Goal: Task Accomplishment & Management: Manage account settings

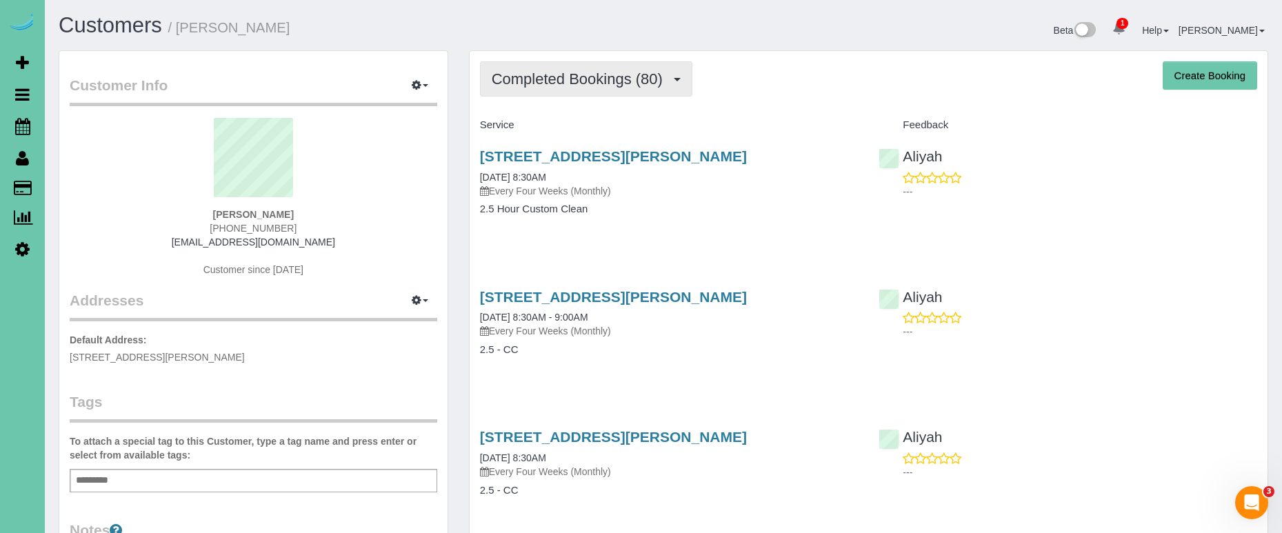
click at [607, 73] on span "Completed Bookings (80)" at bounding box center [581, 78] width 178 height 17
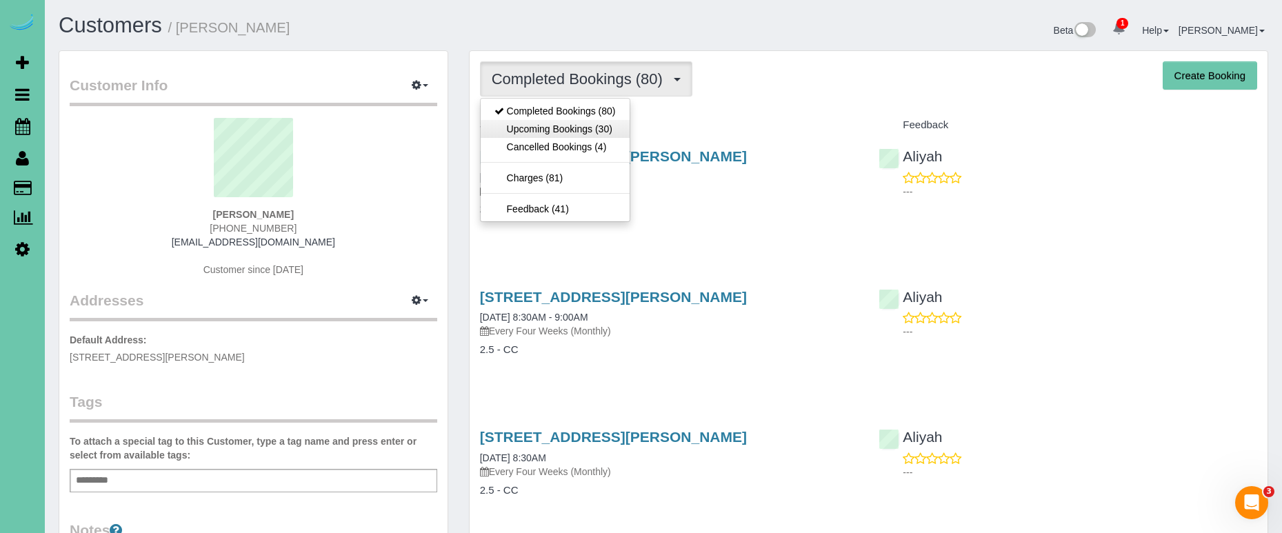
click at [587, 132] on link "Upcoming Bookings (30)" at bounding box center [555, 129] width 149 height 18
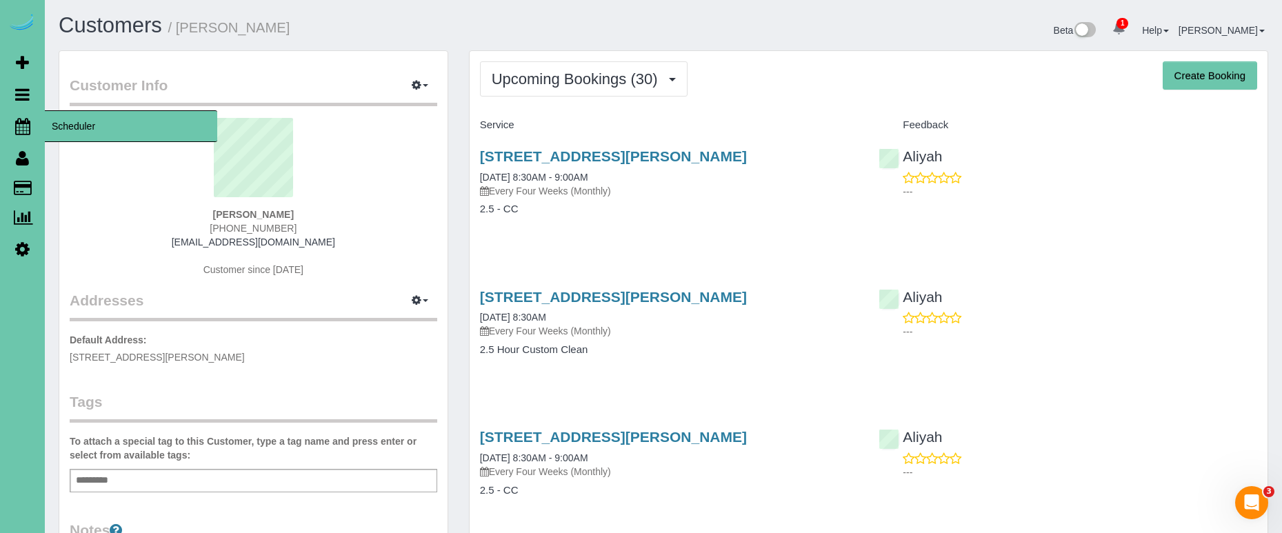
click at [26, 121] on icon at bounding box center [22, 126] width 15 height 17
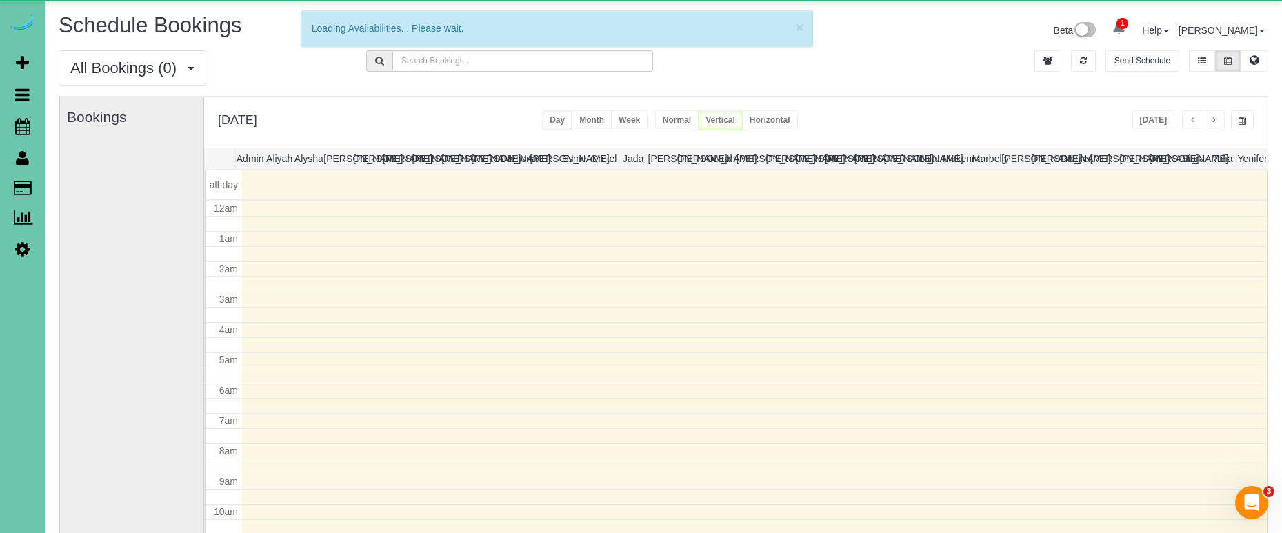
scroll to position [183, 0]
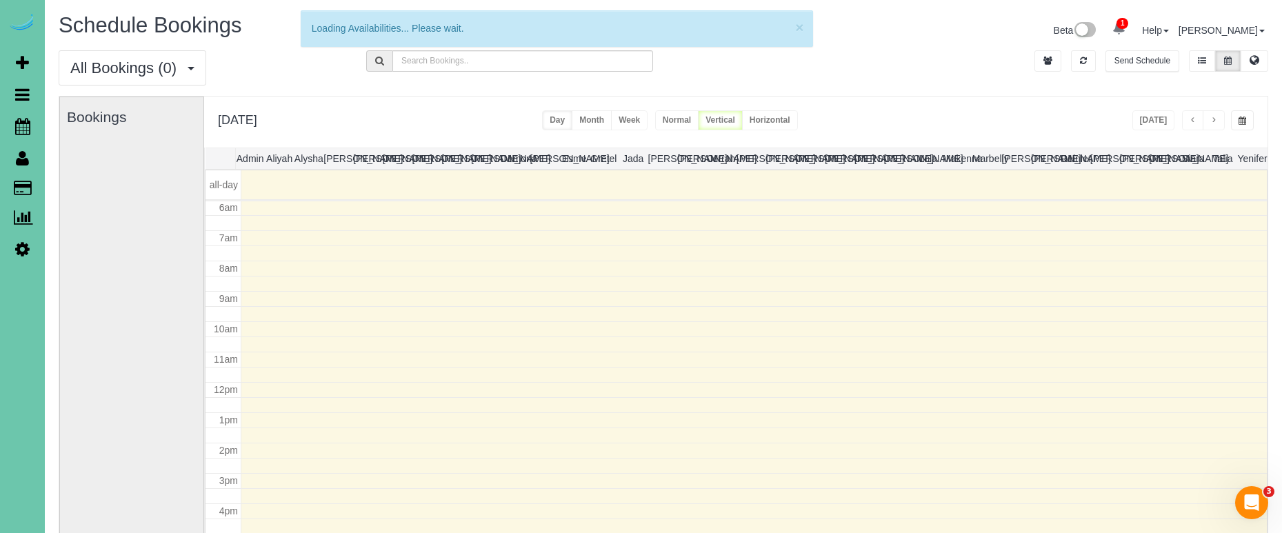
click at [1242, 119] on span "button" at bounding box center [1243, 121] width 8 height 8
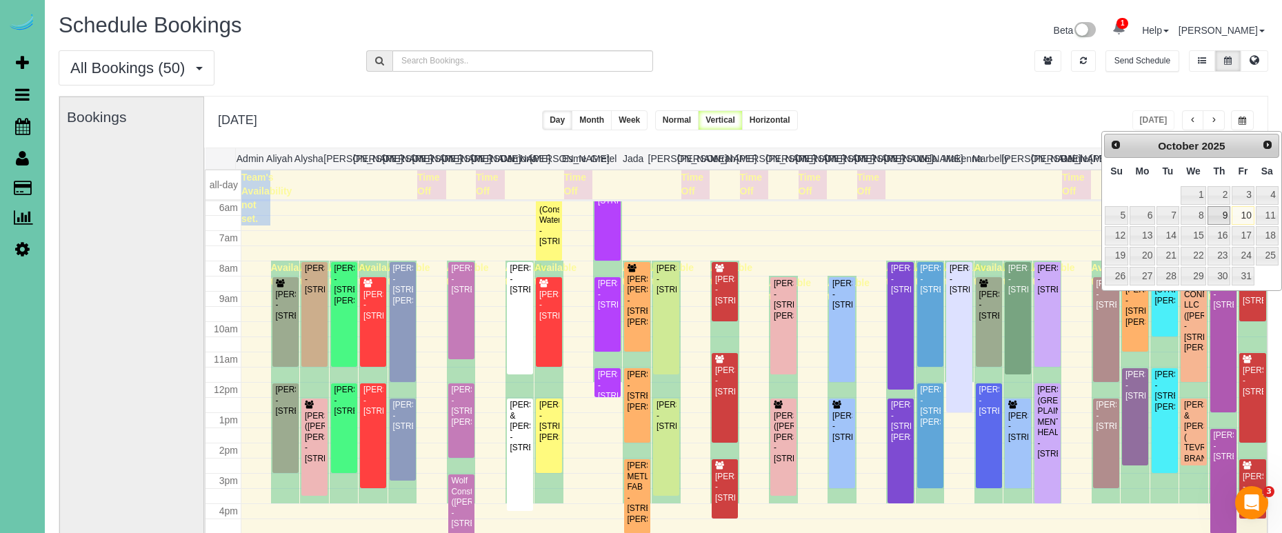
click at [1226, 217] on link "9" at bounding box center [1219, 215] width 23 height 19
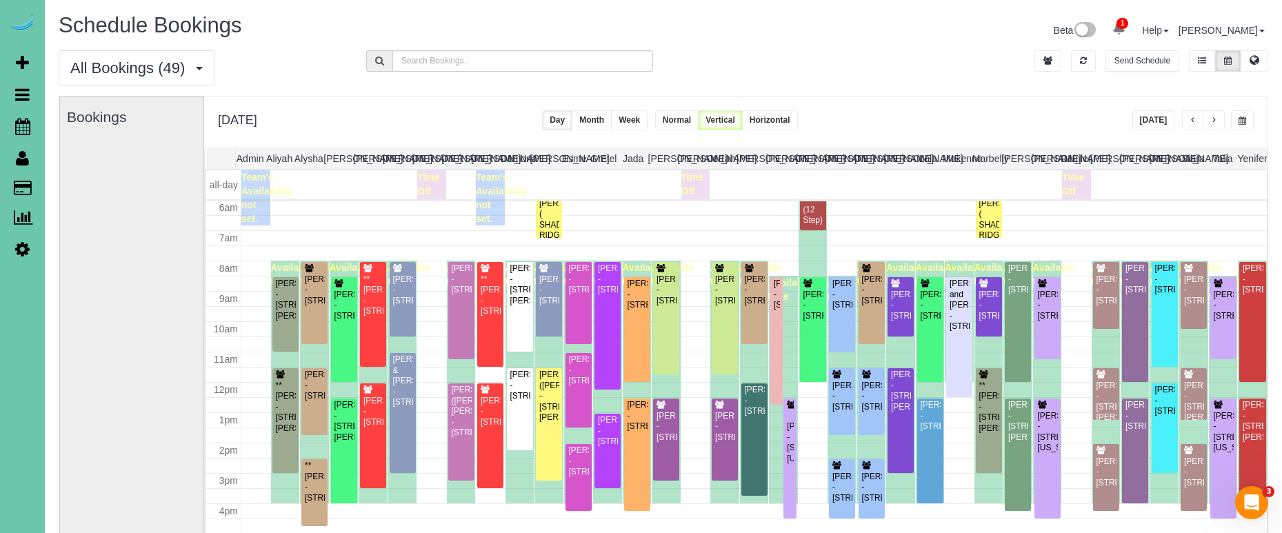
click at [271, 317] on div "Available time" at bounding box center [285, 382] width 29 height 243
click at [286, 317] on div "[PERSON_NAME] - [STREET_ADDRESS][PERSON_NAME]" at bounding box center [285, 300] width 21 height 43
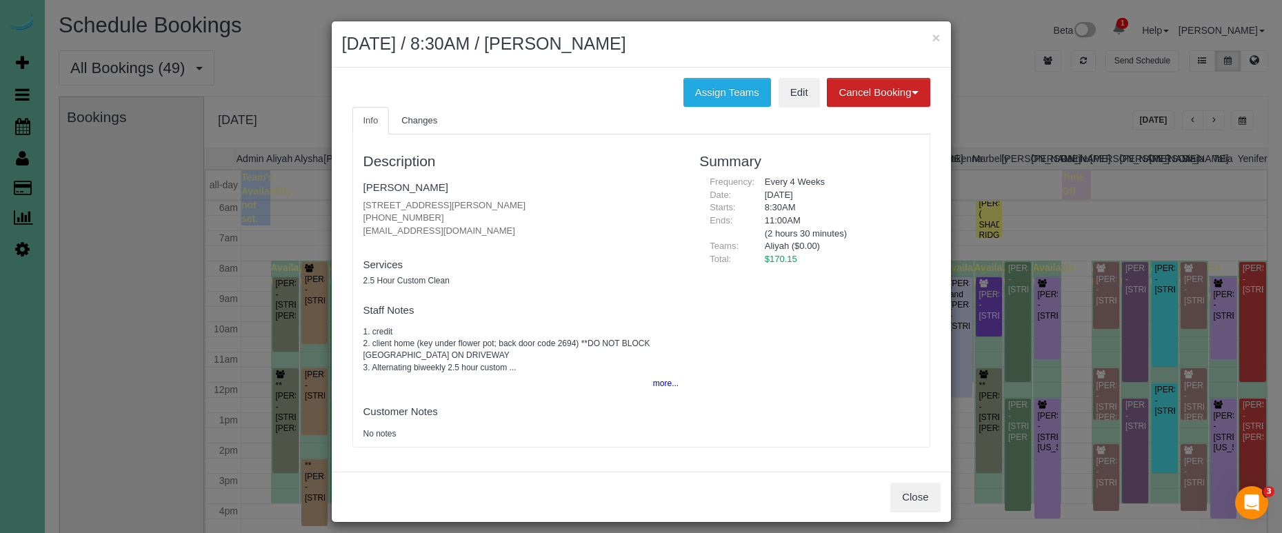
click at [660, 380] on button "more..." at bounding box center [662, 384] width 34 height 20
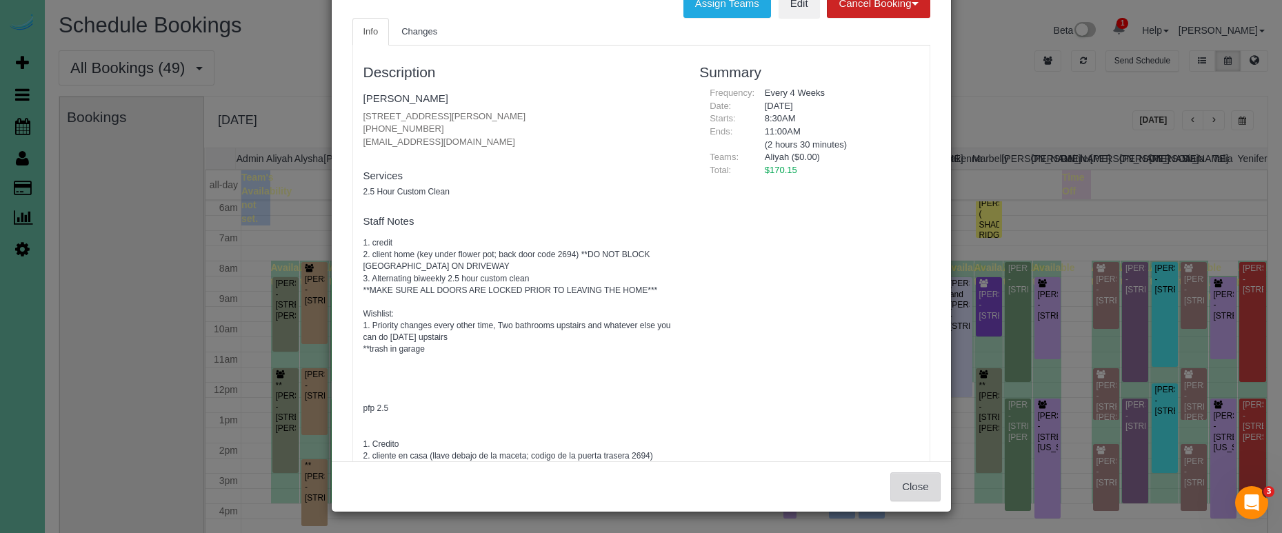
scroll to position [88, 0]
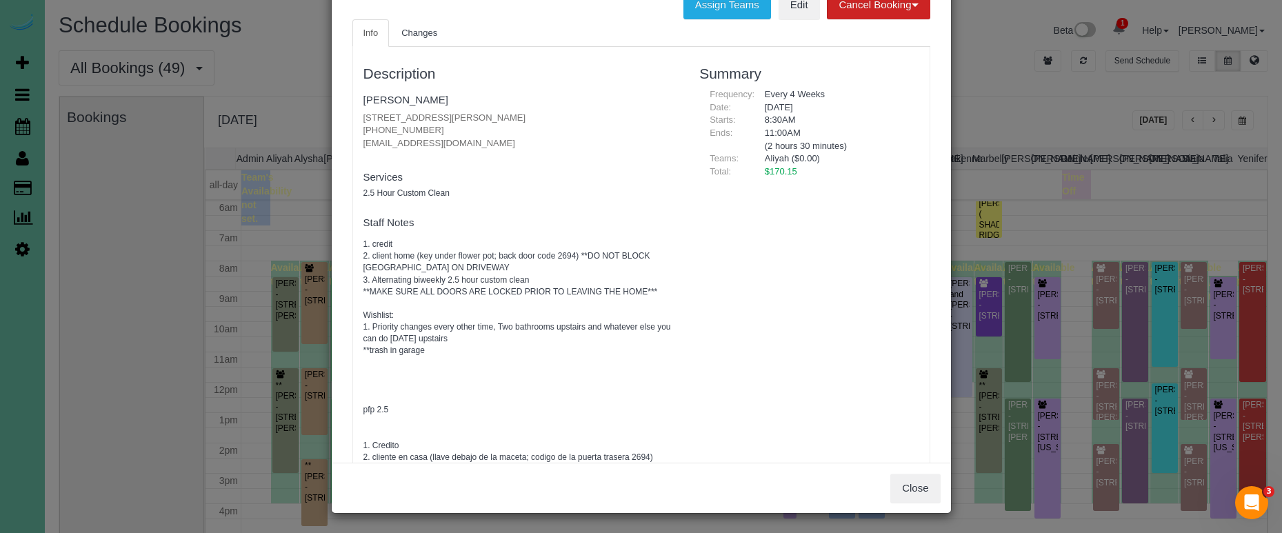
drag, startPoint x: 895, startPoint y: 485, endPoint x: 889, endPoint y: 477, distance: 9.9
click at [895, 486] on button "Close" at bounding box center [915, 488] width 50 height 29
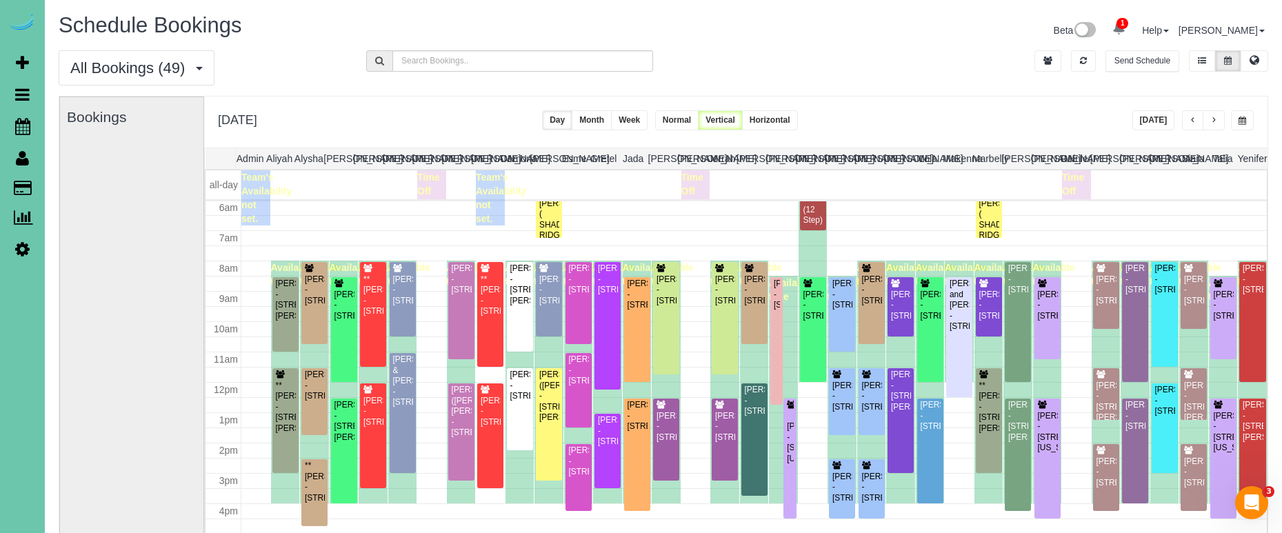
click at [1242, 121] on span "button" at bounding box center [1243, 121] width 8 height 8
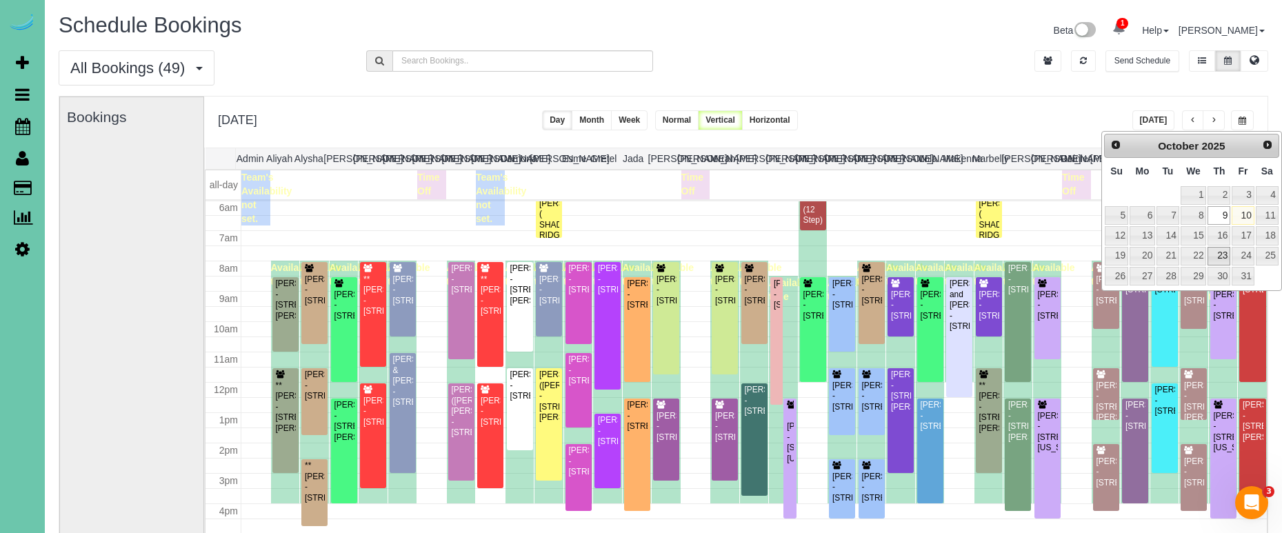
click at [1219, 257] on link "23" at bounding box center [1219, 256] width 23 height 19
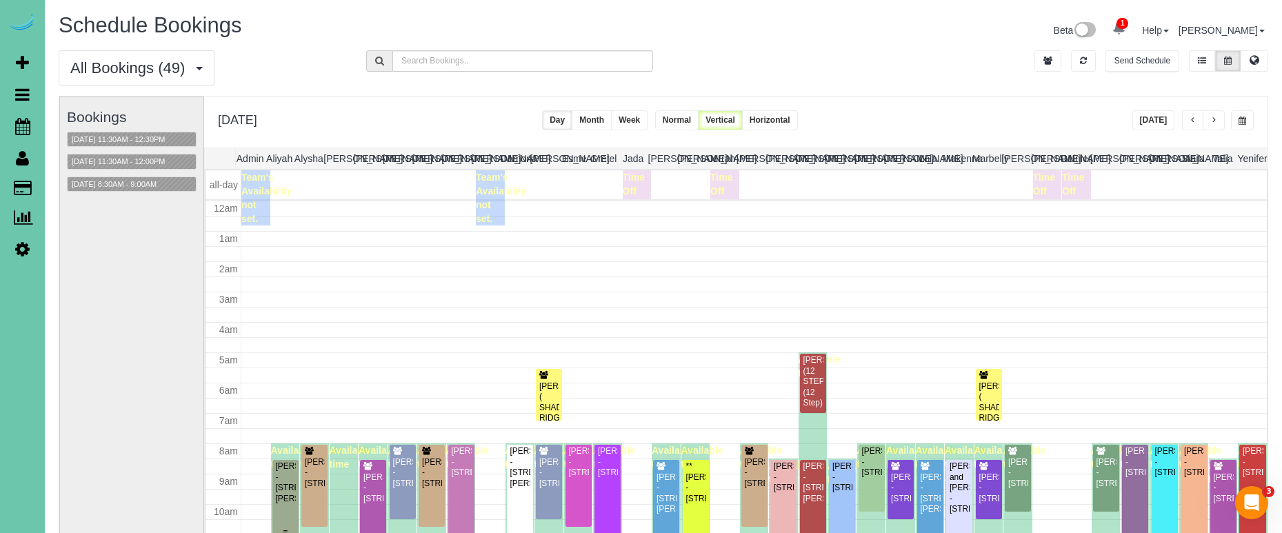
scroll to position [183, 0]
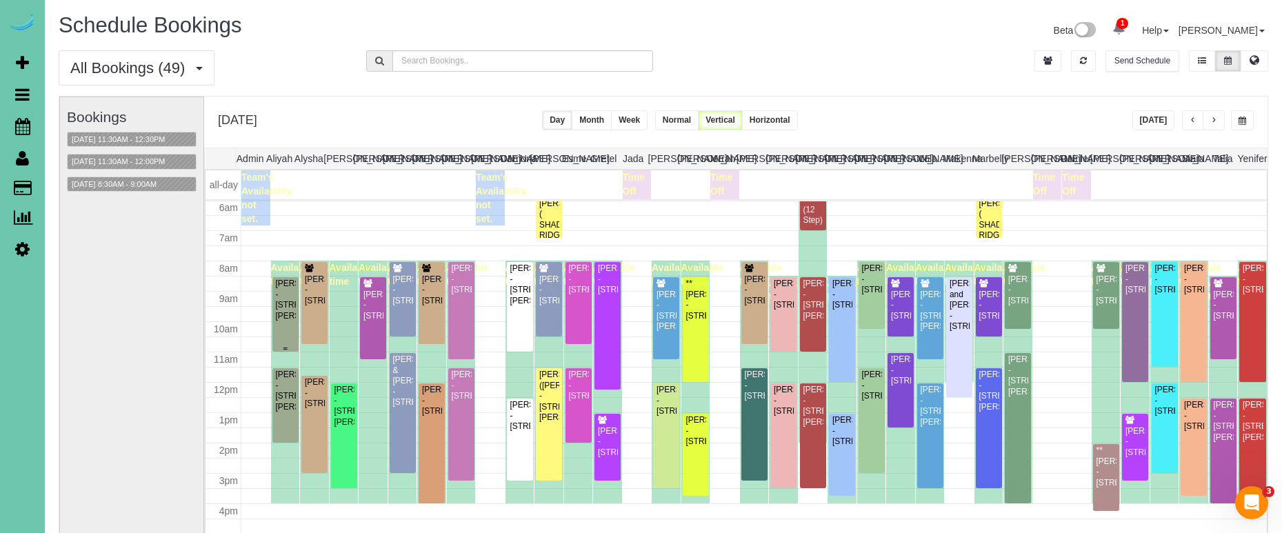
drag, startPoint x: 294, startPoint y: 323, endPoint x: 287, endPoint y: 321, distance: 7.2
click at [287, 321] on div "[PERSON_NAME] - [STREET_ADDRESS][PERSON_NAME]" at bounding box center [285, 300] width 21 height 43
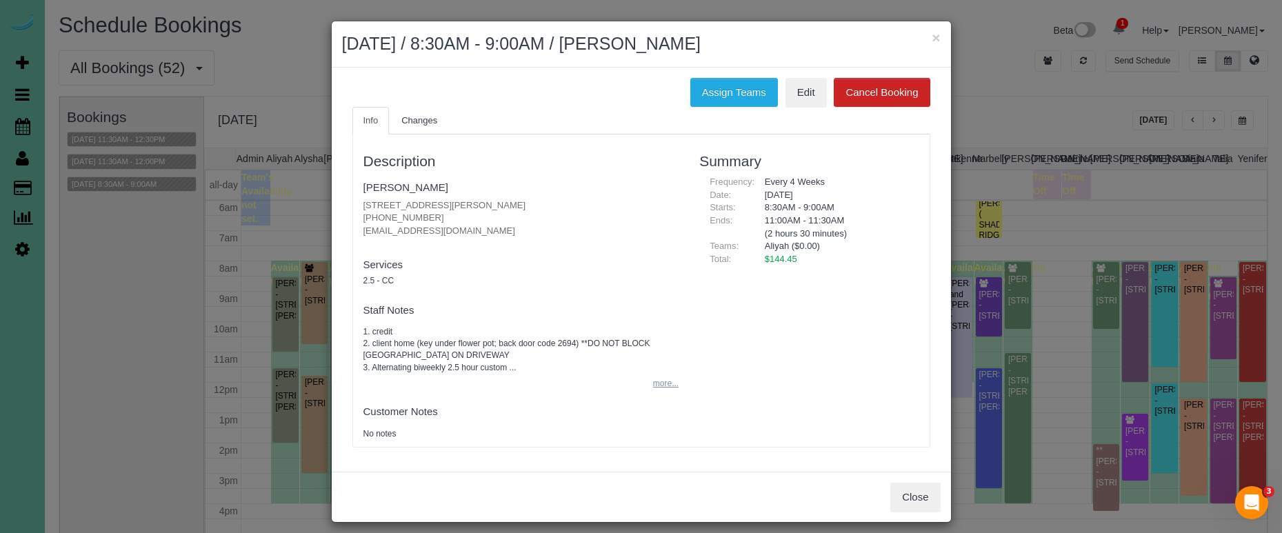
click at [655, 374] on button "more..." at bounding box center [662, 384] width 34 height 20
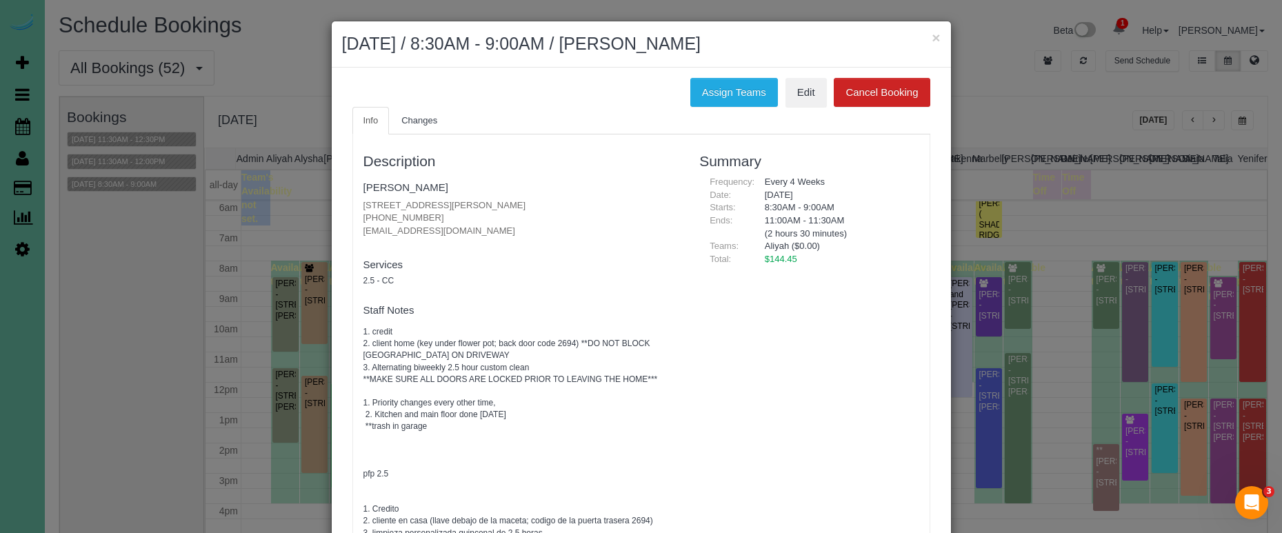
click at [935, 34] on button "×" at bounding box center [936, 37] width 8 height 14
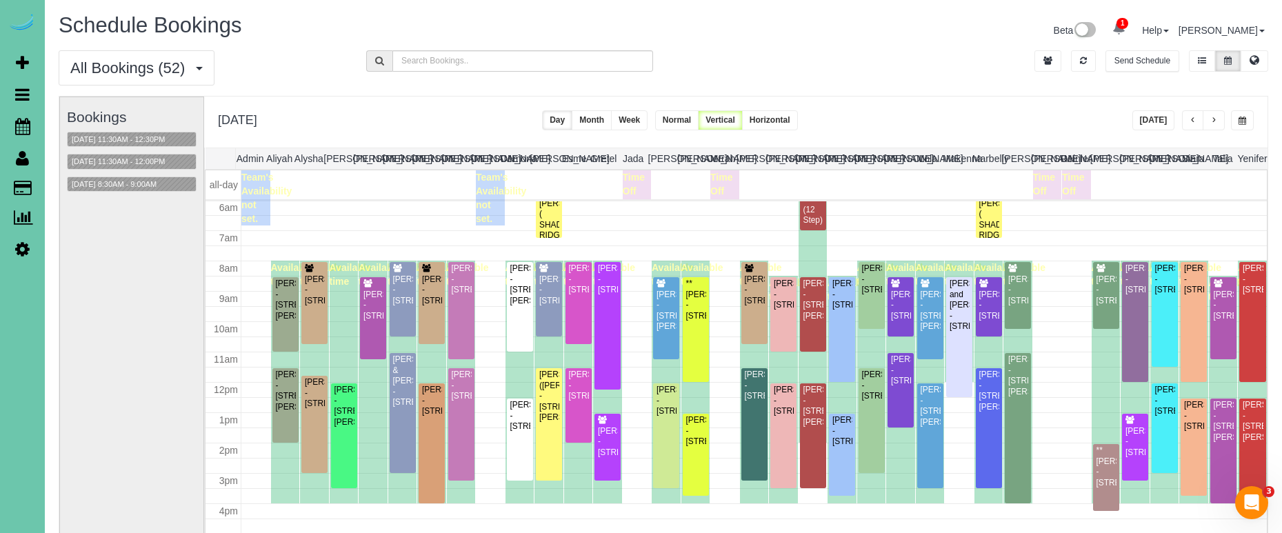
click at [1249, 124] on button "button" at bounding box center [1242, 120] width 23 height 20
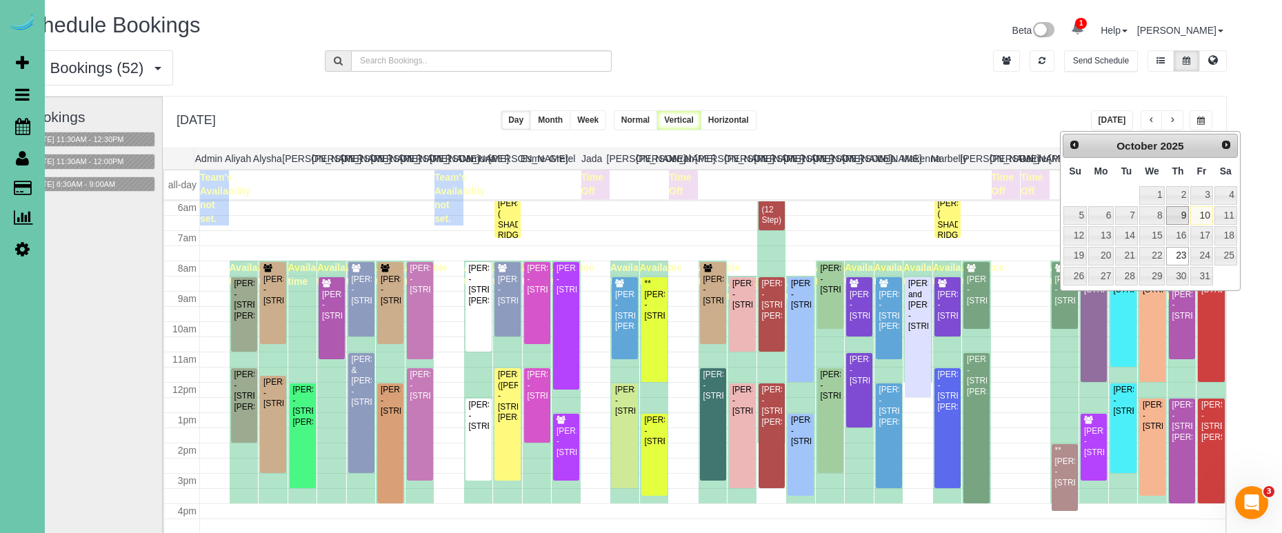
scroll to position [0, 43]
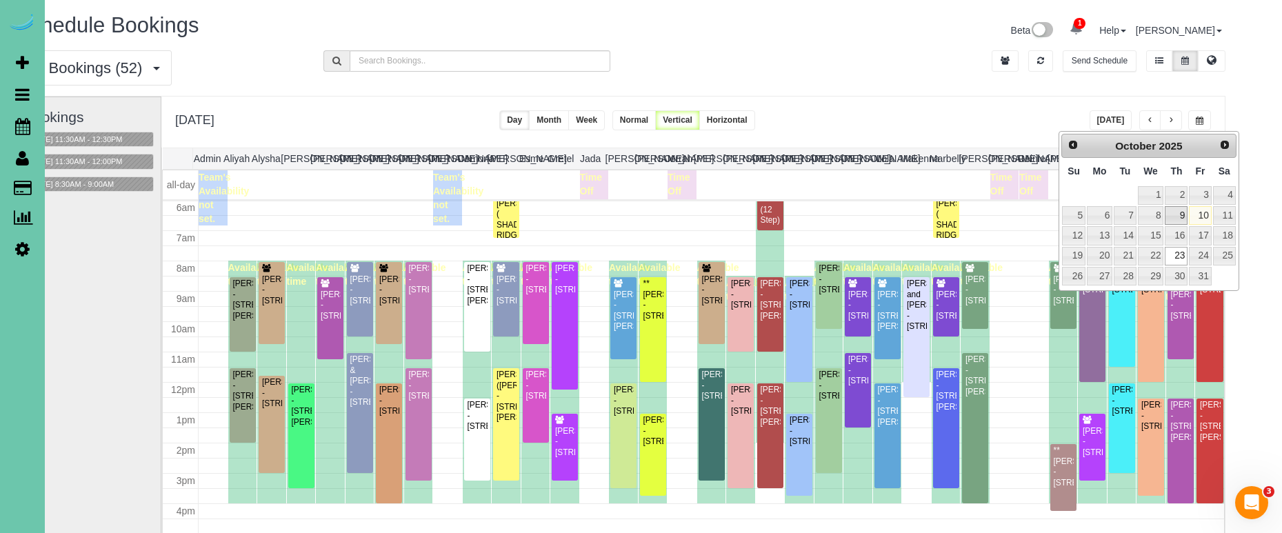
click at [1179, 215] on link "9" at bounding box center [1176, 215] width 23 height 19
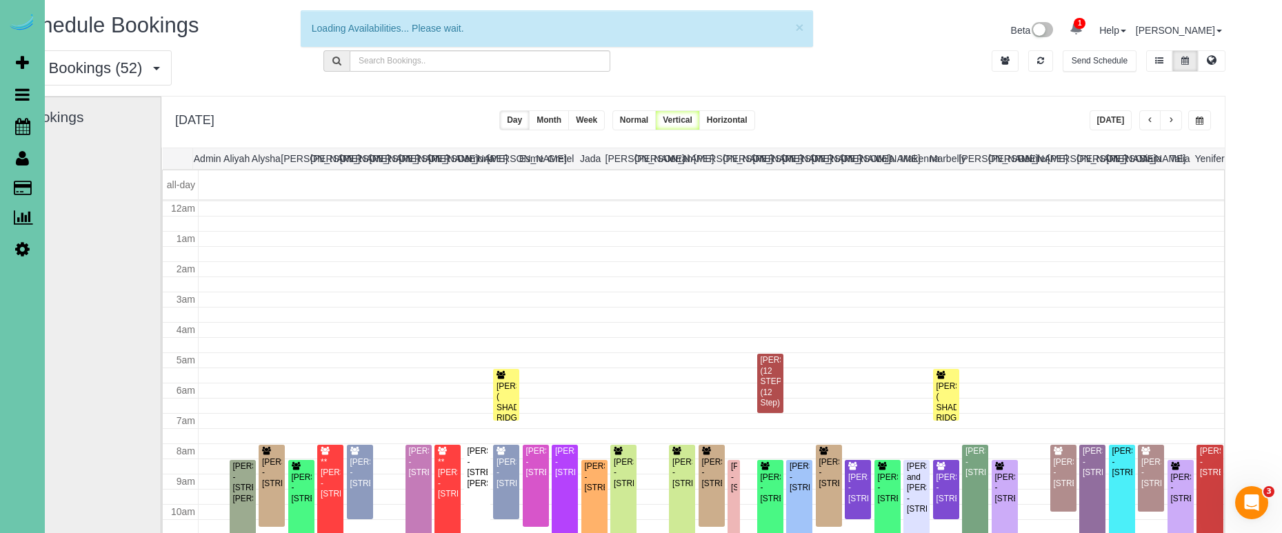
scroll to position [183, 0]
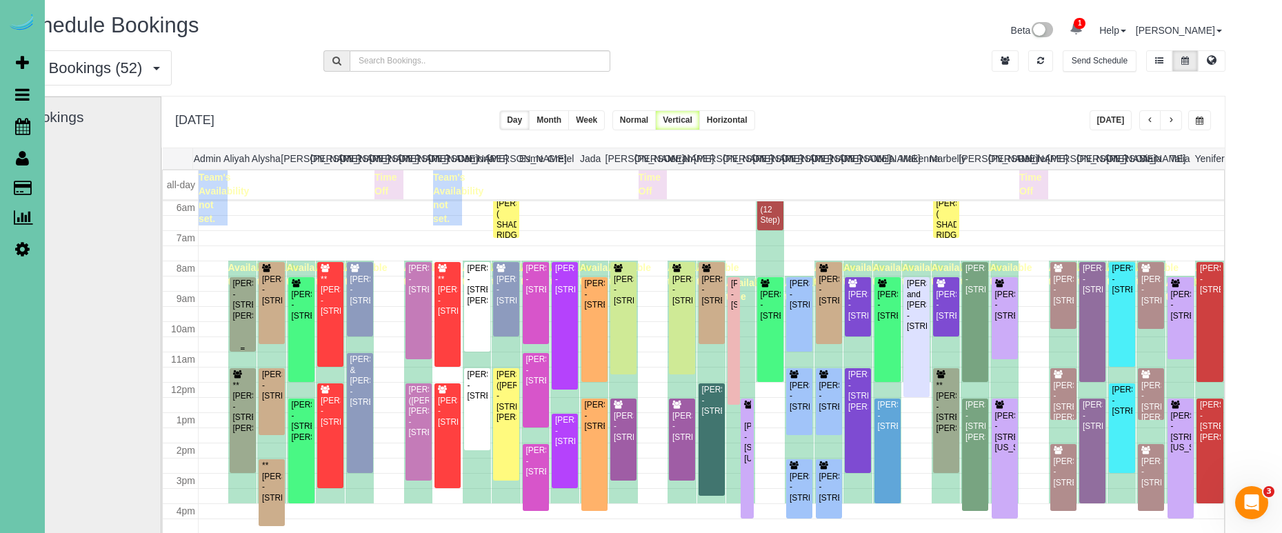
click at [243, 321] on div "[PERSON_NAME] - [STREET_ADDRESS][PERSON_NAME]" at bounding box center [242, 300] width 21 height 43
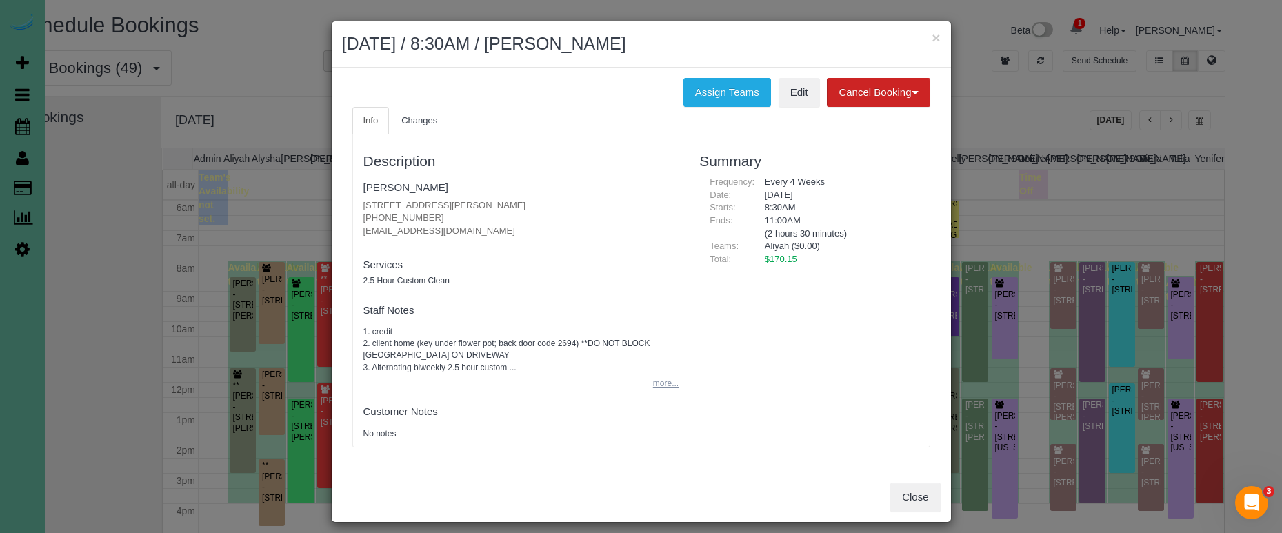
click at [670, 374] on button "more..." at bounding box center [662, 384] width 34 height 20
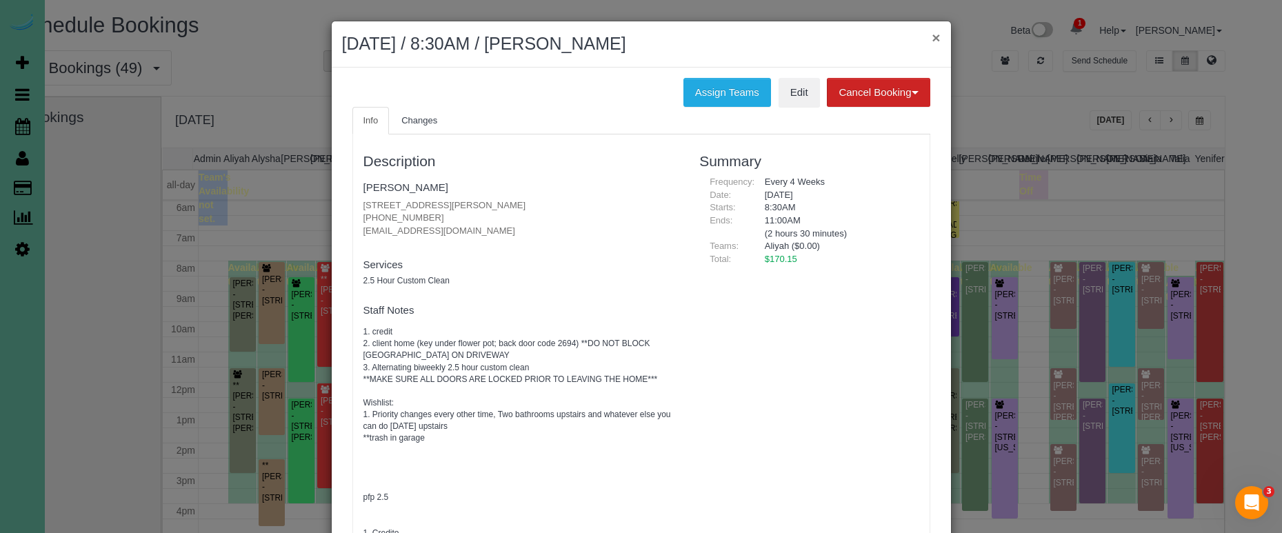
click at [936, 34] on button "×" at bounding box center [936, 37] width 8 height 14
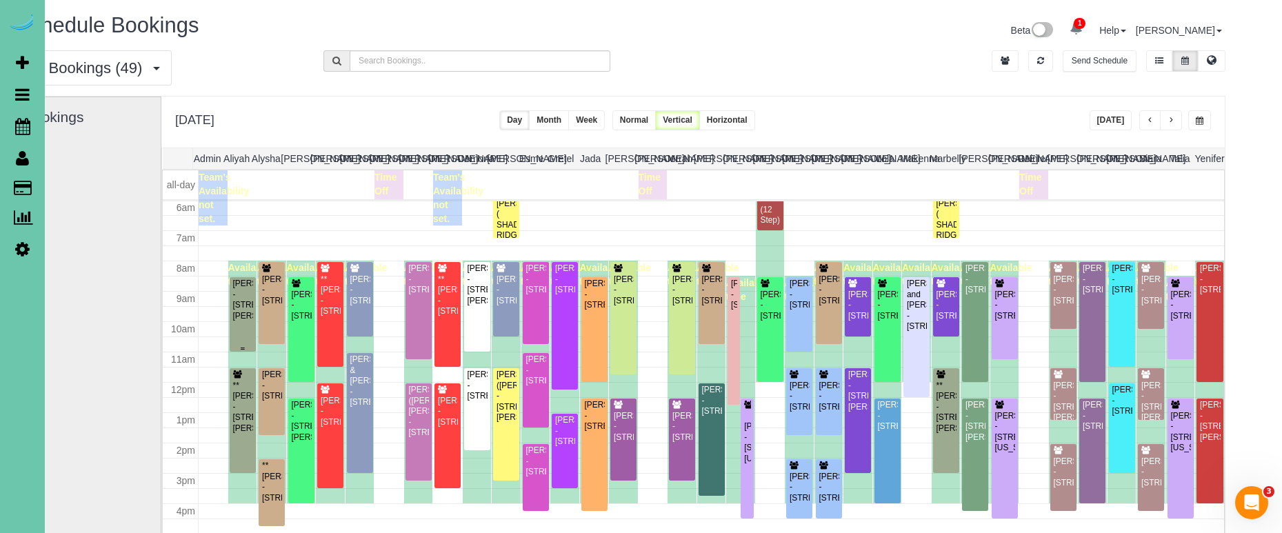
click at [242, 292] on div "[PERSON_NAME] - [STREET_ADDRESS][PERSON_NAME]" at bounding box center [242, 300] width 21 height 43
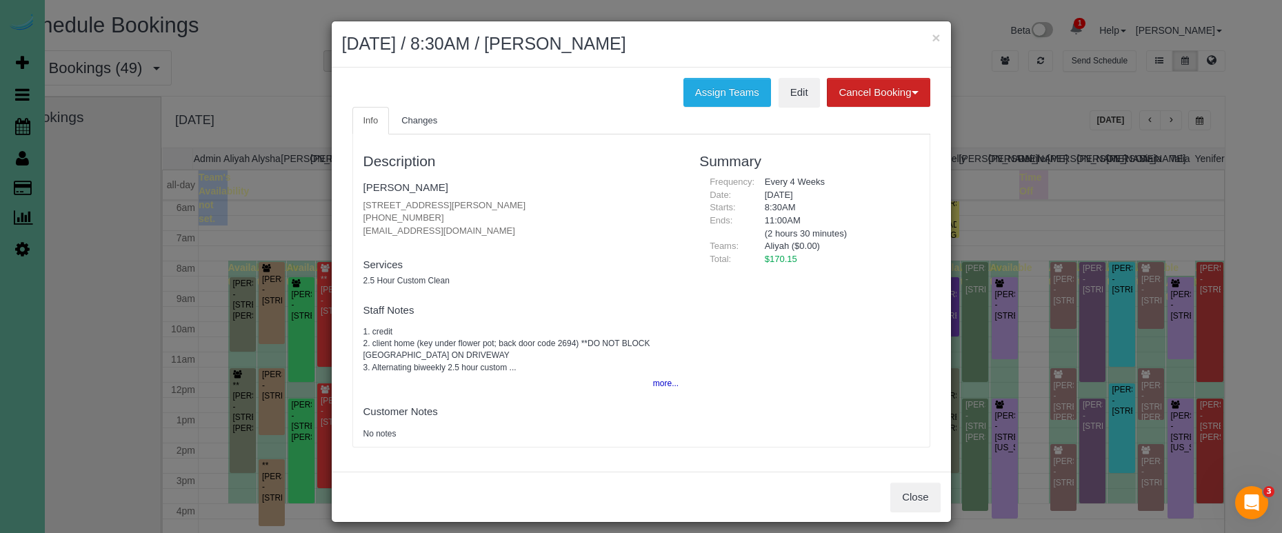
drag, startPoint x: 548, startPoint y: 203, endPoint x: 365, endPoint y: 200, distance: 182.8
click at [365, 200] on p "[STREET_ADDRESS][PERSON_NAME] [PHONE_NUMBER] [EMAIL_ADDRESS][DOMAIN_NAME]" at bounding box center [521, 218] width 316 height 39
copy p "[STREET_ADDRESS][PERSON_NAME]"
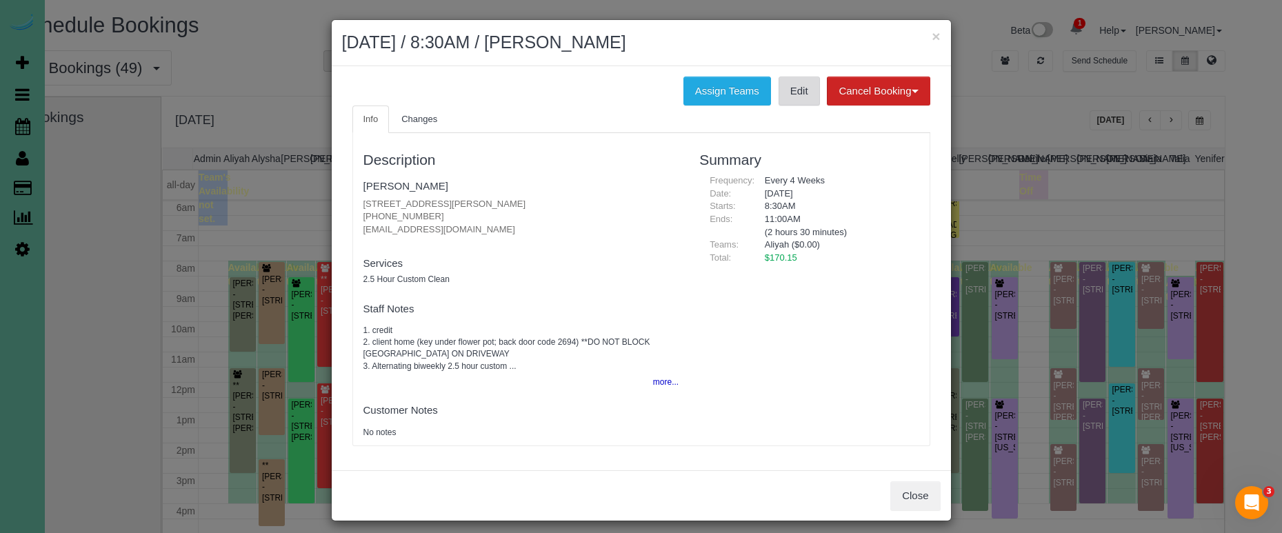
scroll to position [3, 0]
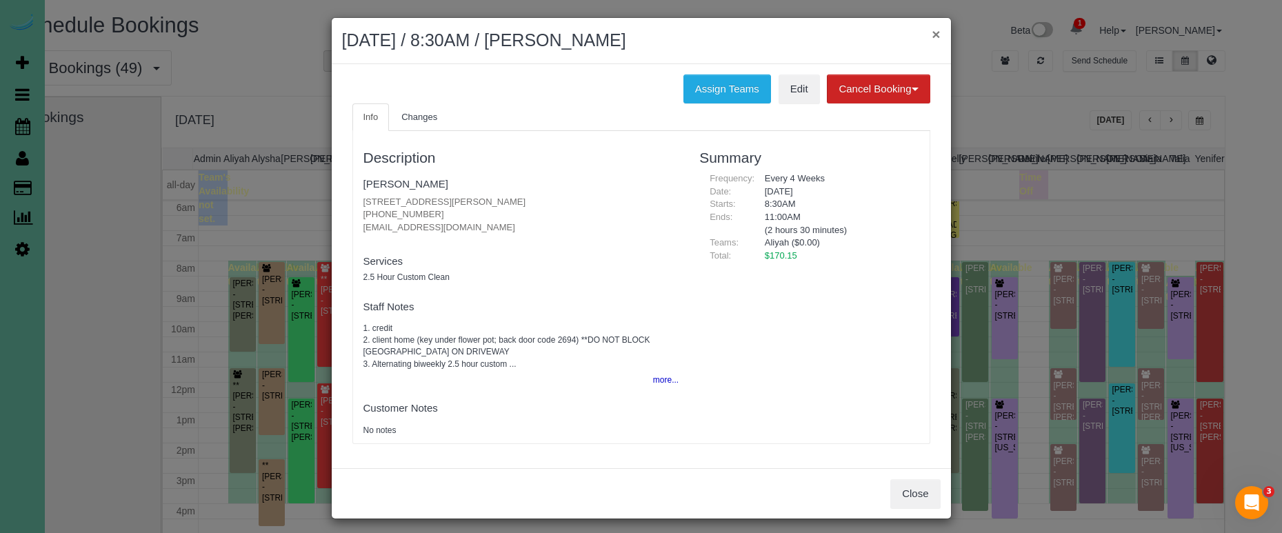
click at [933, 34] on button "×" at bounding box center [936, 34] width 8 height 14
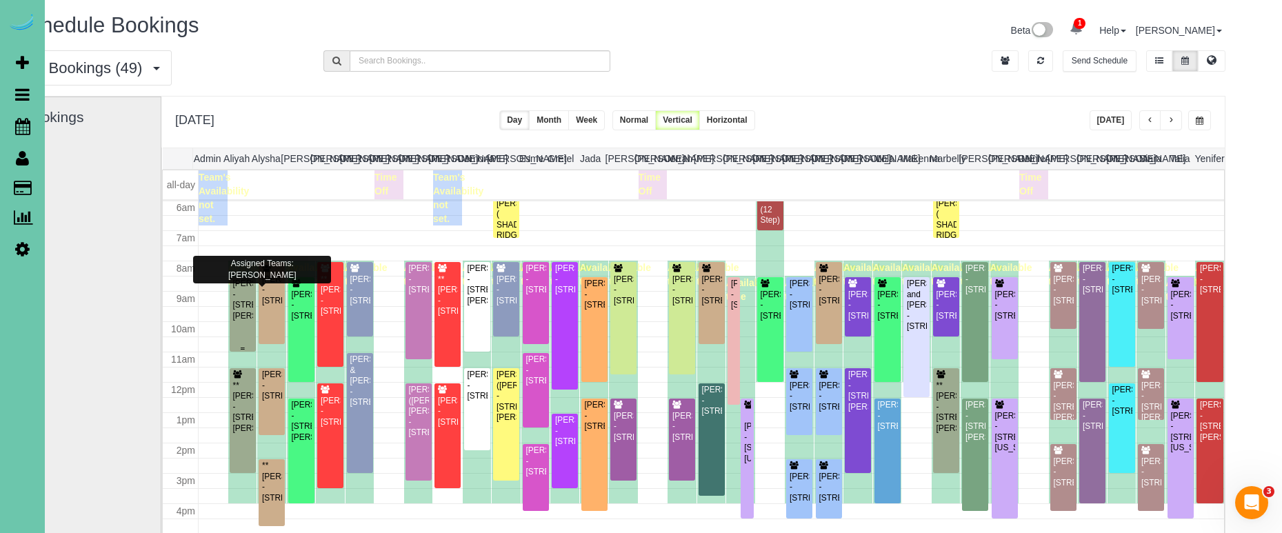
click at [237, 307] on div "[PERSON_NAME] - [STREET_ADDRESS][PERSON_NAME]" at bounding box center [242, 300] width 21 height 43
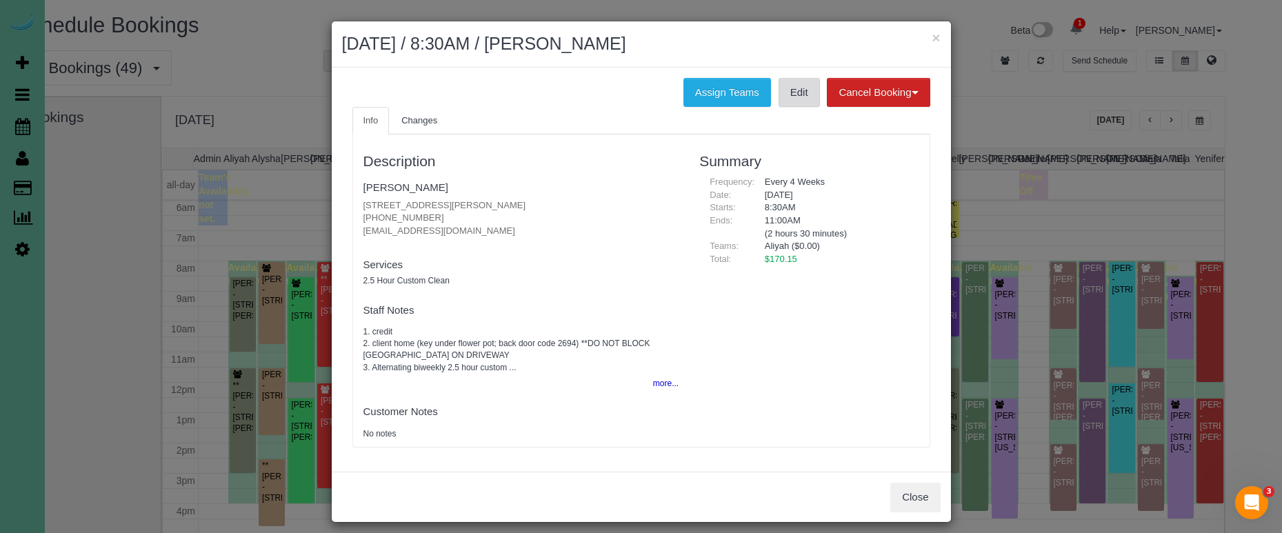
click at [793, 97] on link "Edit" at bounding box center [799, 92] width 41 height 29
click at [935, 33] on button "×" at bounding box center [936, 37] width 8 height 14
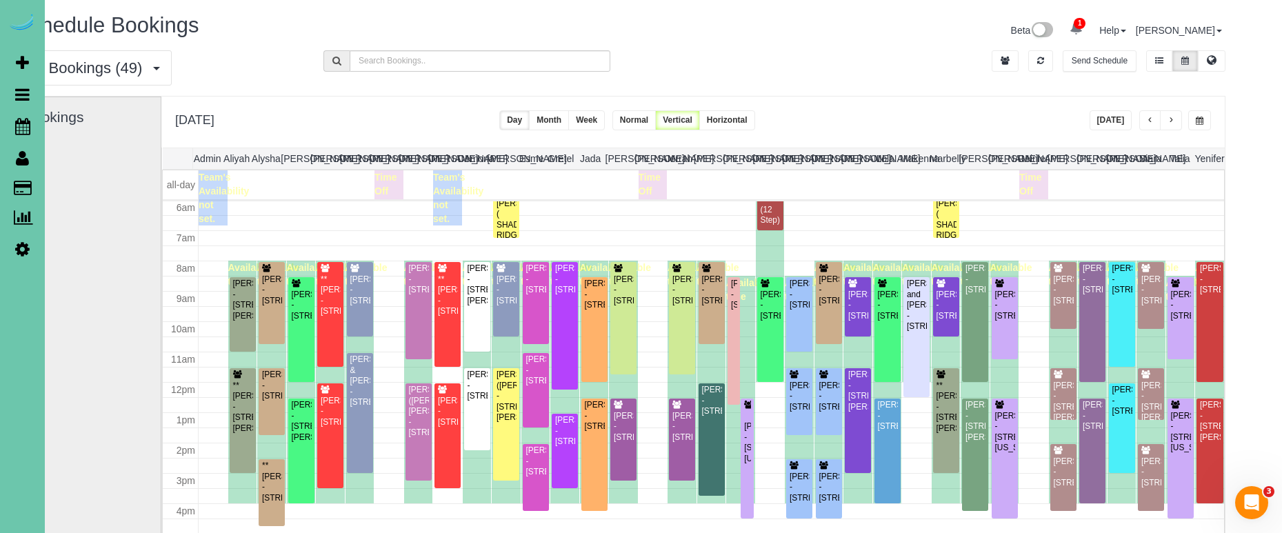
click at [1189, 115] on button "button" at bounding box center [1199, 120] width 23 height 20
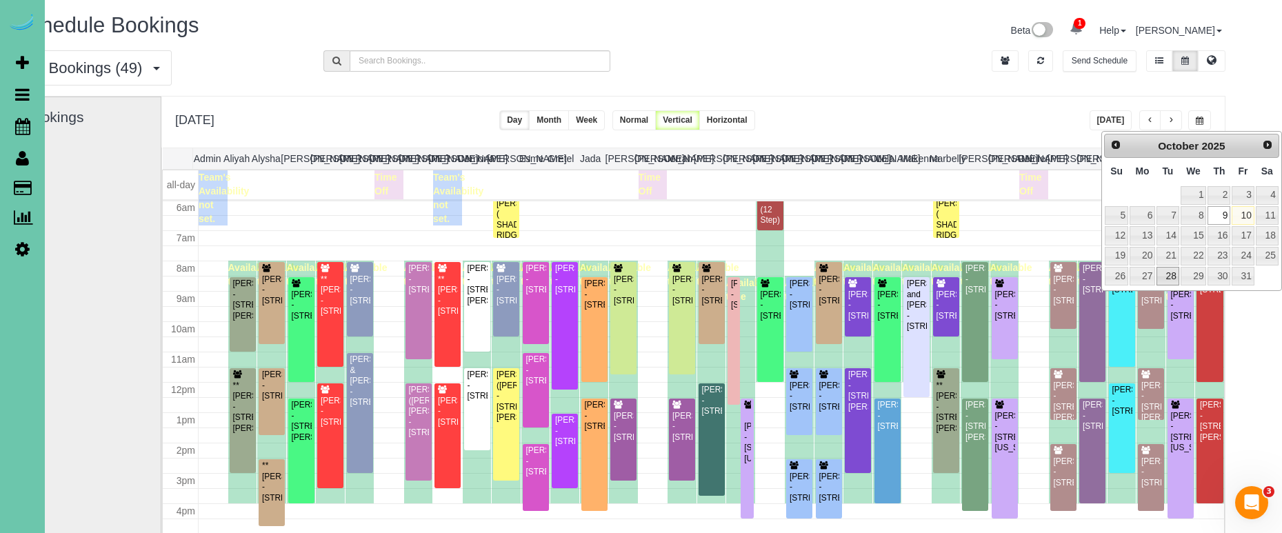
click at [1163, 275] on link "28" at bounding box center [1168, 276] width 22 height 19
type input "**********"
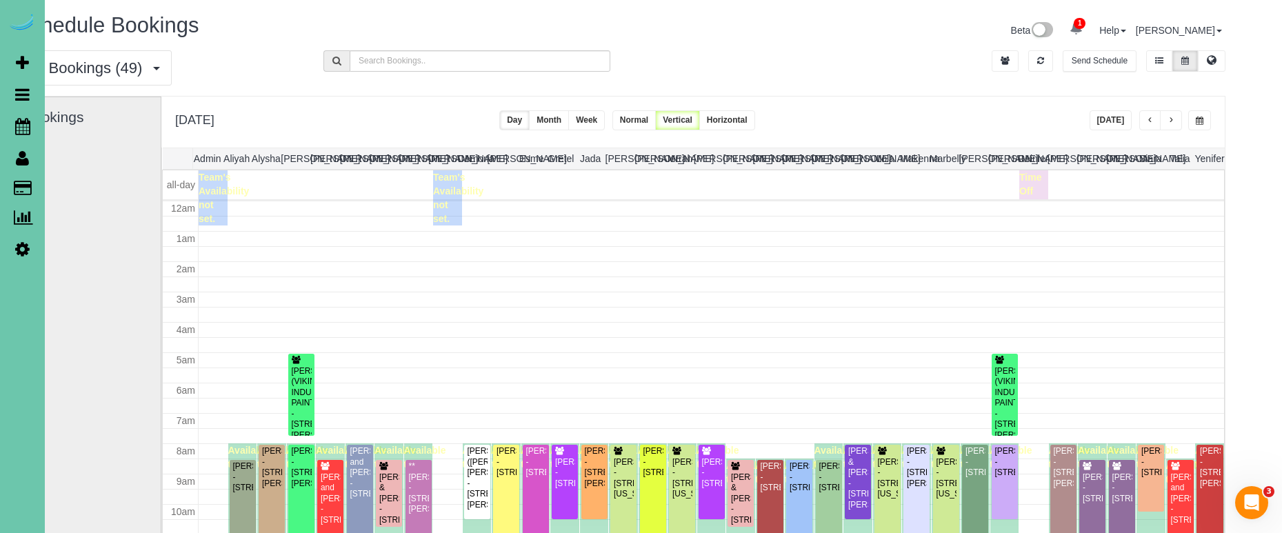
scroll to position [183, 0]
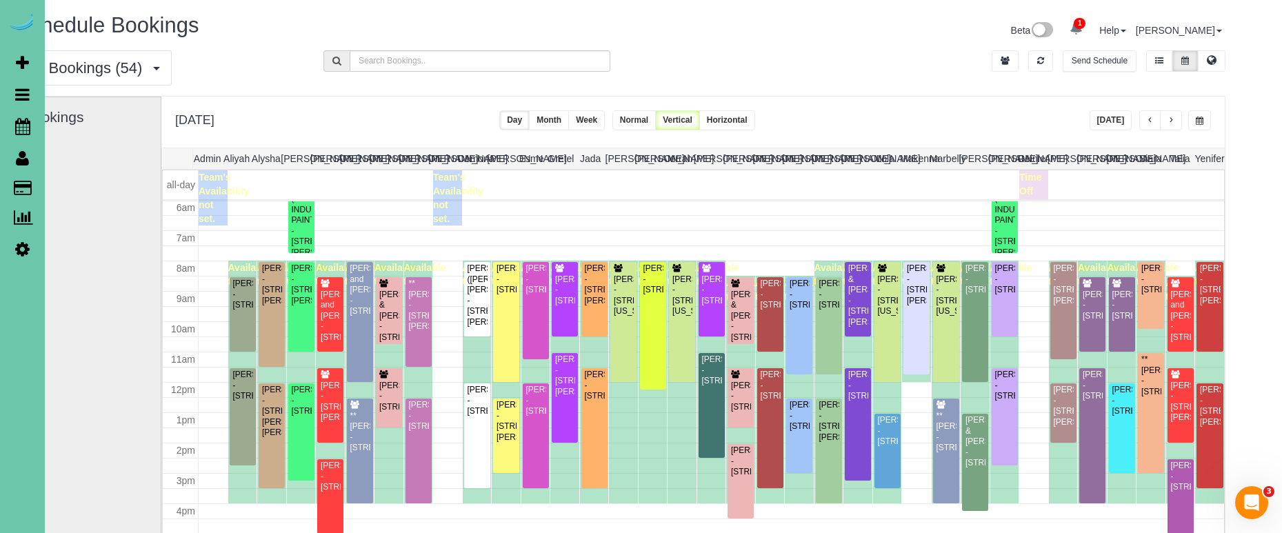
click at [22, 250] on icon at bounding box center [22, 249] width 14 height 17
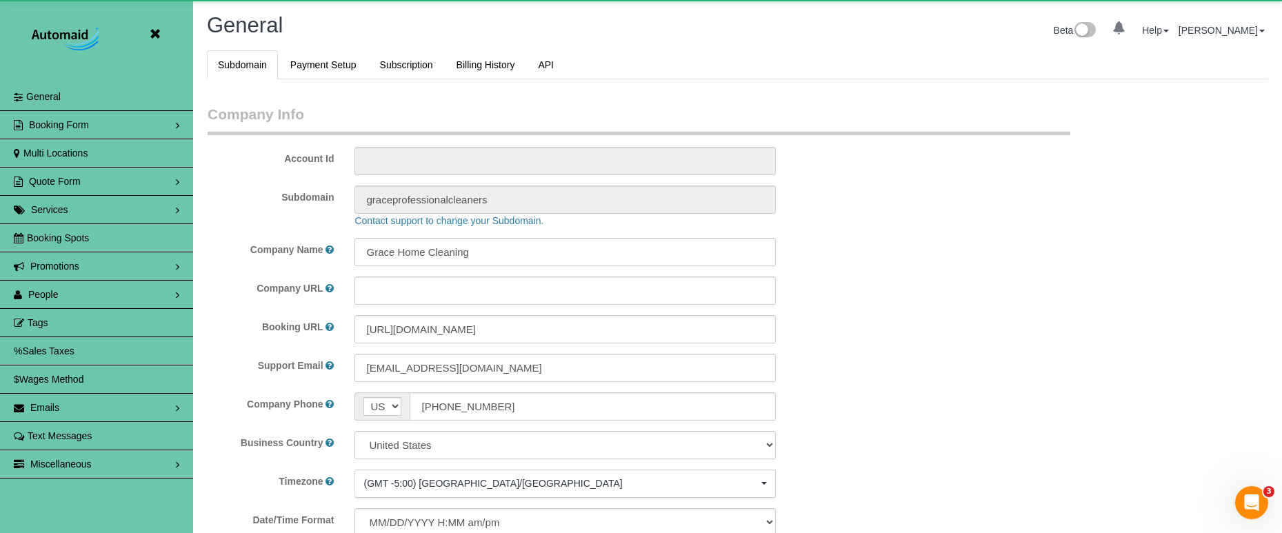
scroll to position [2917, 1282]
select select "5796"
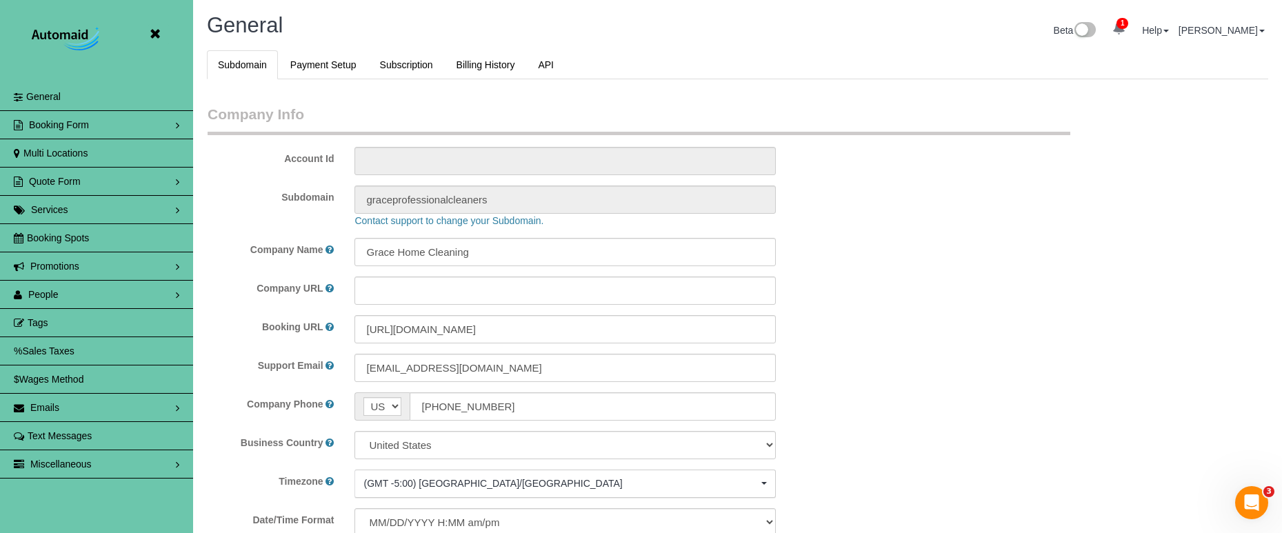
click at [132, 288] on link "People" at bounding box center [96, 295] width 193 height 28
click at [130, 380] on link "Team Availability" at bounding box center [96, 380] width 193 height 28
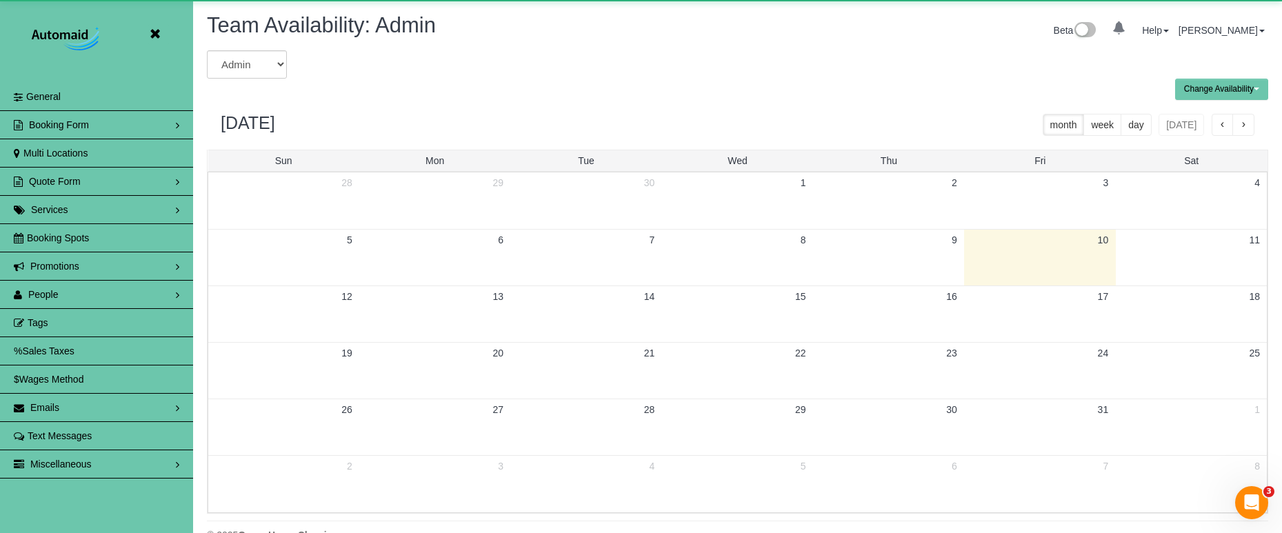
scroll to position [561, 1282]
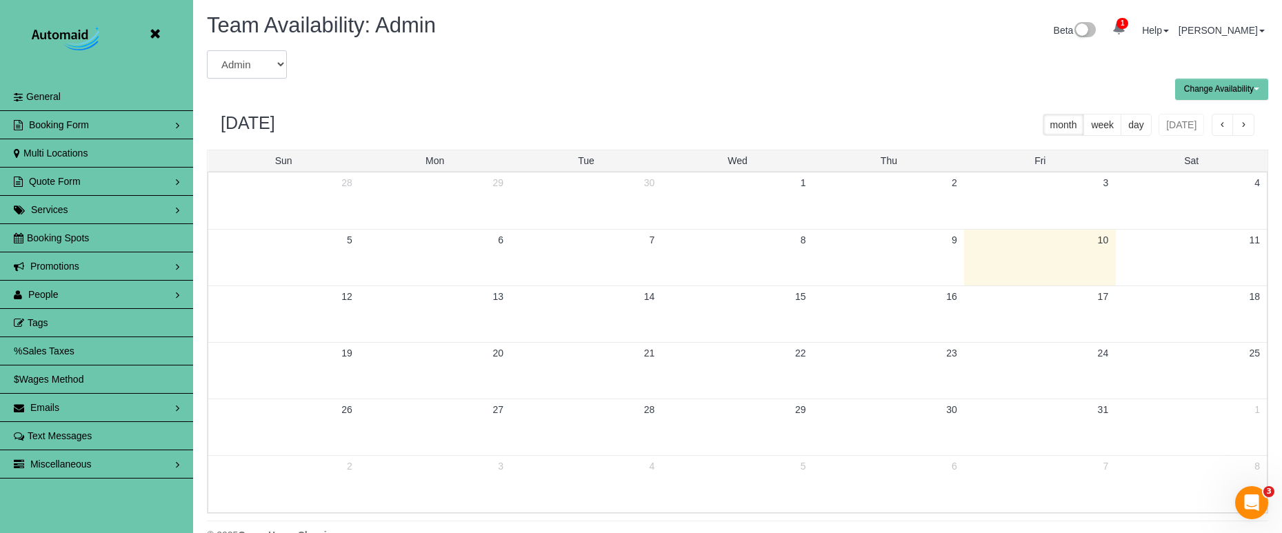
select select "number:36962"
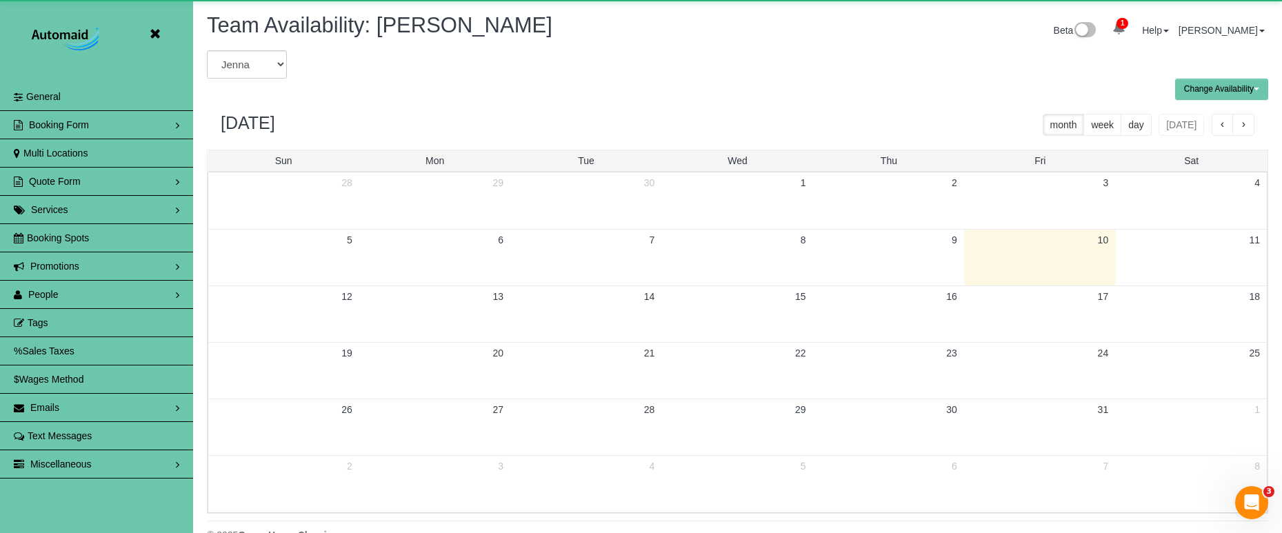
scroll to position [68408, 67688]
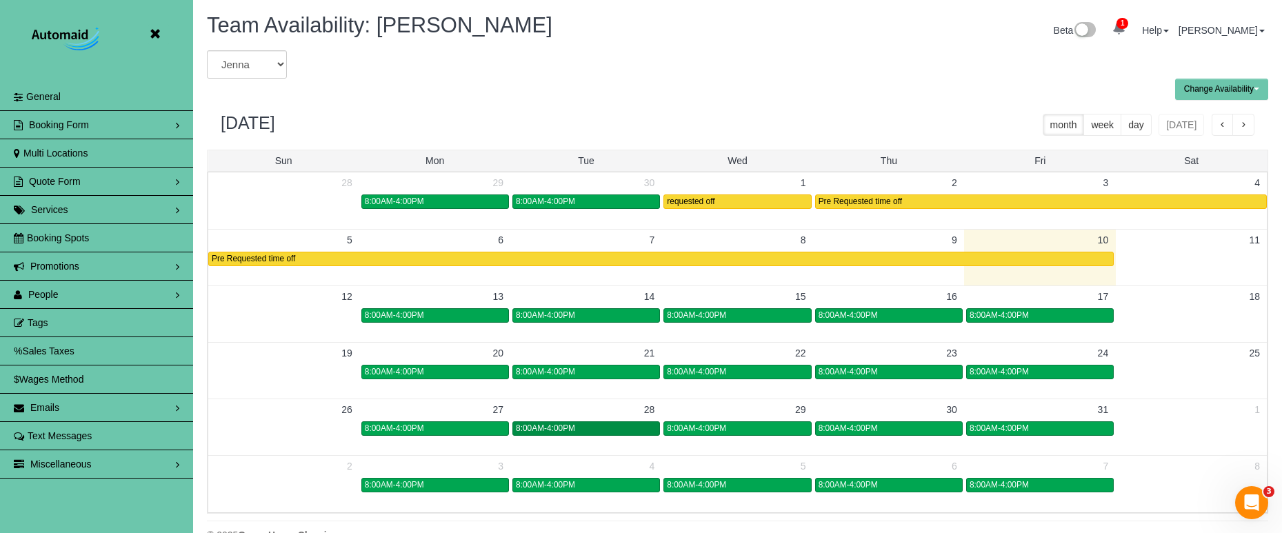
click at [573, 423] on span "8:00AM-4:00PM" at bounding box center [545, 428] width 59 height 10
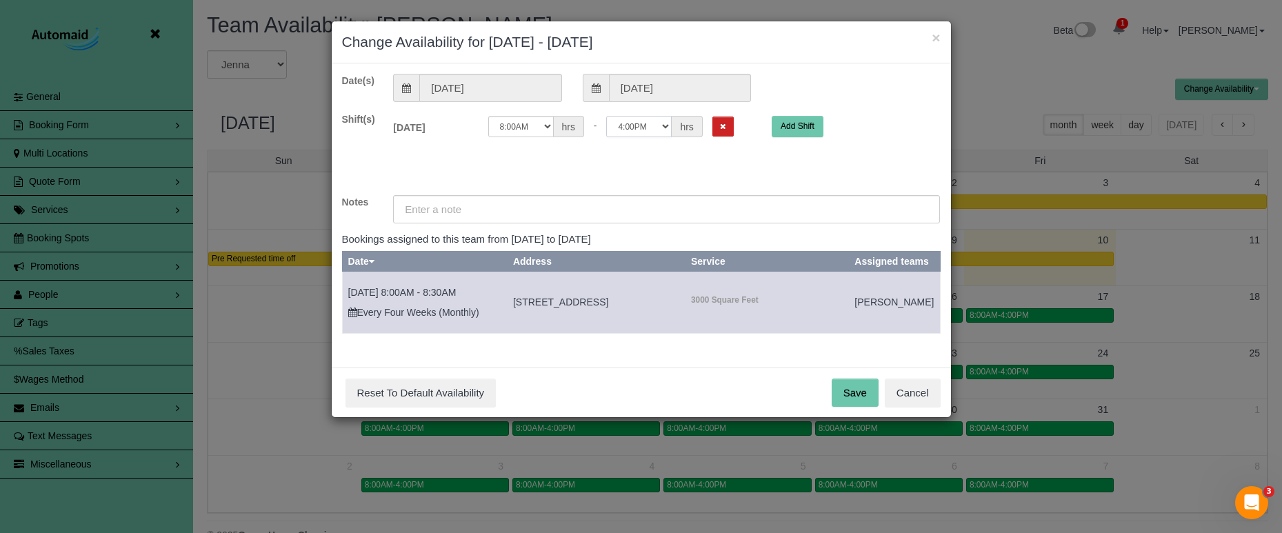
select select "string:14:15"
click at [476, 206] on input "text" at bounding box center [666, 209] width 547 height 28
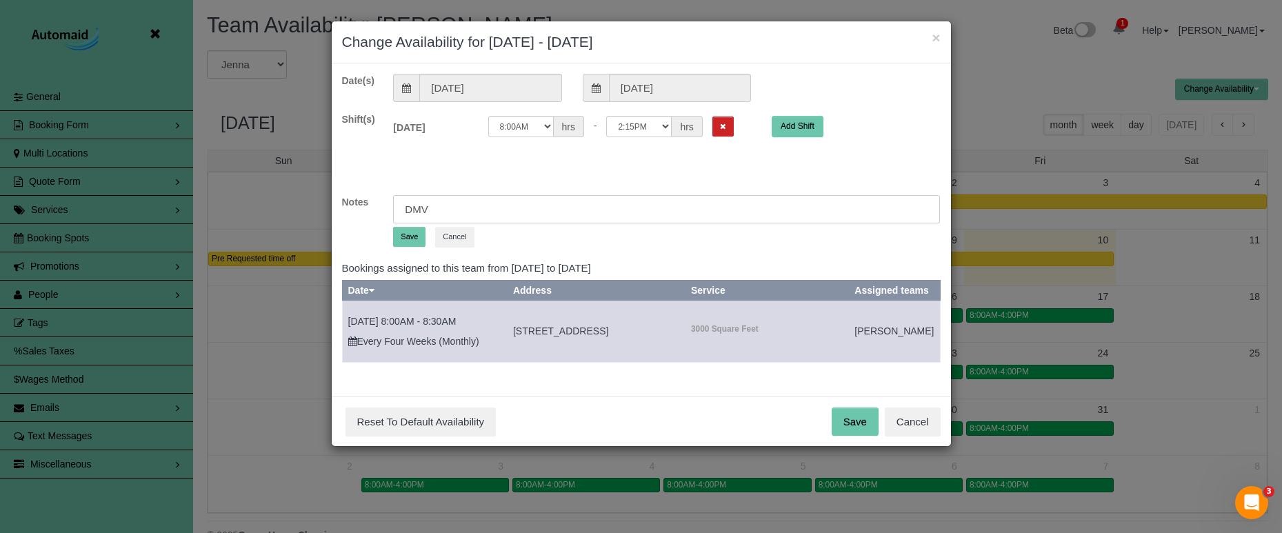
type input "DMV"
click at [405, 234] on button "Save" at bounding box center [409, 237] width 32 height 20
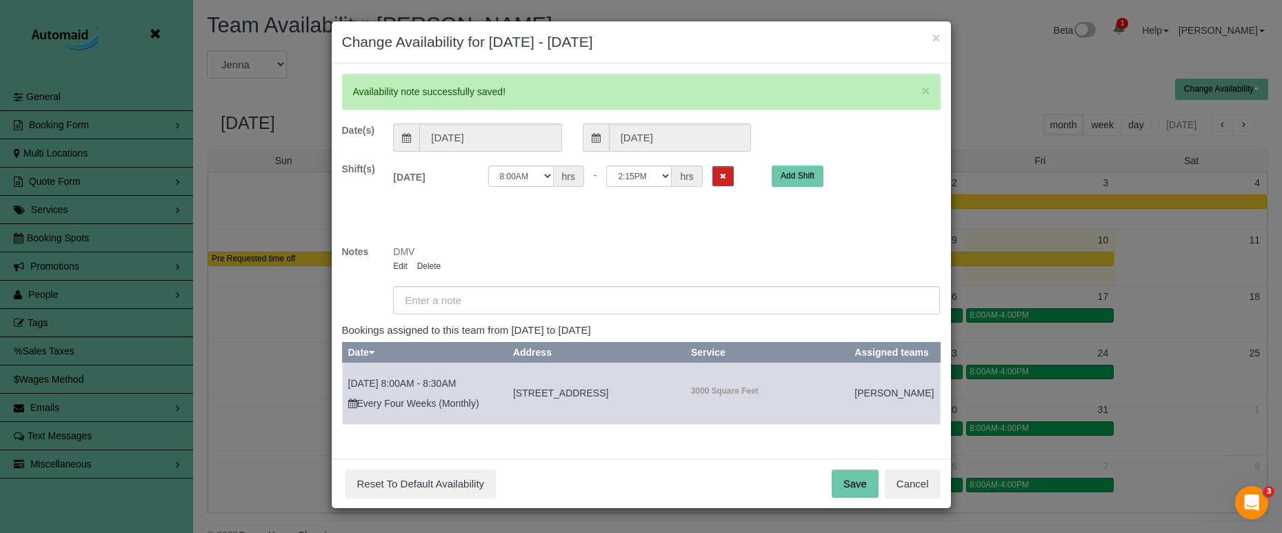
click at [852, 499] on button "Save" at bounding box center [855, 484] width 47 height 29
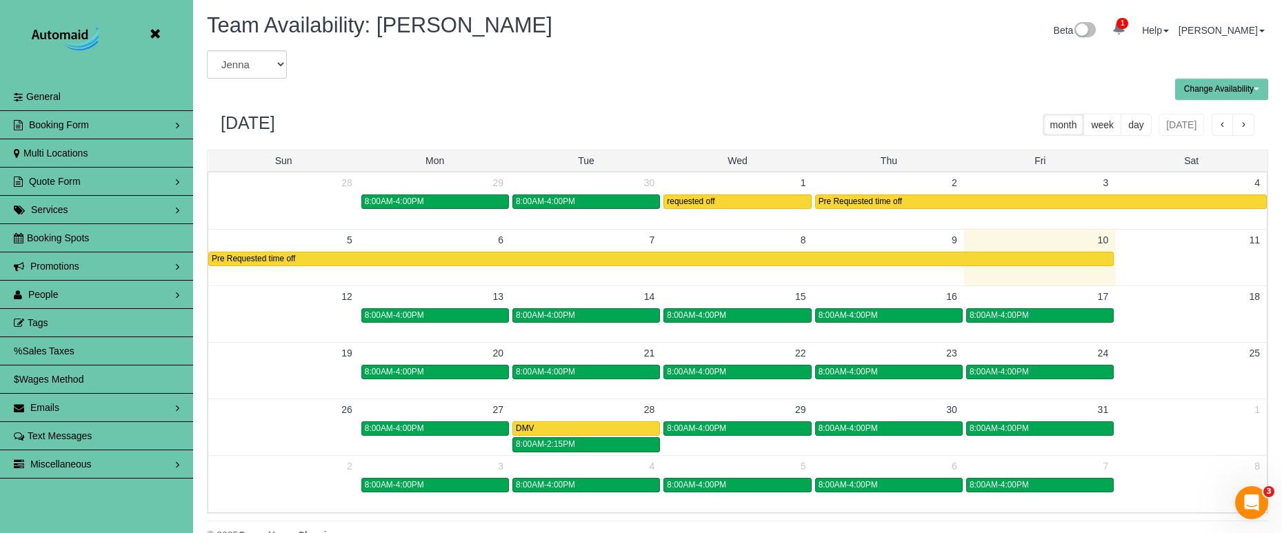
click at [89, 295] on link "People" at bounding box center [96, 295] width 193 height 28
click at [59, 323] on link "Teams" at bounding box center [96, 323] width 193 height 28
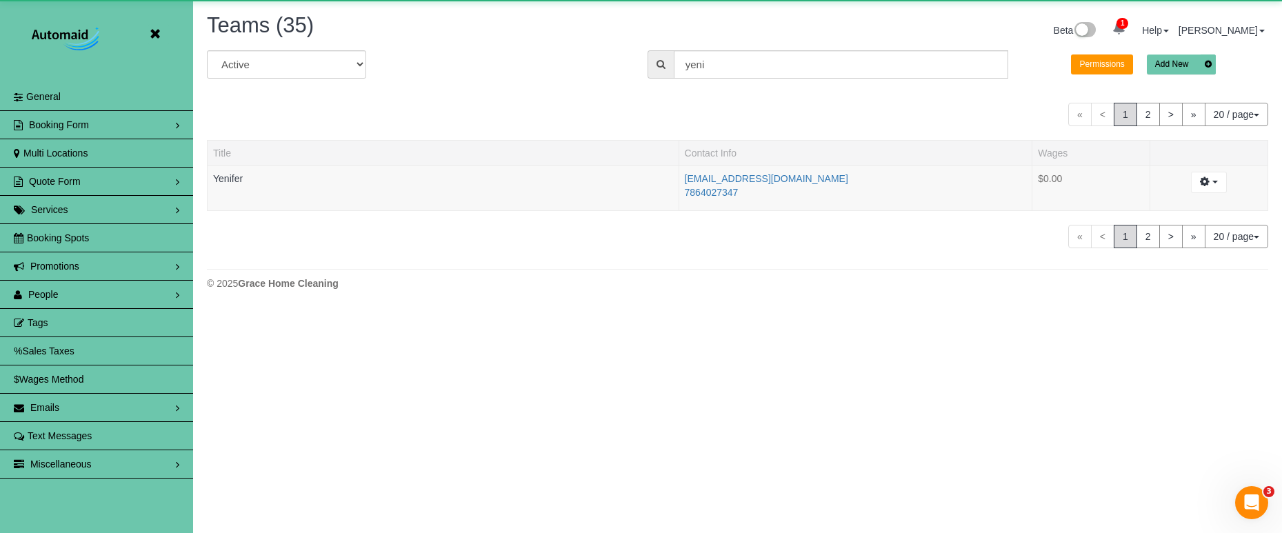
scroll to position [310, 1282]
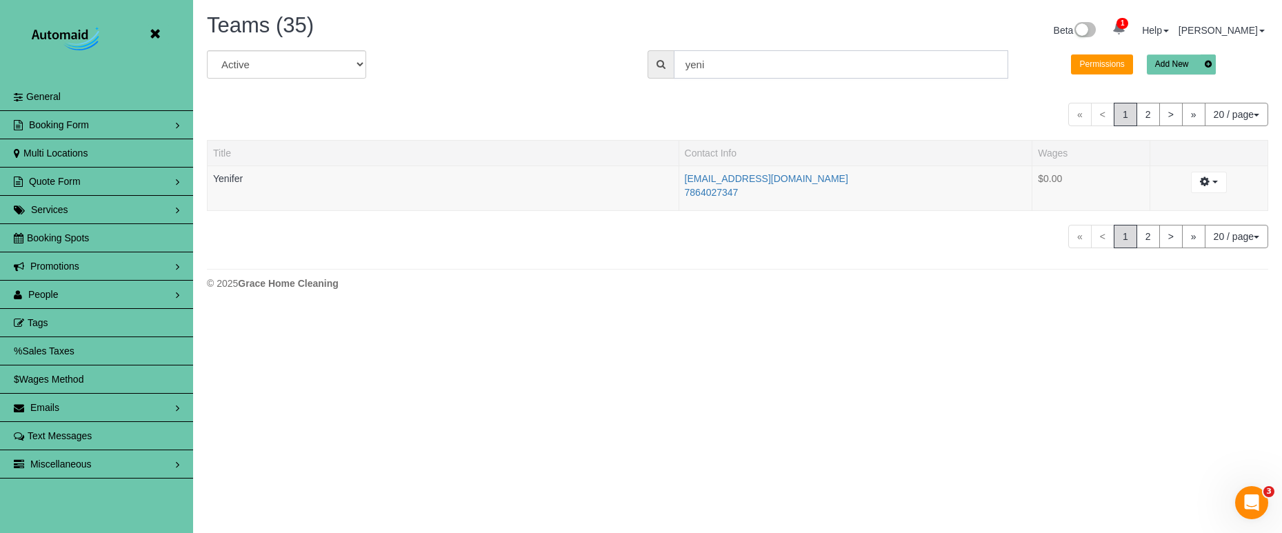
drag, startPoint x: 772, startPoint y: 62, endPoint x: 505, endPoint y: 28, distance: 269.1
click at [512, 31] on div "Teams (35) Beta 1 Your Notifications You have 0 alerts × You have 2 to charge f…" at bounding box center [737, 155] width 1089 height 310
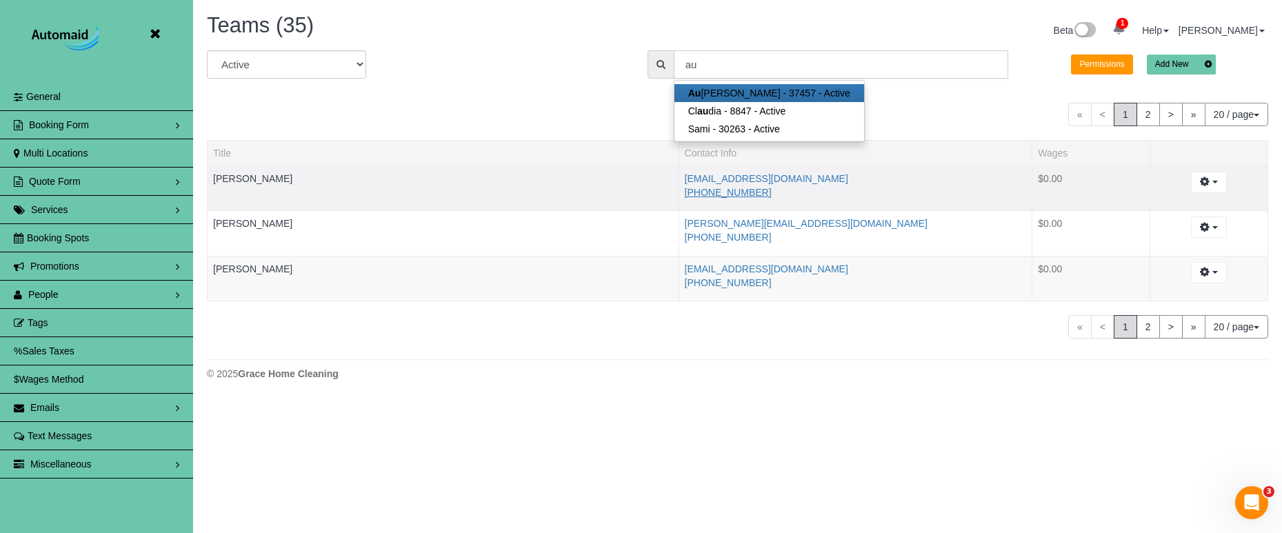
type input "au"
copy link "[PHONE_NUMBER]"
drag, startPoint x: 739, startPoint y: 194, endPoint x: 674, endPoint y: 192, distance: 65.6
click at [685, 196] on li "[PHONE_NUMBER]" at bounding box center [856, 193] width 342 height 14
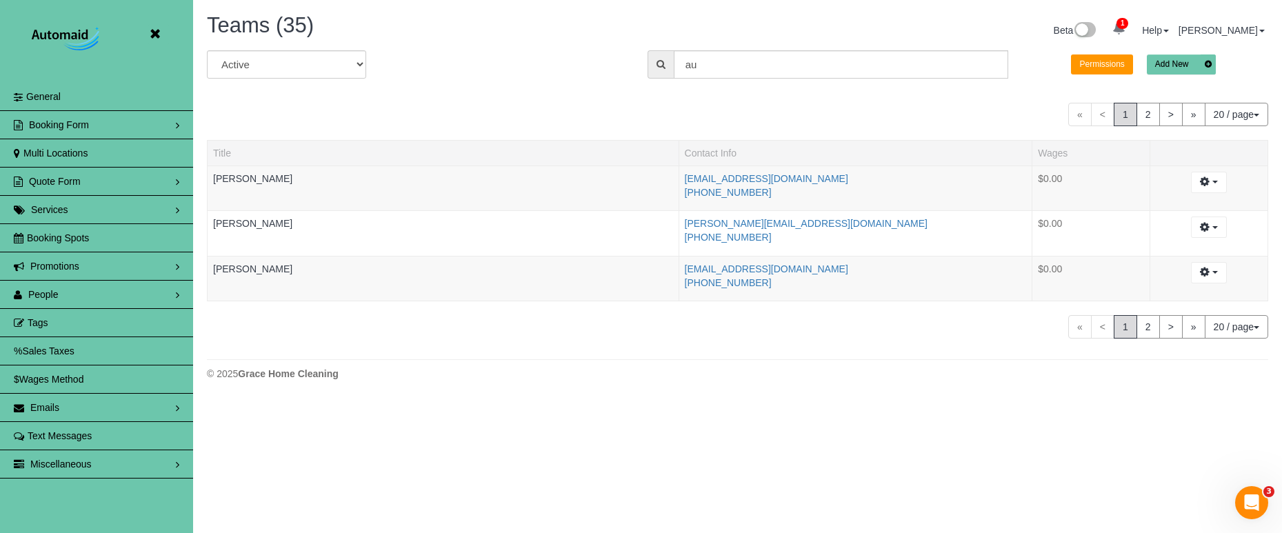
click at [159, 36] on icon at bounding box center [154, 34] width 17 height 17
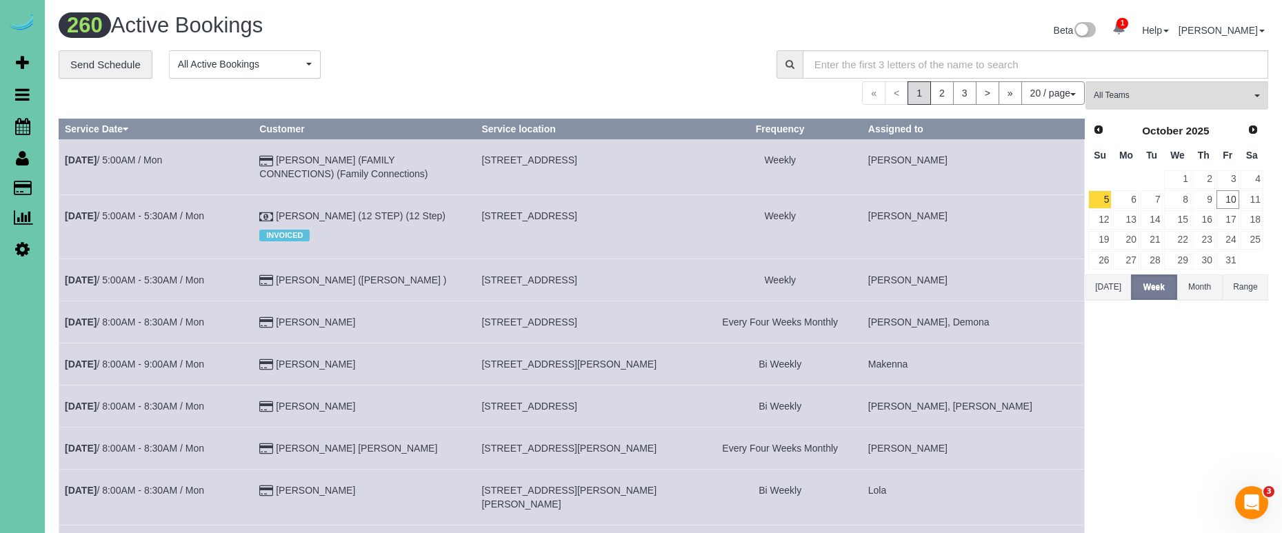
scroll to position [1168, 1282]
click at [16, 116] on link "Scheduler" at bounding box center [22, 126] width 45 height 32
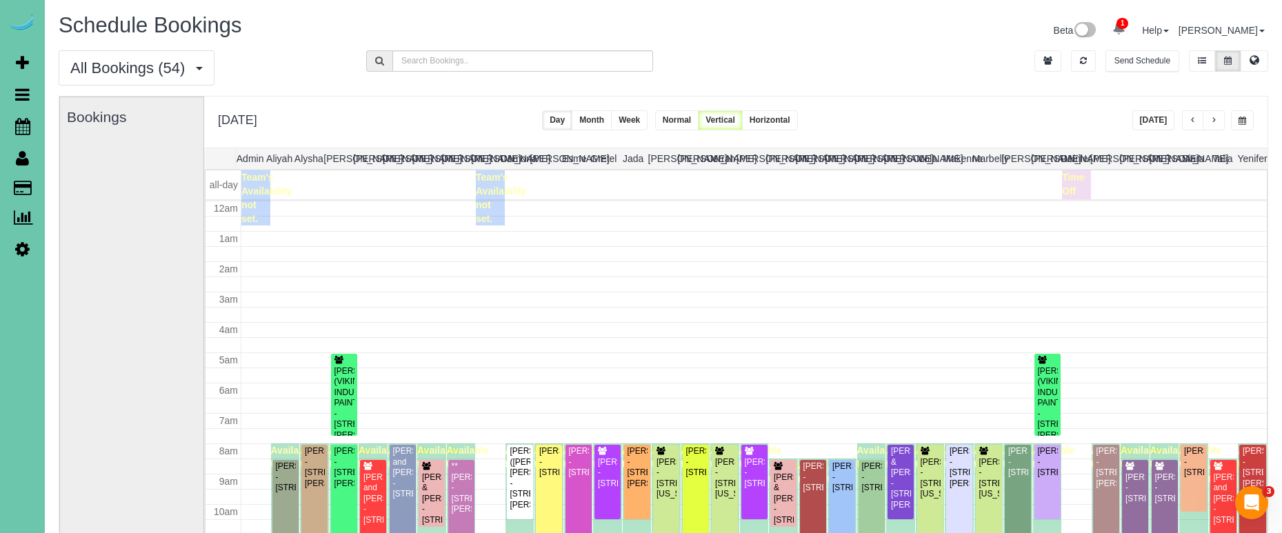
scroll to position [183, 0]
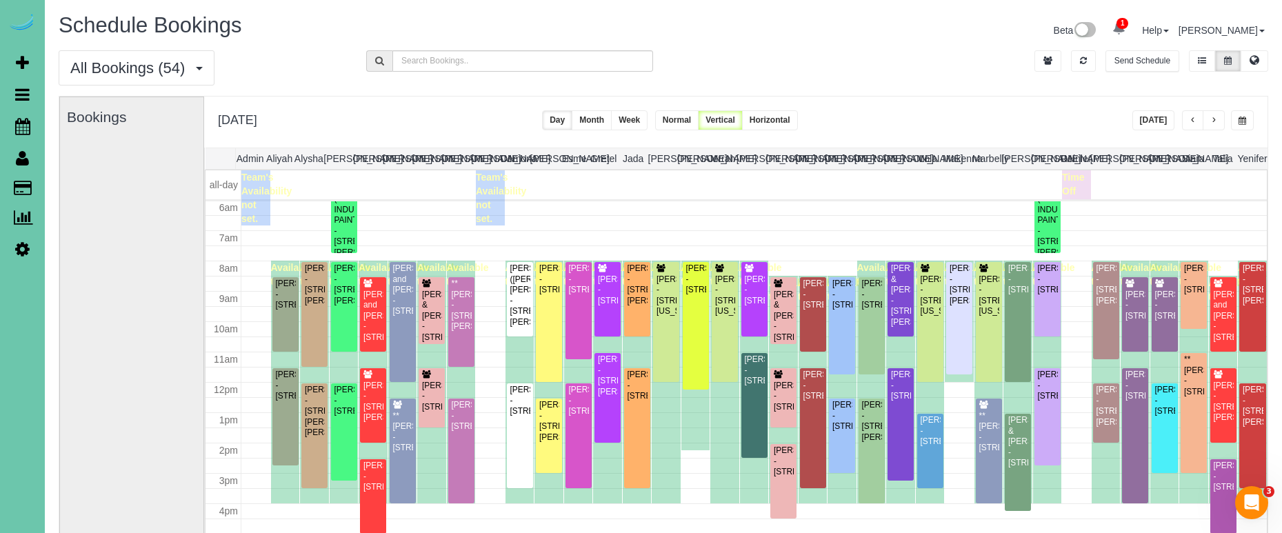
click at [1163, 117] on button "[DATE]" at bounding box center [1153, 120] width 43 height 20
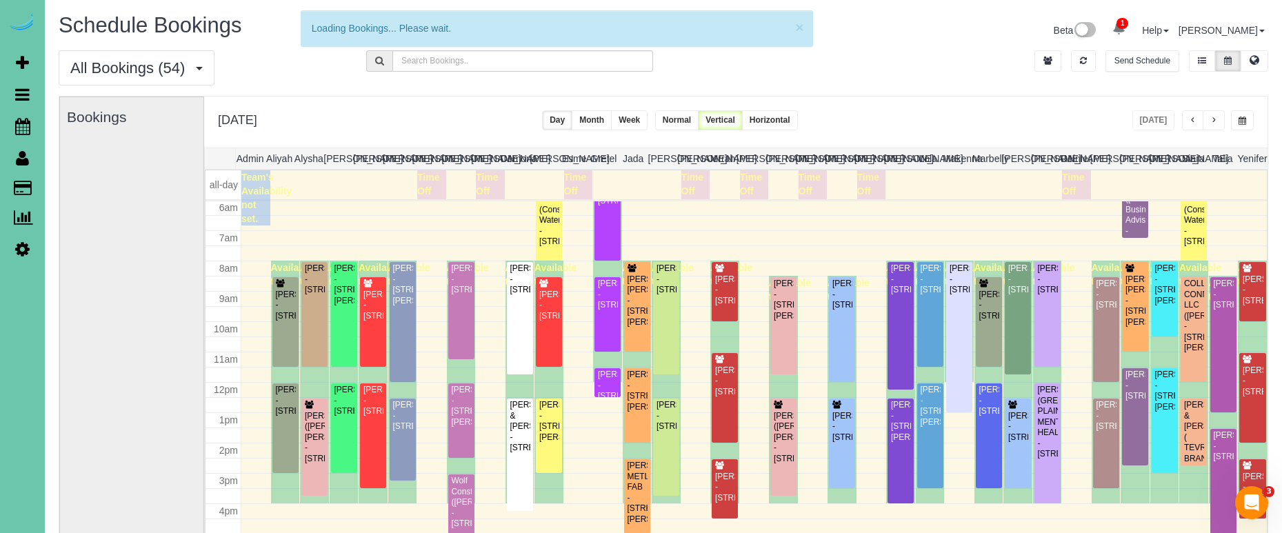
click at [1240, 117] on span "button" at bounding box center [1243, 121] width 8 height 8
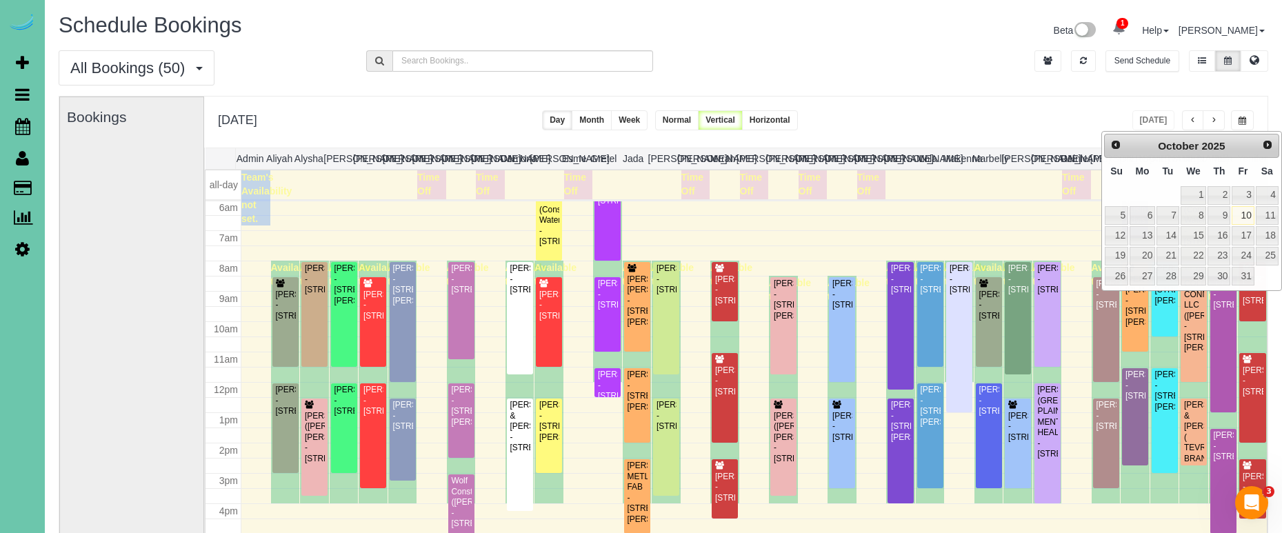
click at [1037, 79] on div "All Bookings (50) All Bookings Unassigned Bookings Recurring Bookings New Custo…" at bounding box center [663, 73] width 1230 height 46
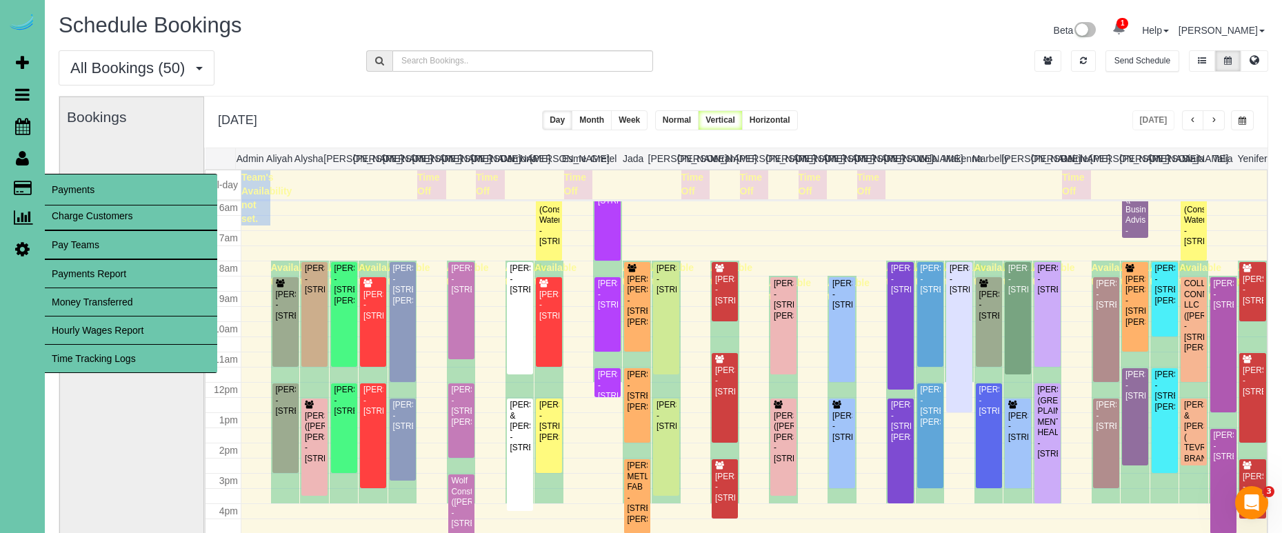
click at [103, 357] on link "Time Tracking Logs" at bounding box center [131, 359] width 172 height 28
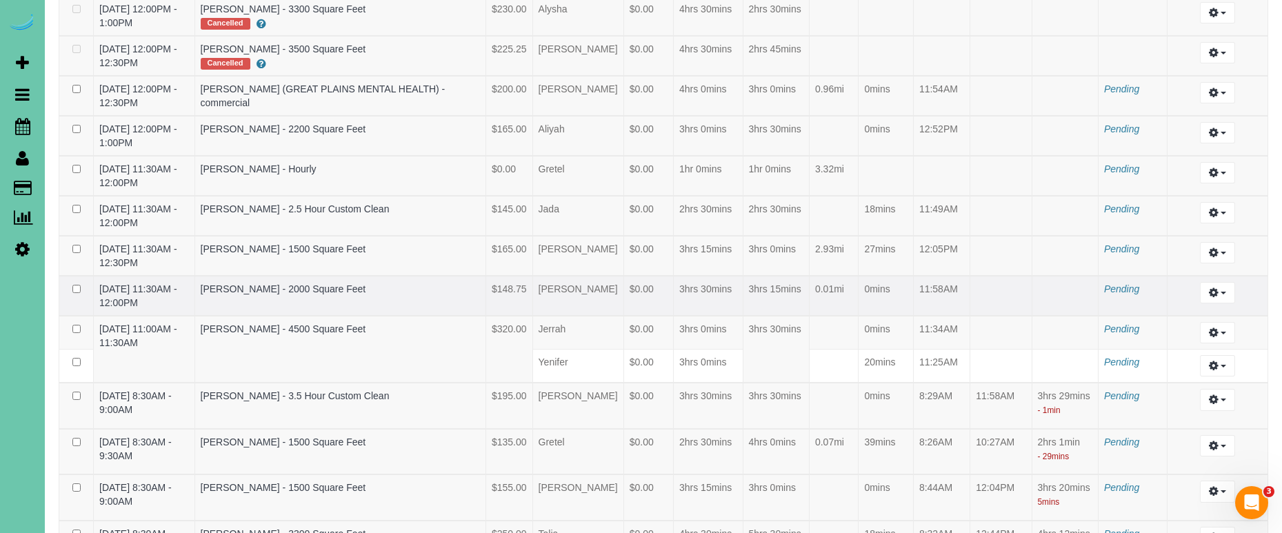
scroll to position [1035, 0]
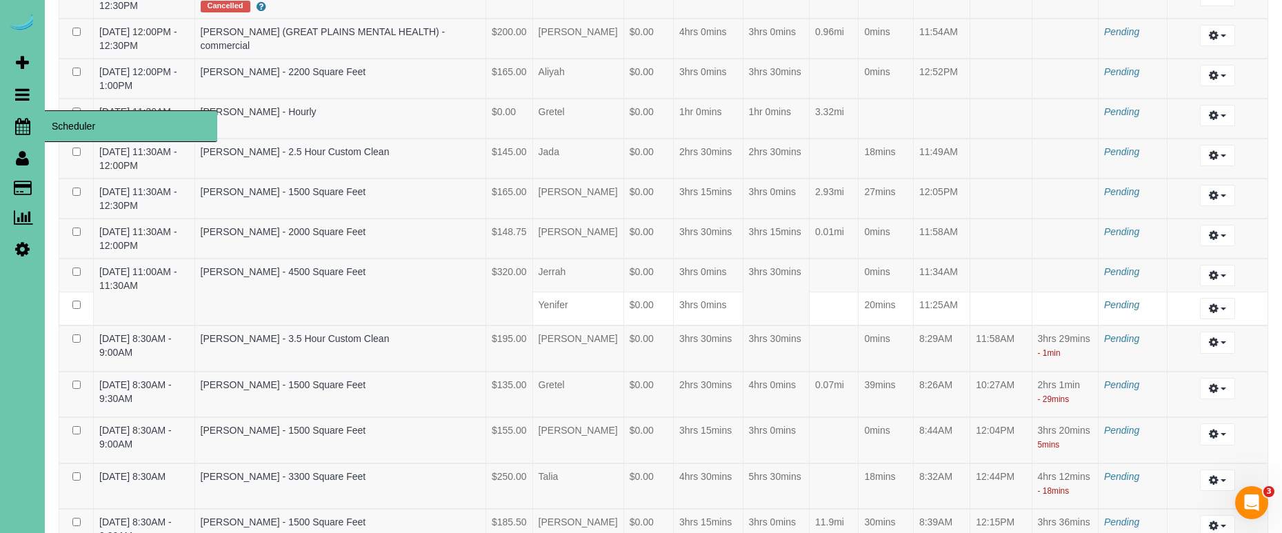
click at [21, 126] on icon at bounding box center [22, 126] width 15 height 17
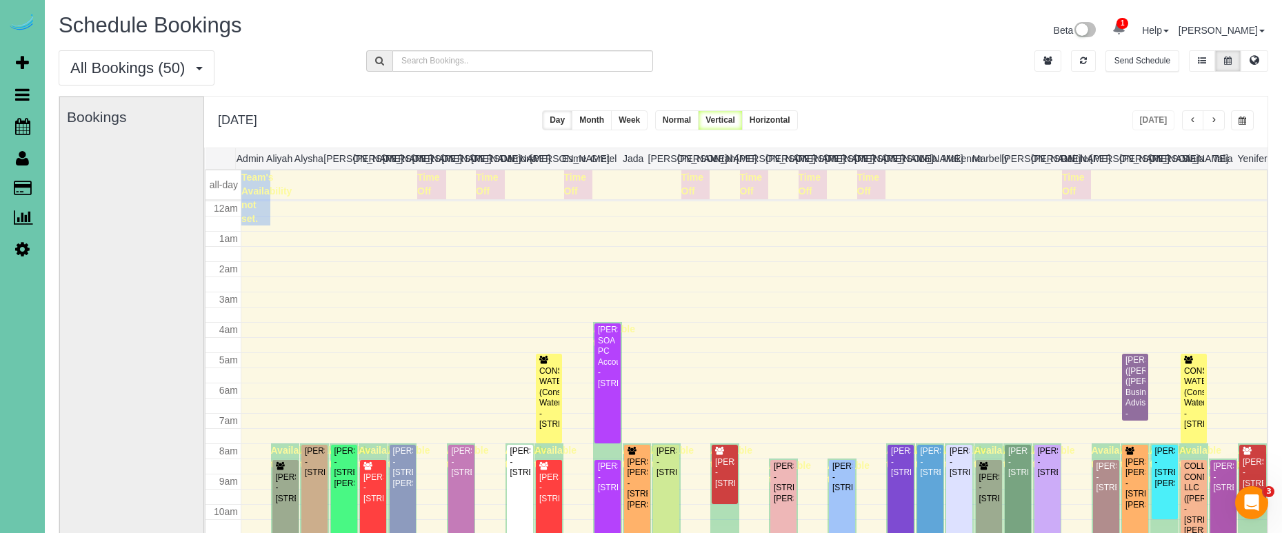
scroll to position [183, 0]
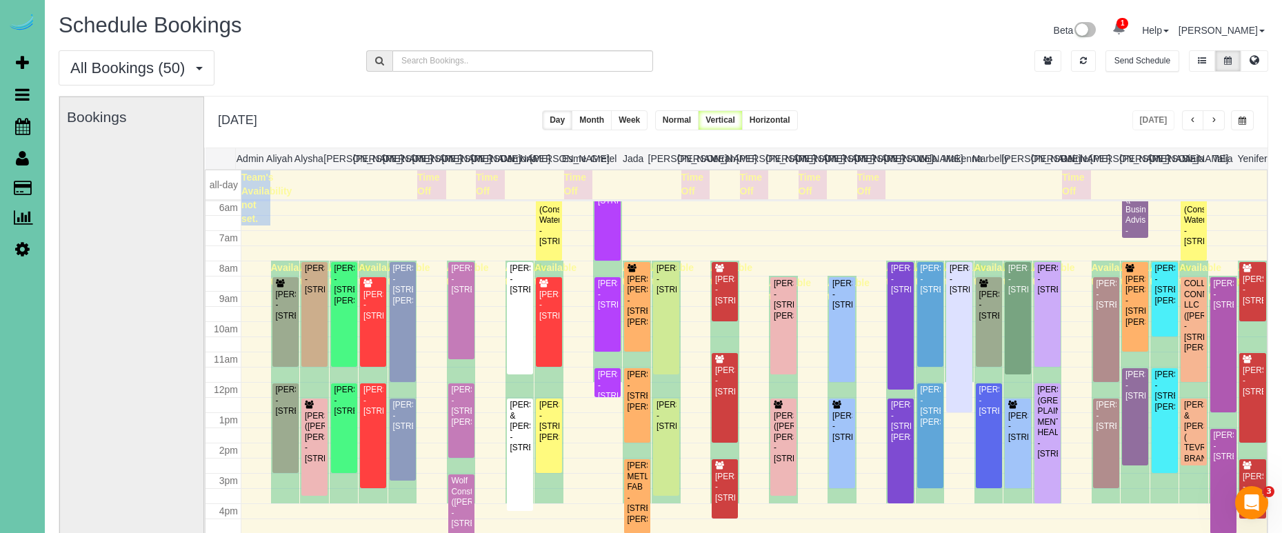
click at [1243, 117] on span "button" at bounding box center [1243, 121] width 8 height 8
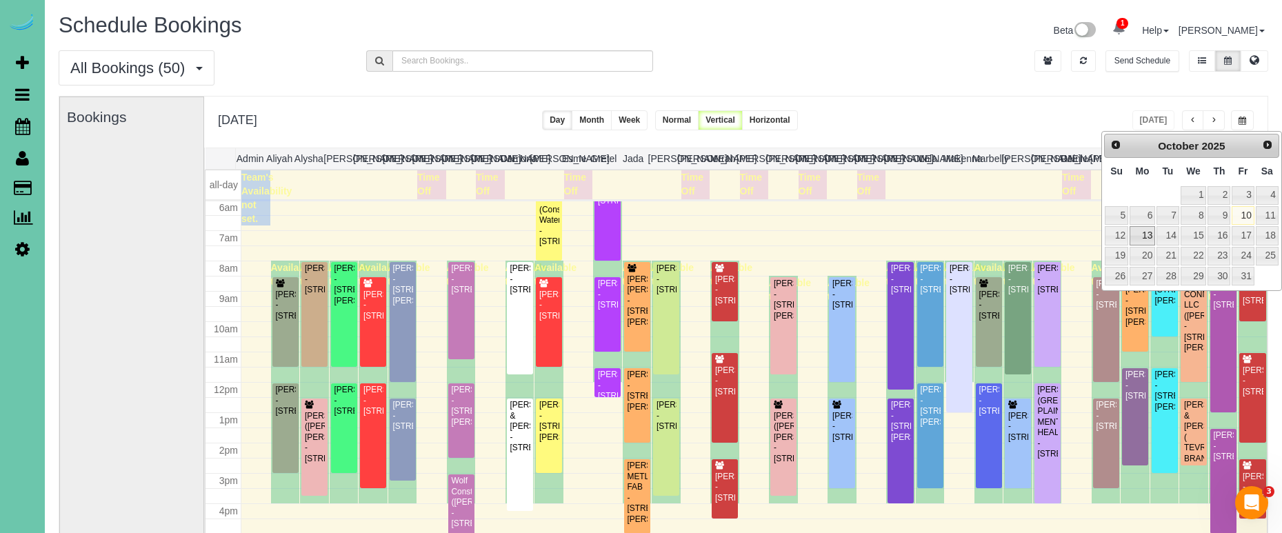
click at [1145, 234] on link "13" at bounding box center [1143, 235] width 26 height 19
type input "**********"
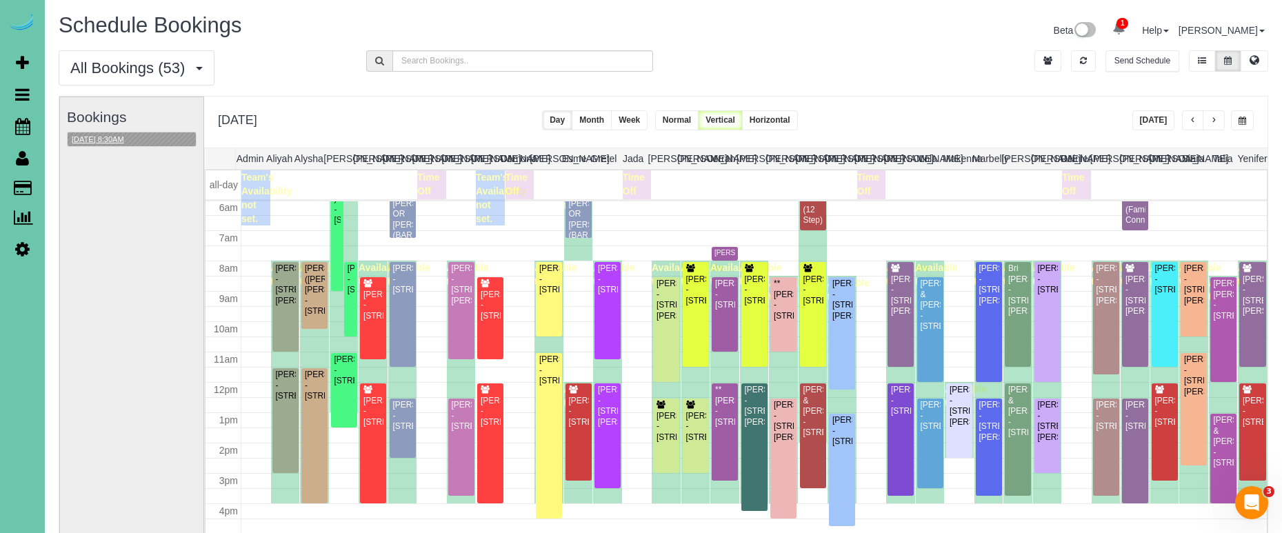
click at [116, 139] on button "[DATE] 8:30AM" at bounding box center [98, 139] width 61 height 14
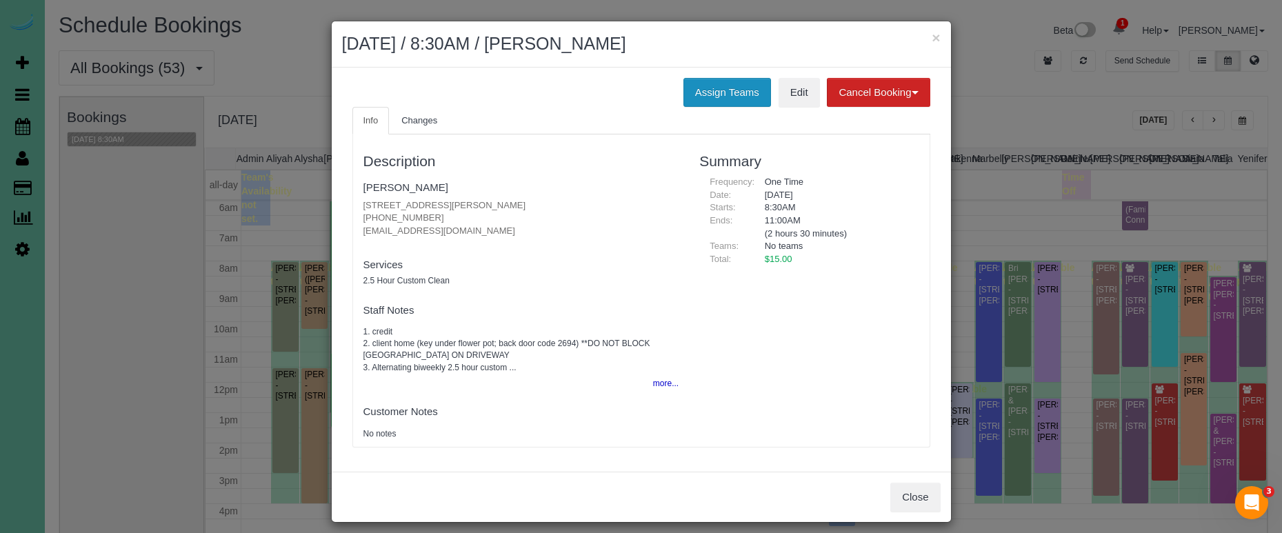
click at [731, 85] on button "Assign Teams" at bounding box center [727, 92] width 88 height 29
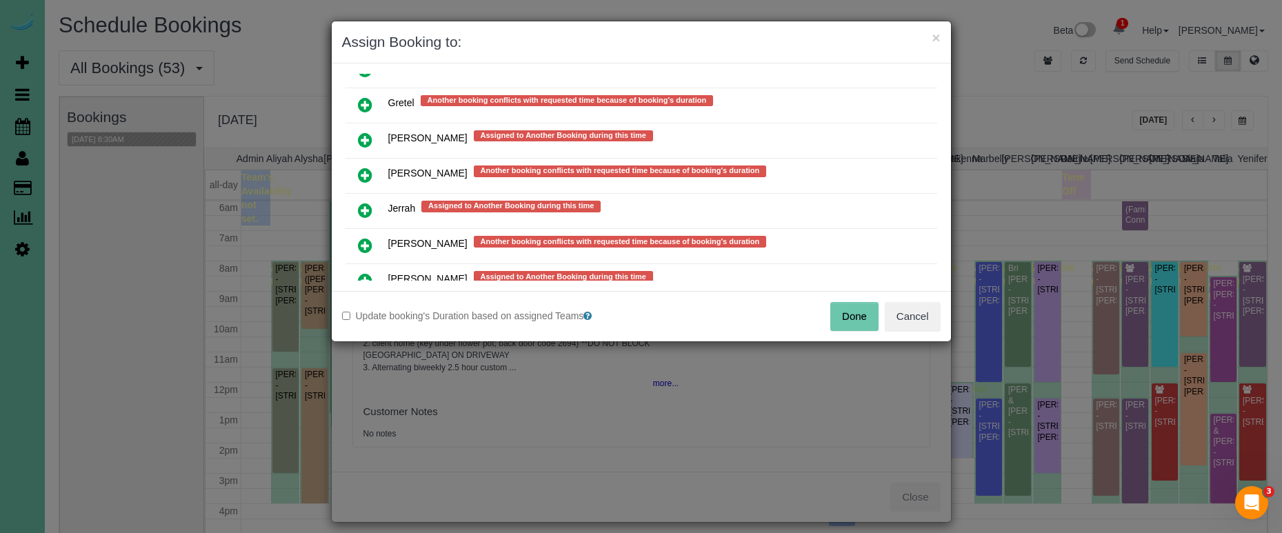
drag, startPoint x: 366, startPoint y: 263, endPoint x: 418, endPoint y: 283, distance: 56.4
click at [366, 264] on td at bounding box center [365, 281] width 39 height 35
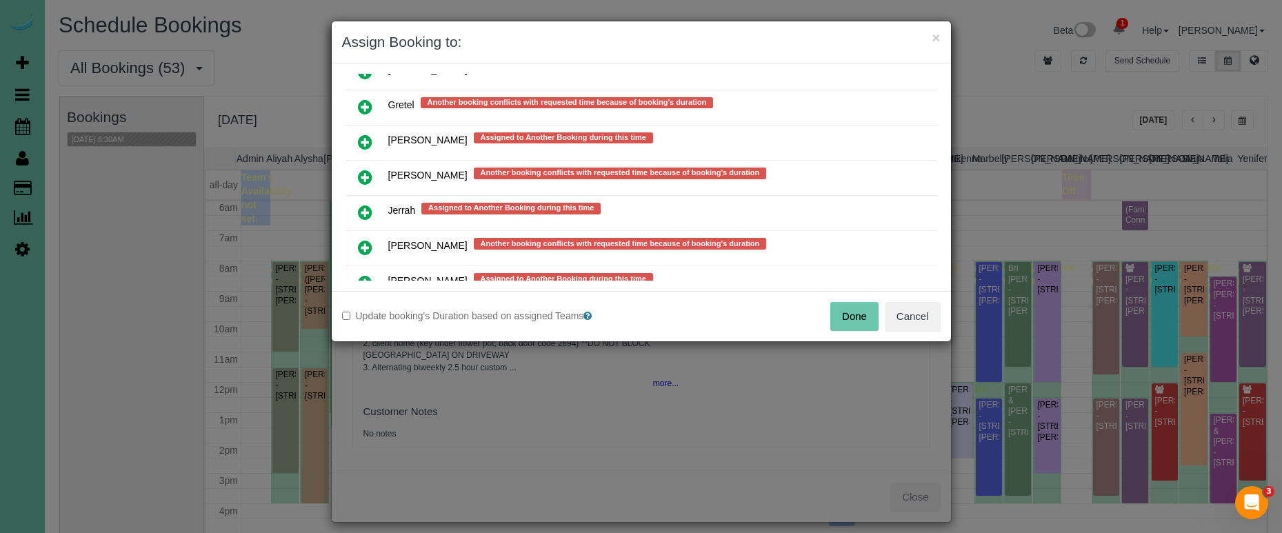
click at [366, 275] on icon at bounding box center [365, 283] width 14 height 17
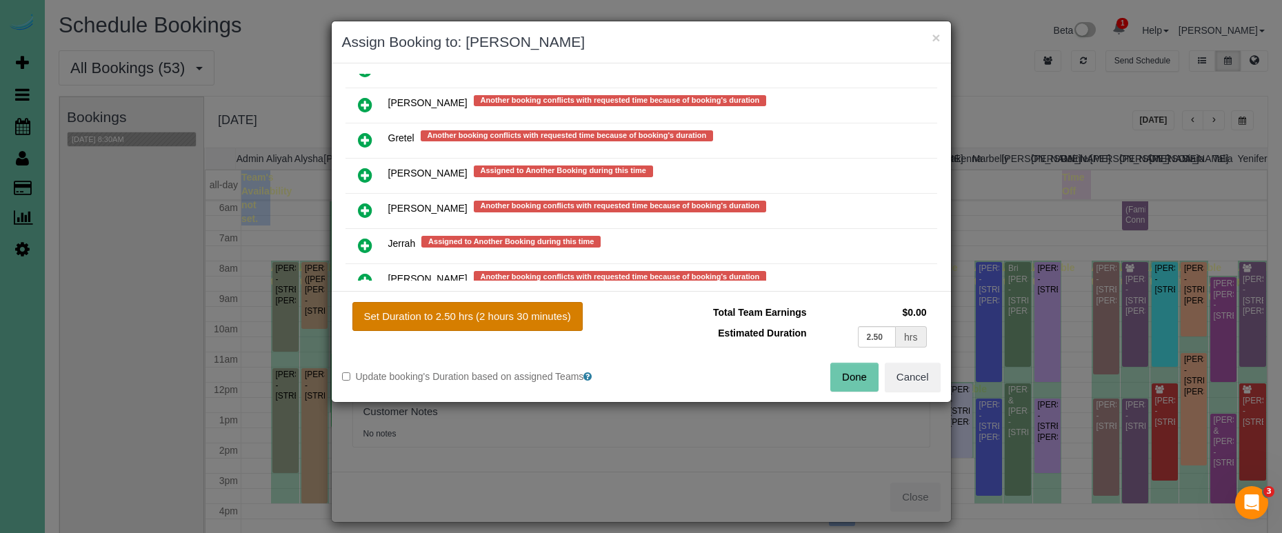
drag, startPoint x: 423, startPoint y: 319, endPoint x: 432, endPoint y: 320, distance: 8.4
click at [424, 319] on button "Set Duration to 2.50 hrs (2 hours 30 minutes)" at bounding box center [467, 316] width 230 height 29
type input "2.50"
click at [859, 378] on button "Done" at bounding box center [854, 377] width 48 height 29
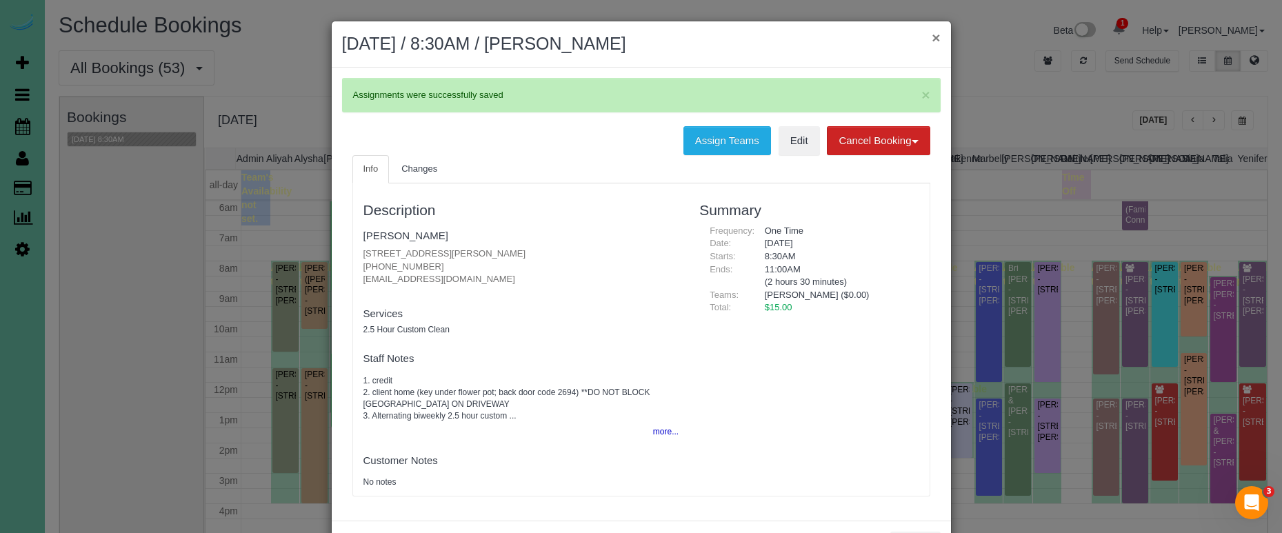
click at [939, 39] on button "×" at bounding box center [936, 37] width 8 height 14
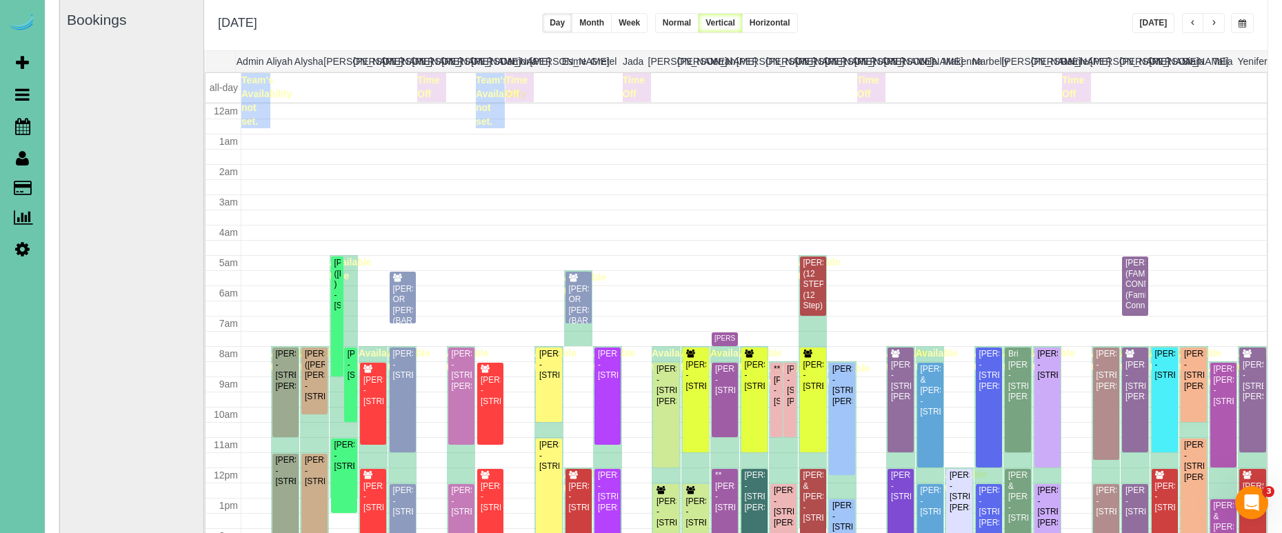
scroll to position [183, 0]
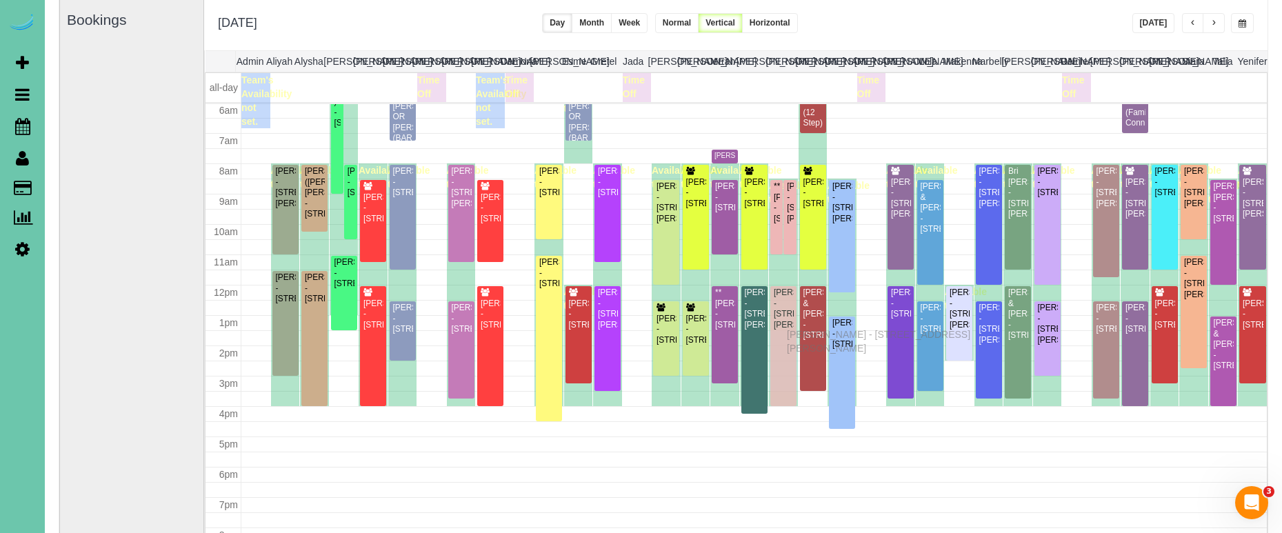
drag, startPoint x: 789, startPoint y: 352, endPoint x: 790, endPoint y: 332, distance: 20.0
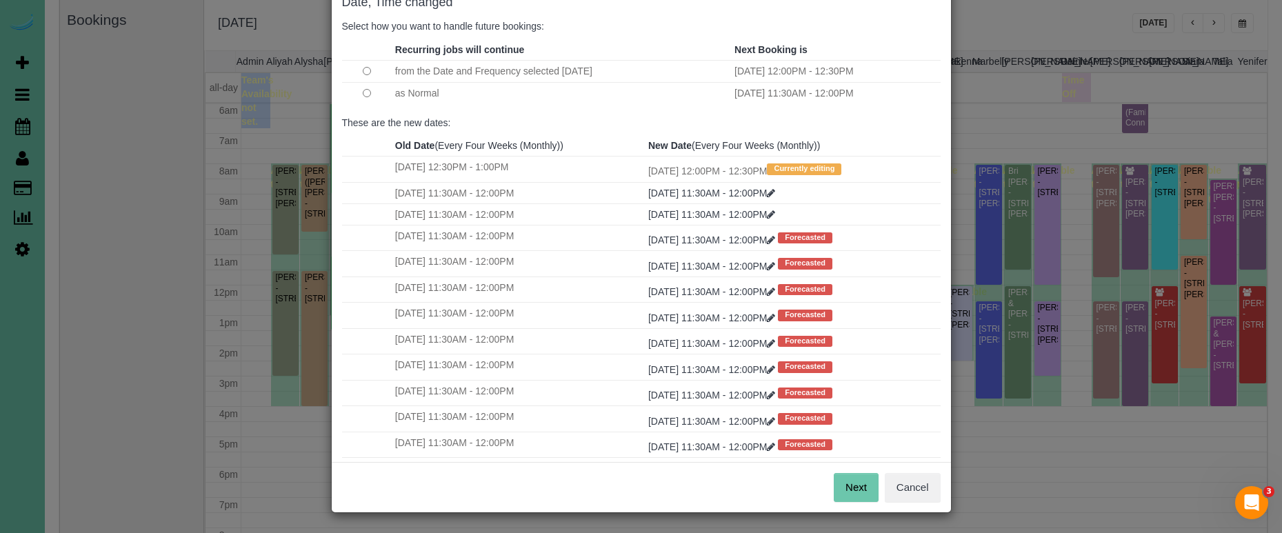
click at [845, 494] on button "Next" at bounding box center [856, 487] width 45 height 29
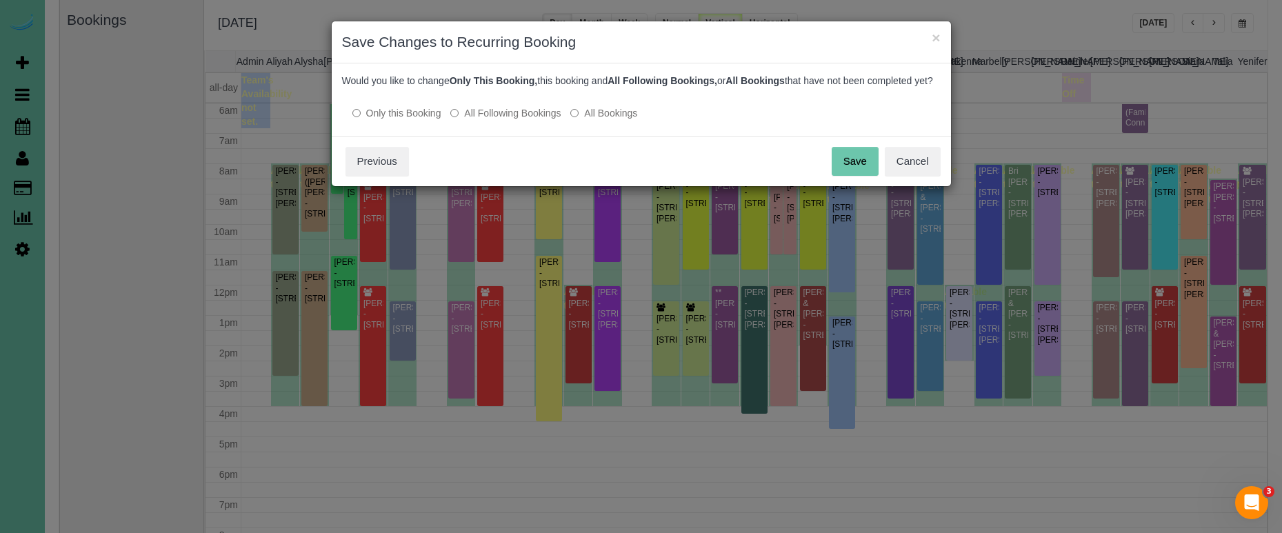
scroll to position [0, 0]
click at [858, 90] on div "× Save Changes to Recurring Booking Date, Time changed Select how you want to h…" at bounding box center [641, 104] width 621 height 166
click at [852, 170] on button "Save" at bounding box center [855, 161] width 47 height 29
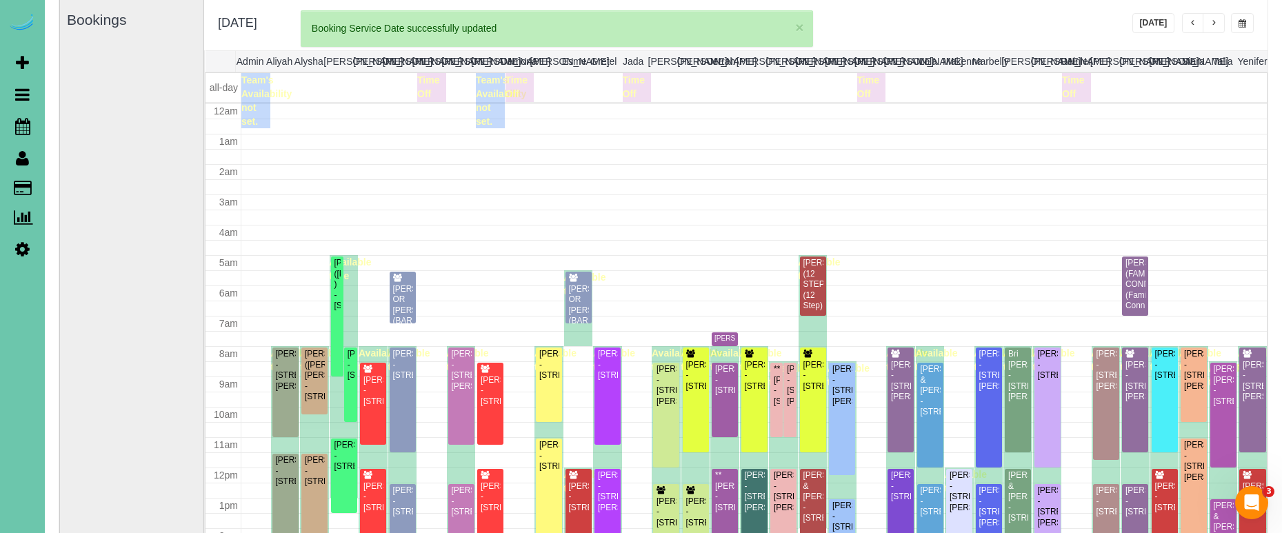
scroll to position [183, 0]
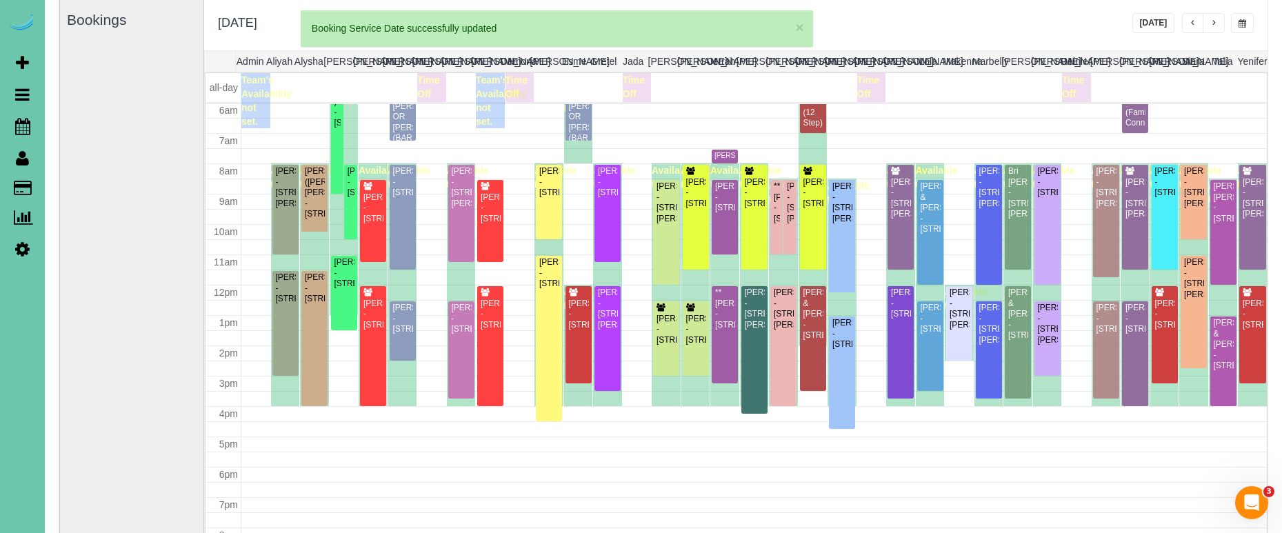
click at [776, 216] on div "**[PERSON_NAME] - [STREET_ADDRESS]" at bounding box center [776, 202] width 7 height 43
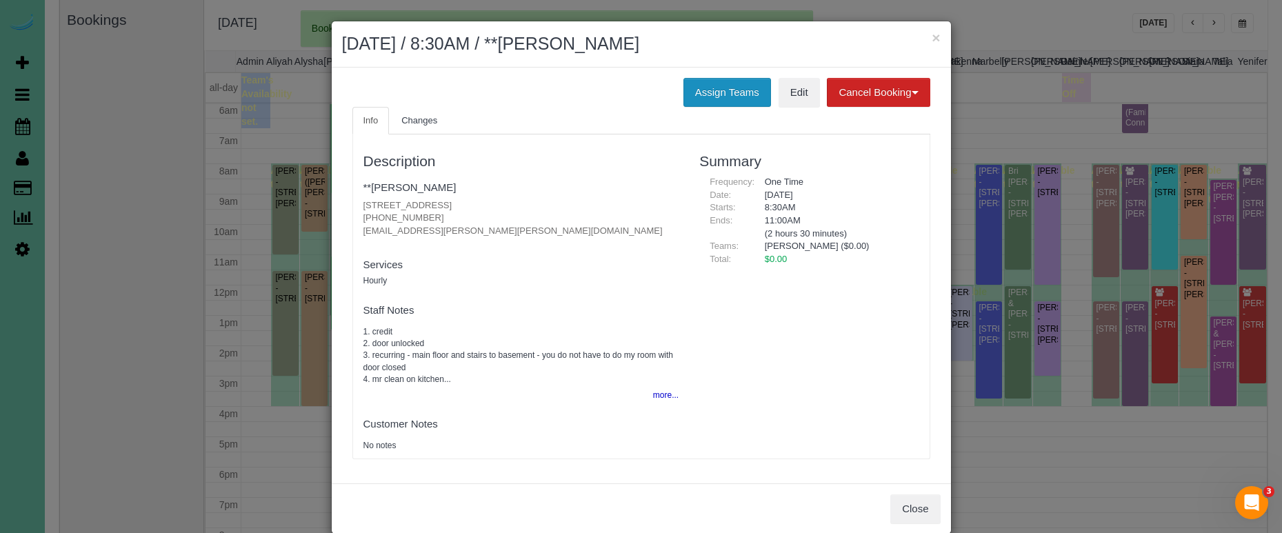
drag, startPoint x: 754, startPoint y: 92, endPoint x: 744, endPoint y: 91, distance: 9.7
click at [754, 92] on button "Assign Teams" at bounding box center [727, 92] width 88 height 29
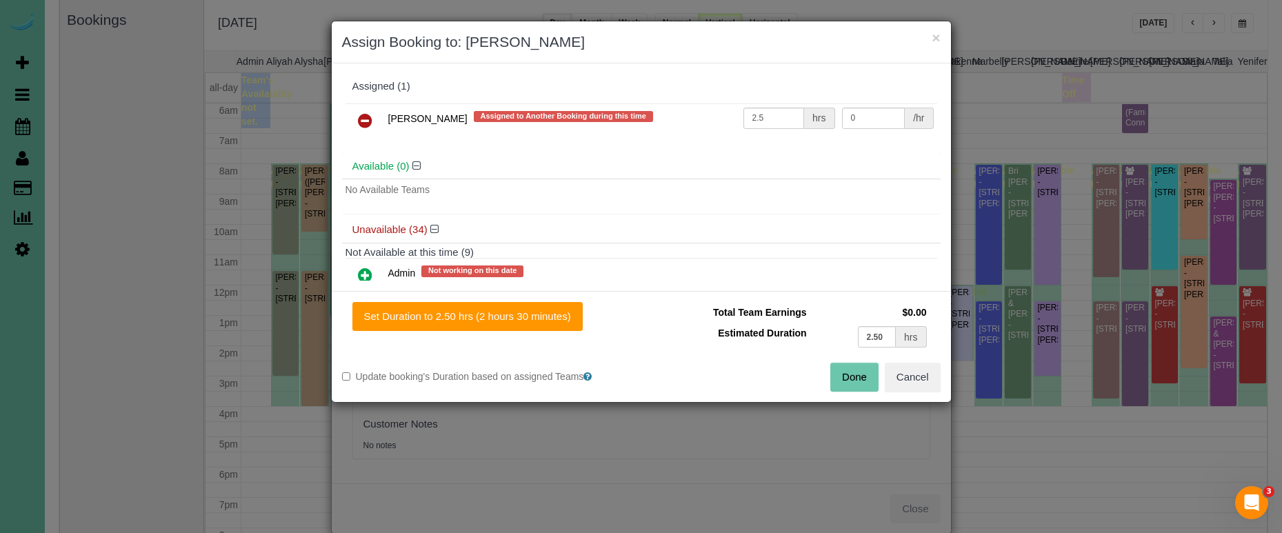
click at [359, 130] on link at bounding box center [365, 122] width 32 height 28
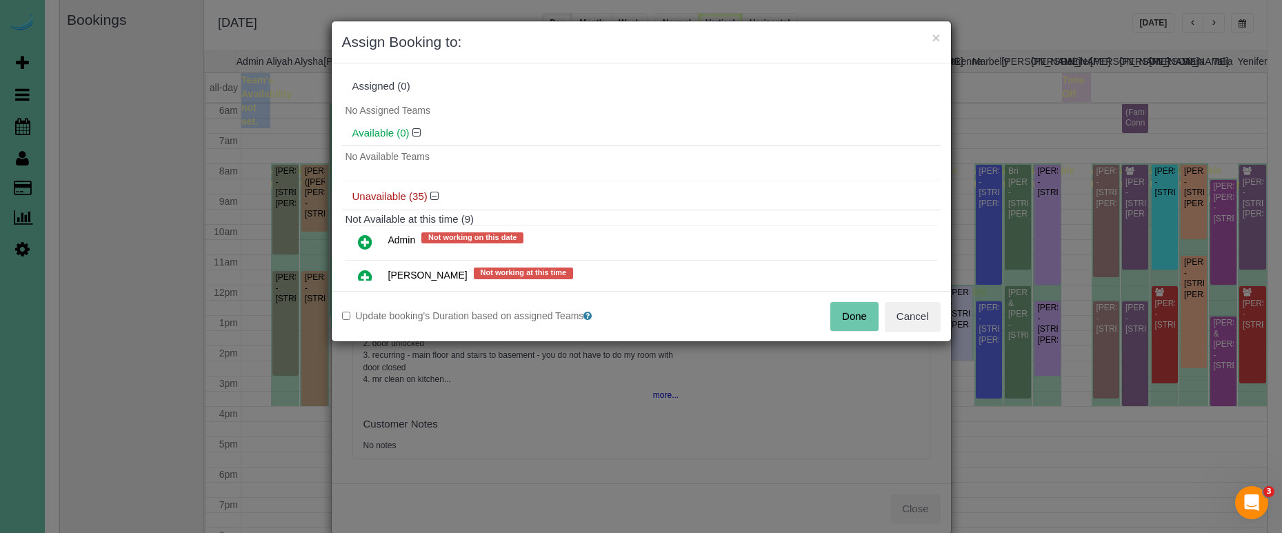
click at [864, 317] on button "Done" at bounding box center [854, 316] width 48 height 29
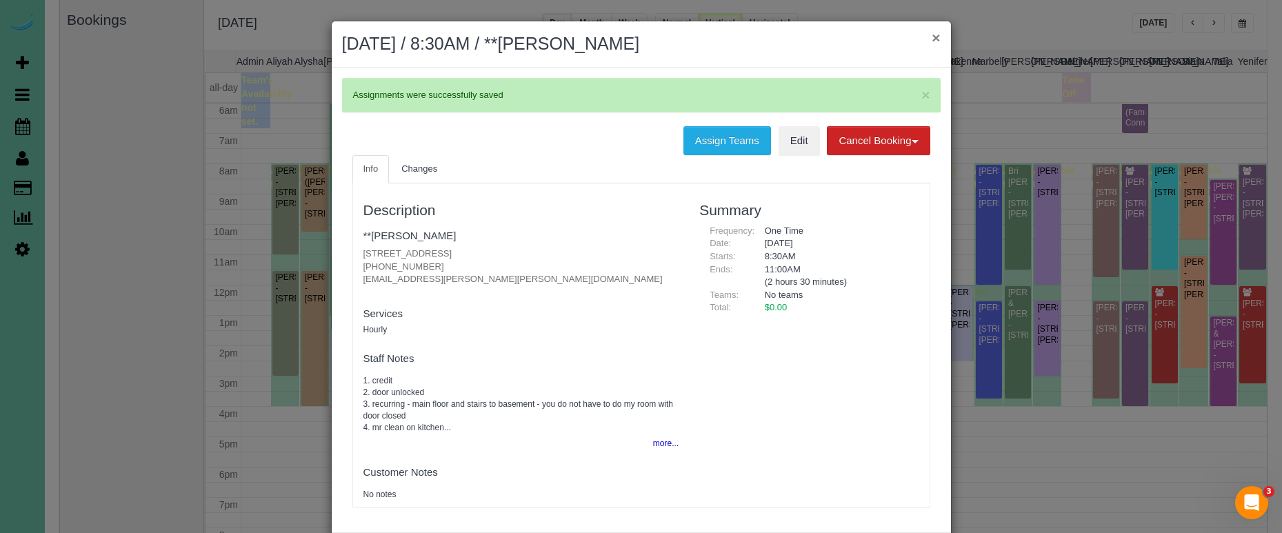
click at [936, 35] on button "×" at bounding box center [936, 37] width 8 height 14
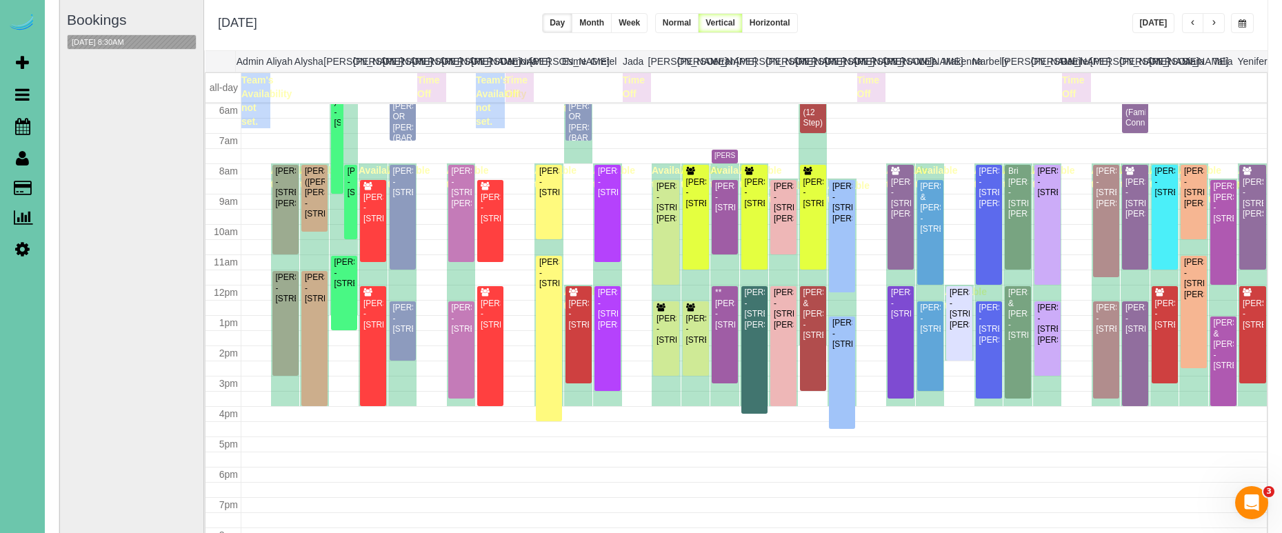
click at [1220, 26] on button "button" at bounding box center [1214, 23] width 22 height 20
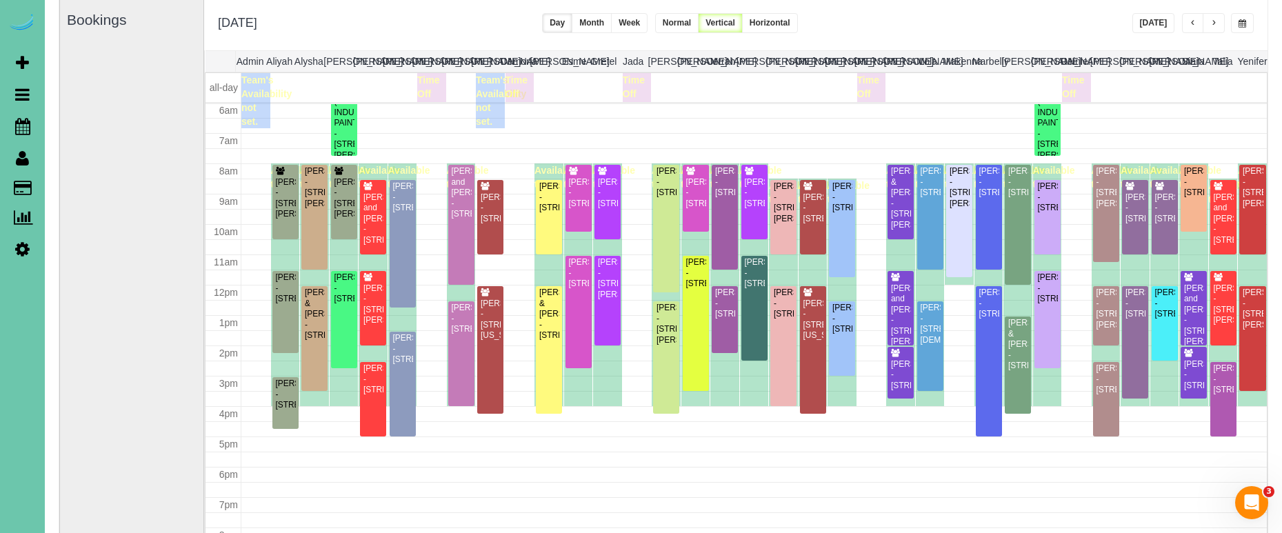
click at [1185, 28] on button "button" at bounding box center [1193, 23] width 22 height 20
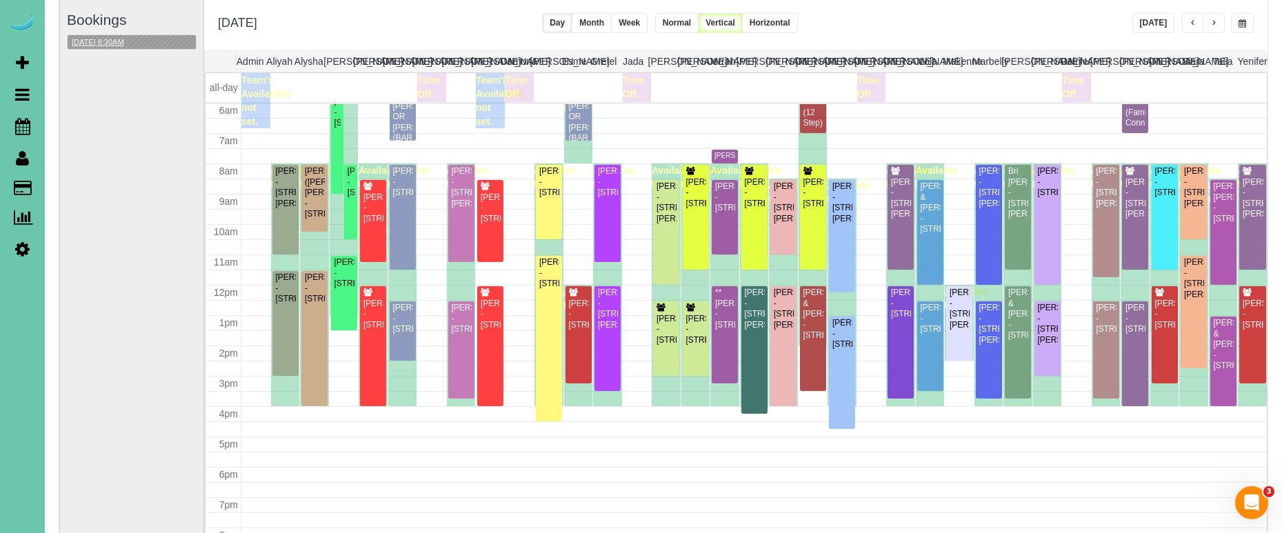
click at [115, 39] on button "[DATE] 8:30AM" at bounding box center [98, 42] width 61 height 14
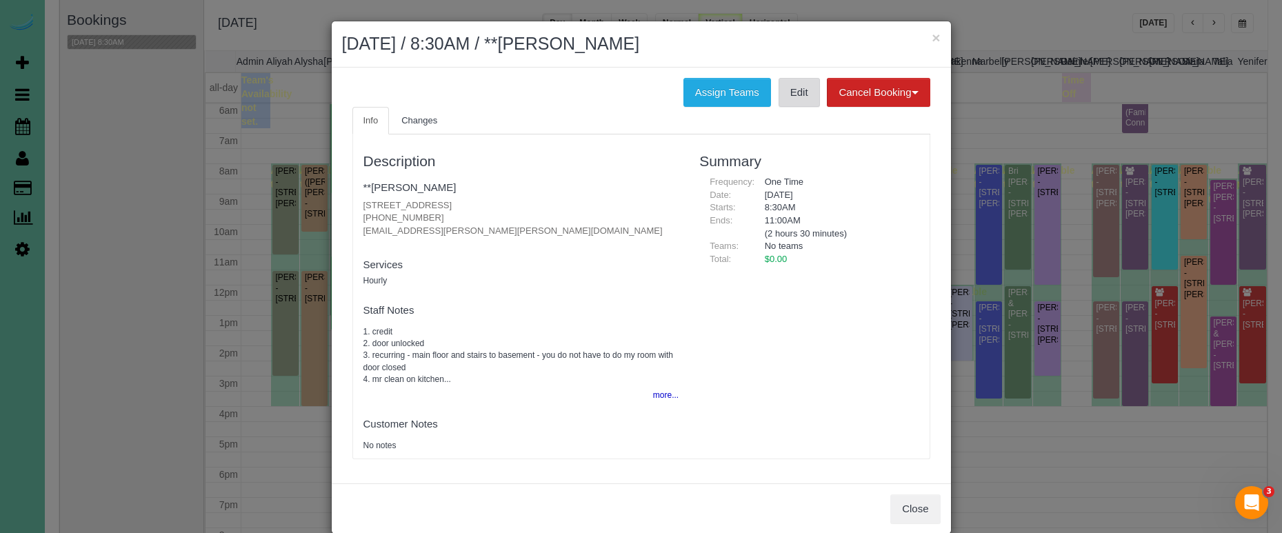
click at [786, 88] on link "Edit" at bounding box center [799, 92] width 41 height 29
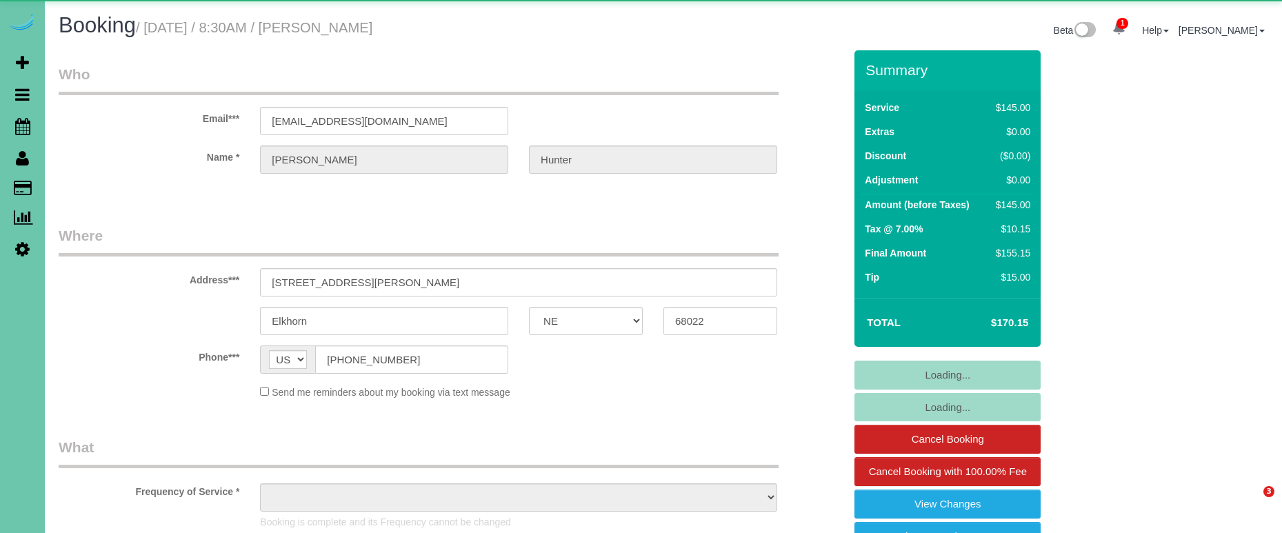
select select "NE"
select select "object:637"
select select "string:fspay-fa54d6a0-a1a3-4fc9-9b19-4937f7d7f2e0"
select select "object:858"
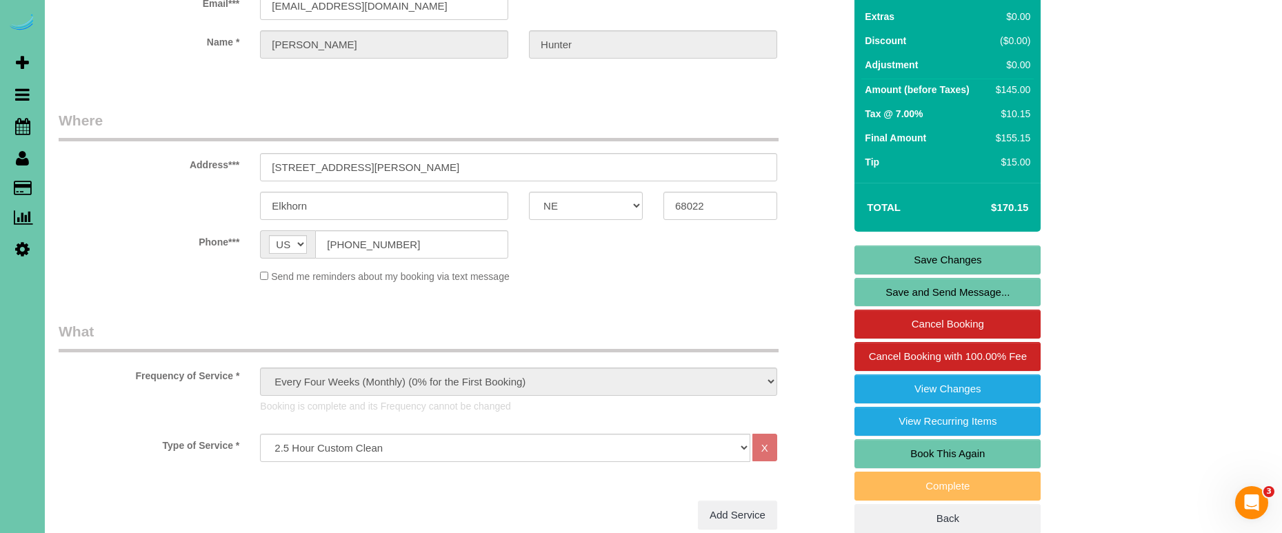
scroll to position [114, 0]
click at [972, 446] on link "Book This Again" at bounding box center [948, 454] width 186 height 29
select select "NE"
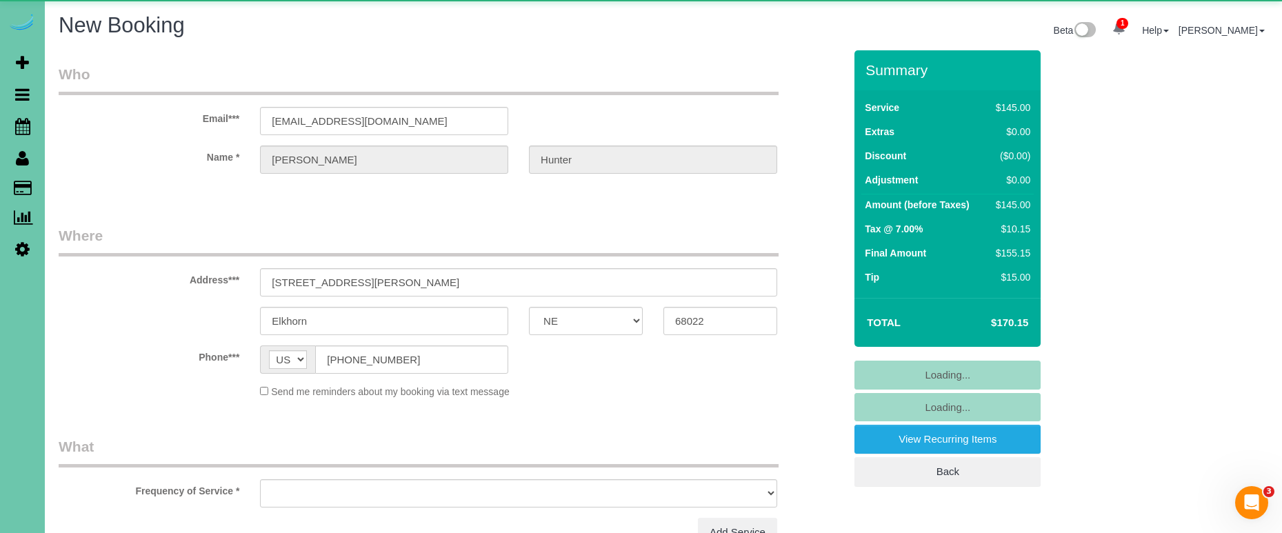
select select "object:1420"
select select "string:fspay-fa54d6a0-a1a3-4fc9-9b19-4937f7d7f2e0"
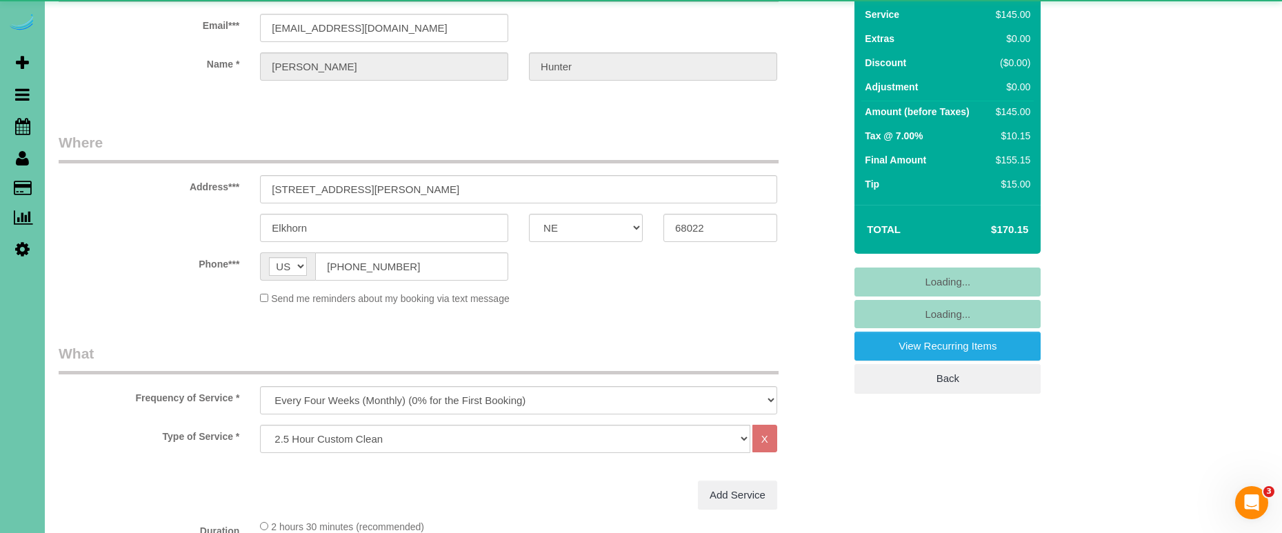
scroll to position [95, 0]
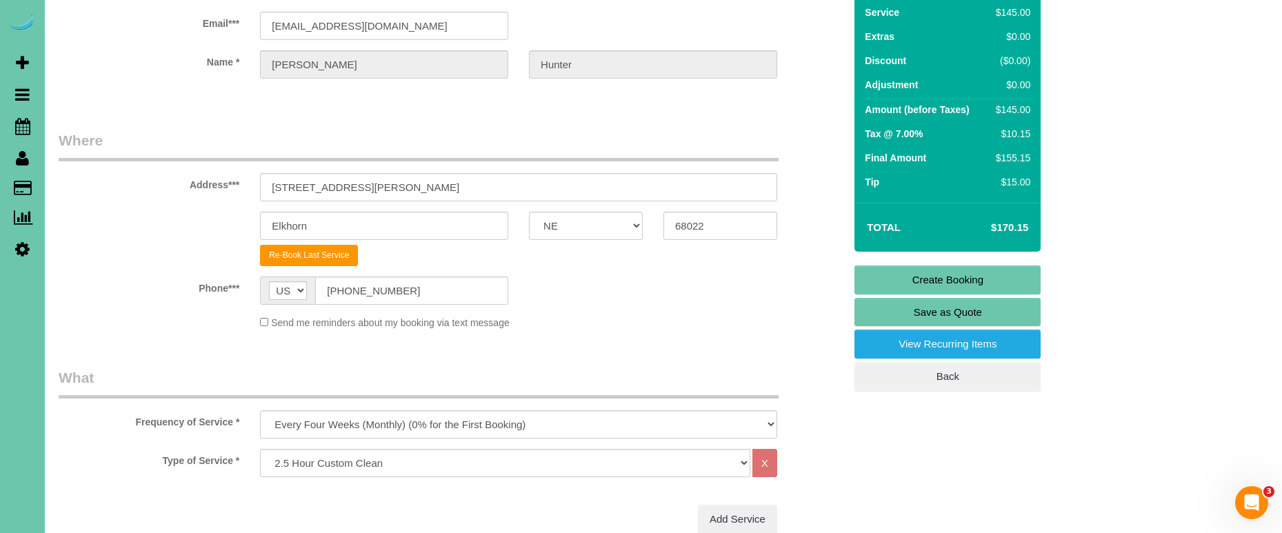
click at [552, 400] on div "Frequency of Service * One Time Weekly (0% for the First Booking) Bi-Weekly (0%…" at bounding box center [451, 403] width 806 height 71
select select "object:1625"
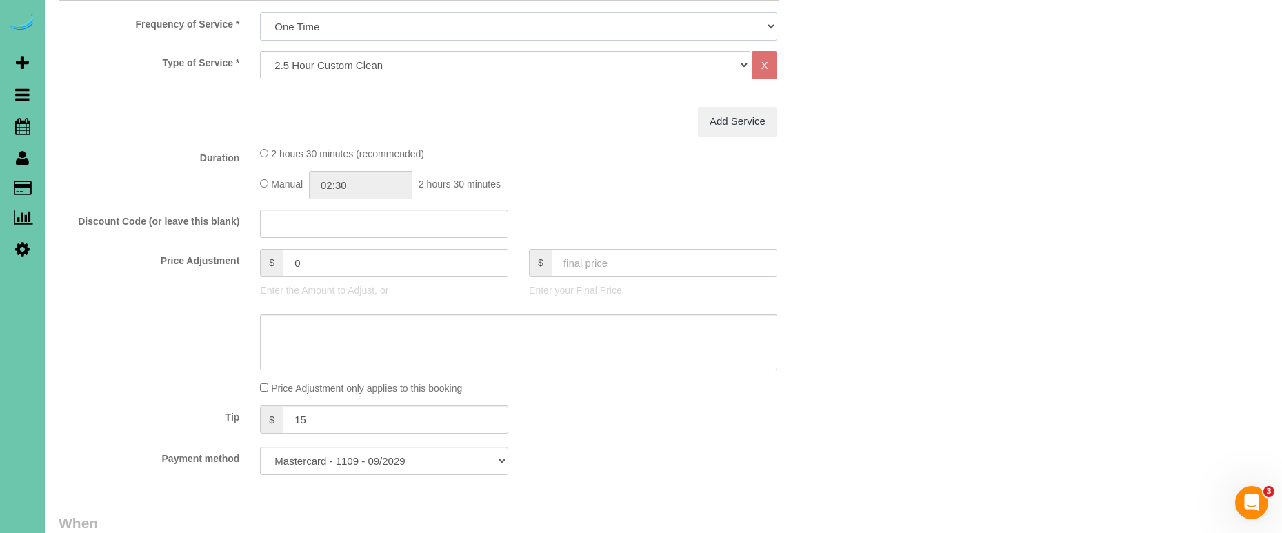
scroll to position [495, 0]
click at [597, 259] on input "text" at bounding box center [665, 261] width 226 height 28
type input "0"
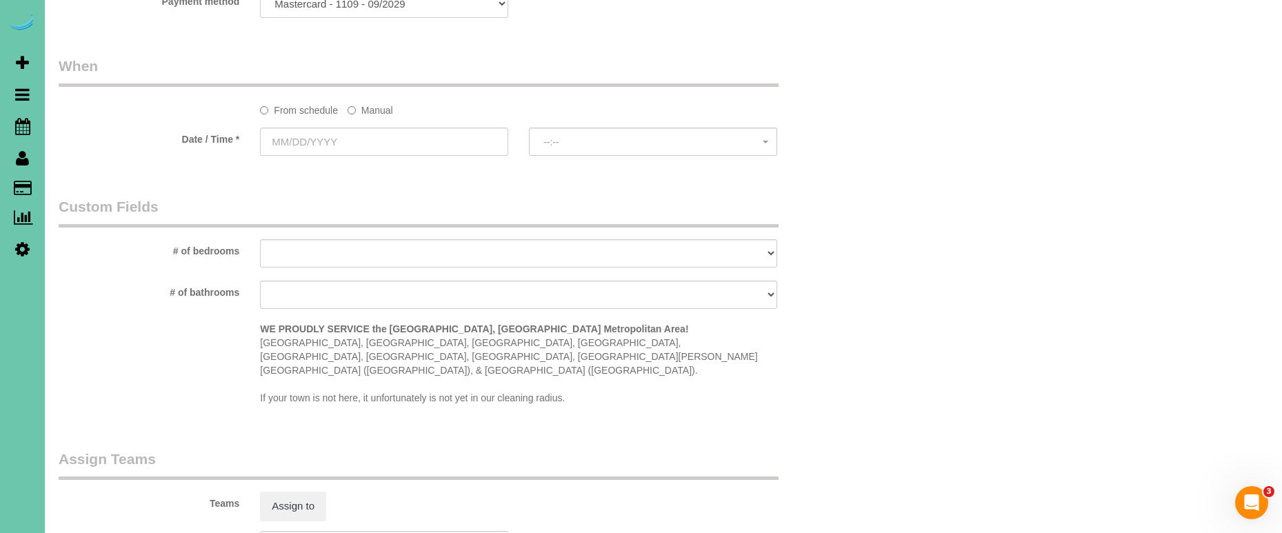
type input "-145"
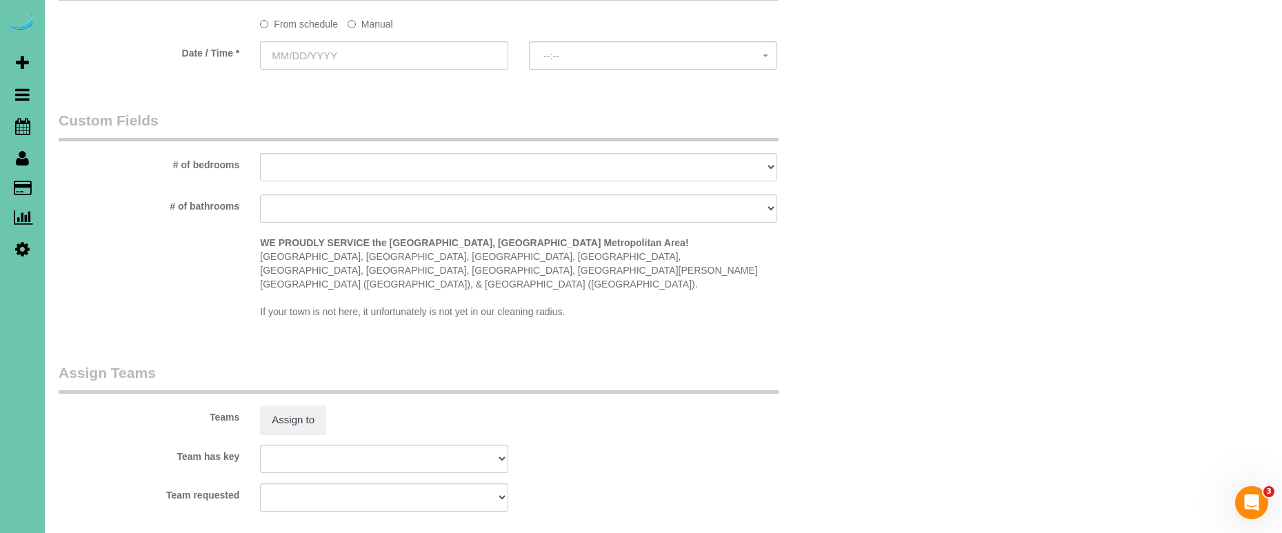
scroll to position [1031, 0]
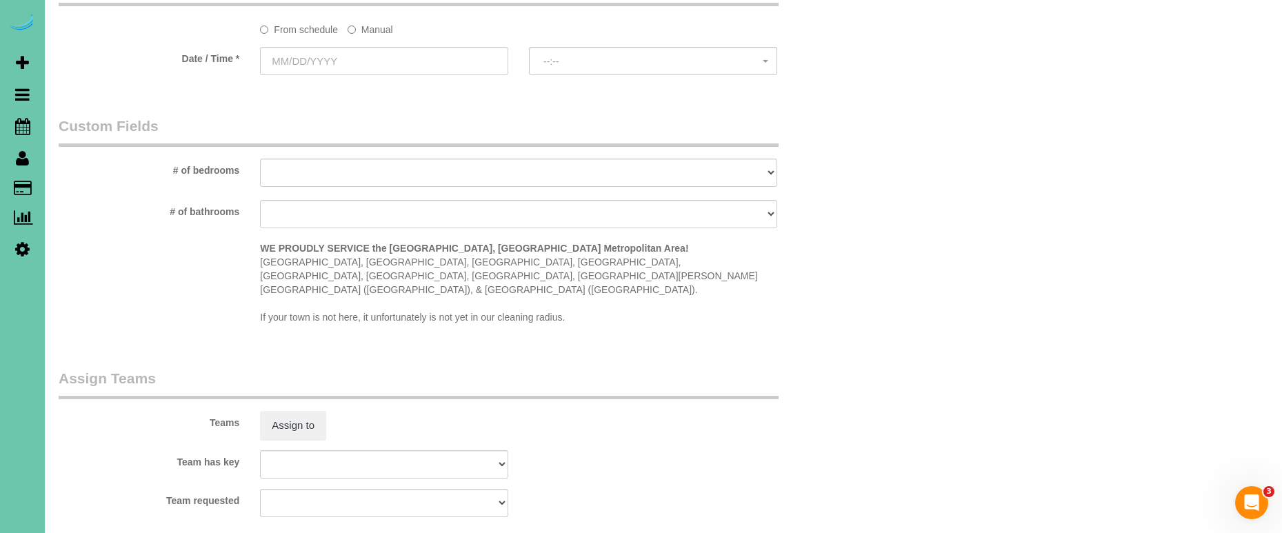
click at [378, 30] on label "Manual" at bounding box center [371, 27] width 46 height 19
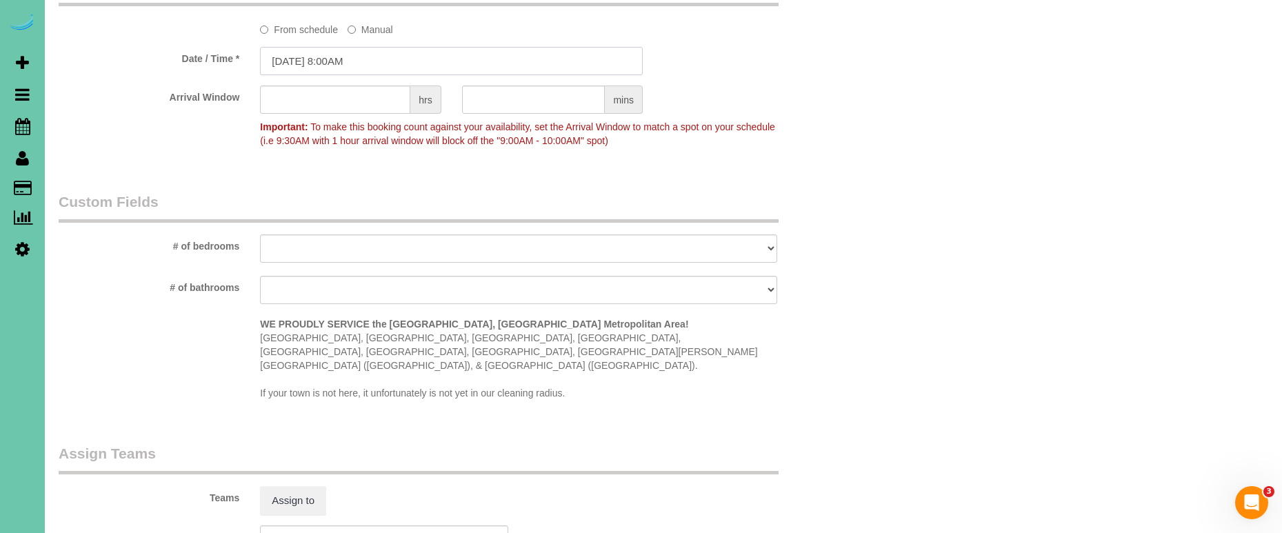
click at [359, 59] on input "[DATE] 8:00AM" at bounding box center [451, 61] width 383 height 28
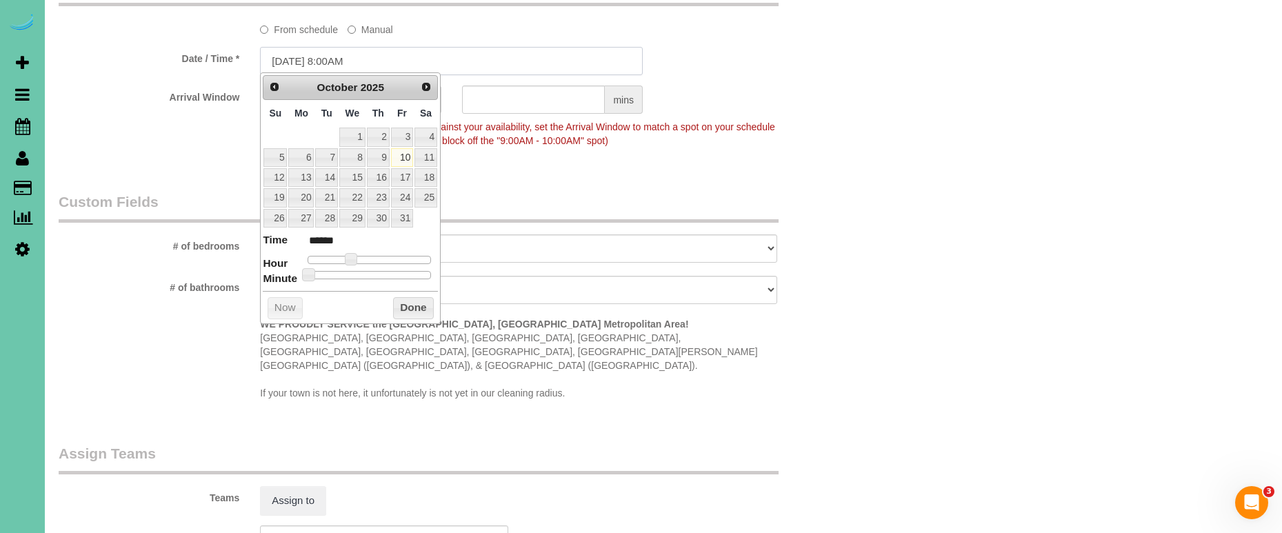
scroll to position [1033, 0]
click at [305, 172] on link "13" at bounding box center [301, 175] width 26 height 19
drag, startPoint x: 597, startPoint y: 188, endPoint x: 506, endPoint y: 154, distance: 97.1
click at [597, 190] on legend "Custom Fields" at bounding box center [419, 205] width 720 height 31
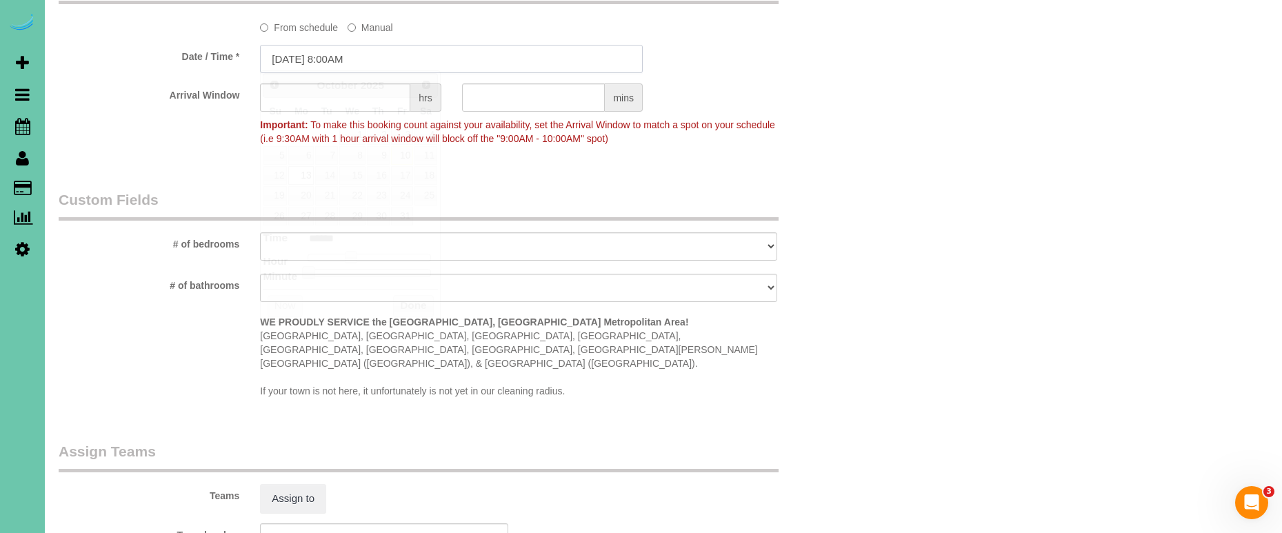
click at [340, 57] on input "10/13/2025 8:00AM" at bounding box center [451, 59] width 383 height 28
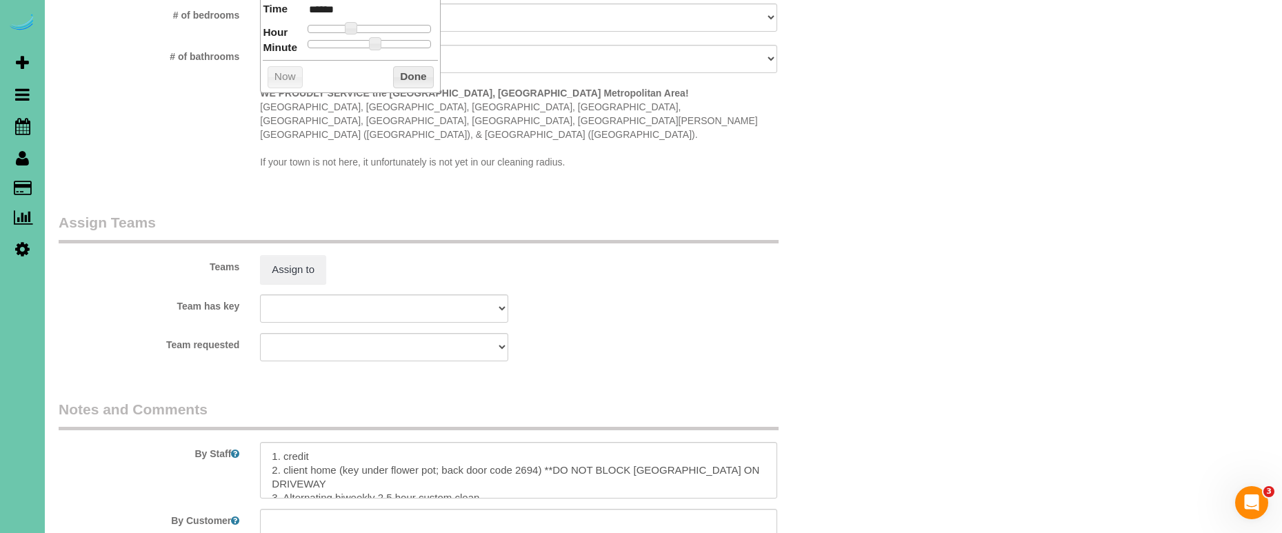
scroll to position [1267, 0]
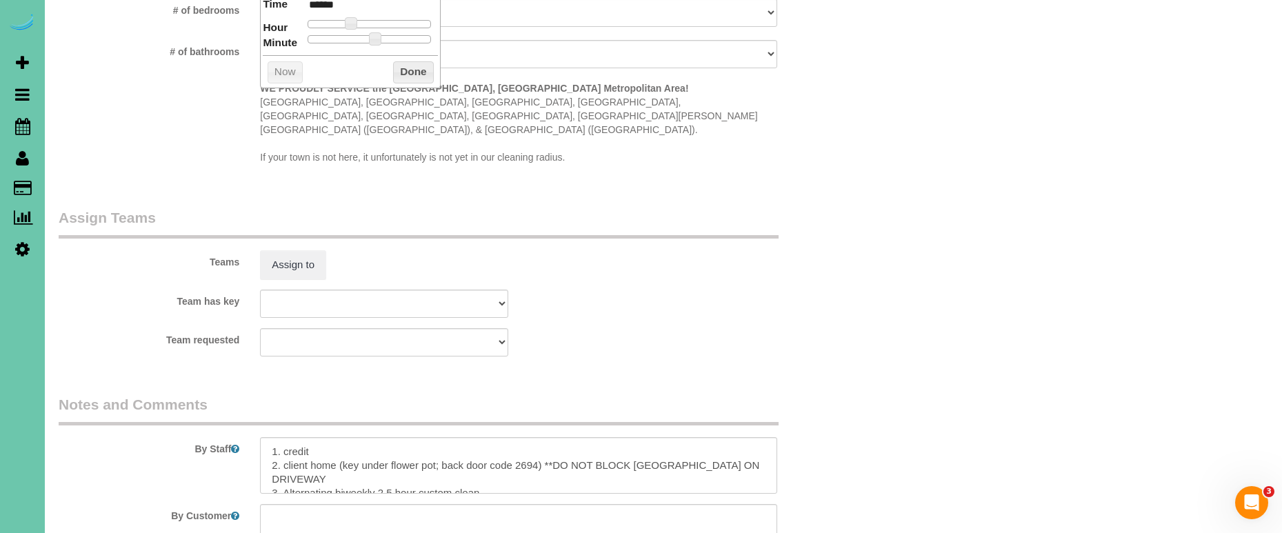
type input "[DATE] 8:30AM"
drag, startPoint x: 270, startPoint y: 421, endPoint x: 326, endPoint y: 403, distance: 58.2
click at [271, 437] on textarea at bounding box center [518, 465] width 517 height 57
type textarea "1. credit 2. client home (key under flower pot; back door code 2694) **DO NOT B…"
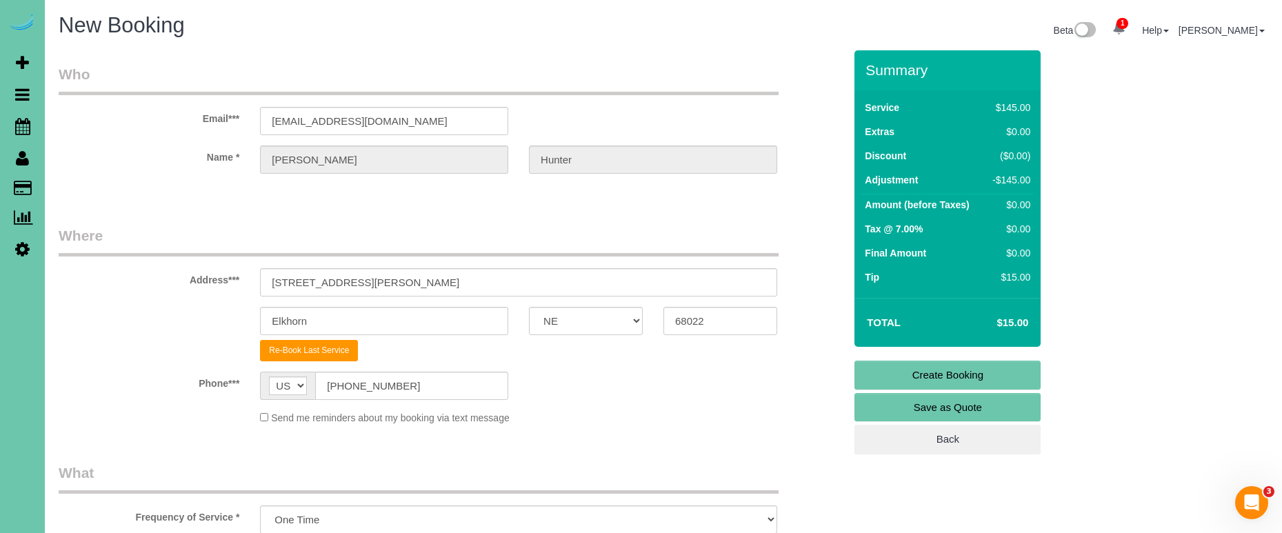
scroll to position [0, 0]
click at [876, 386] on link "Create Booking" at bounding box center [948, 375] width 186 height 29
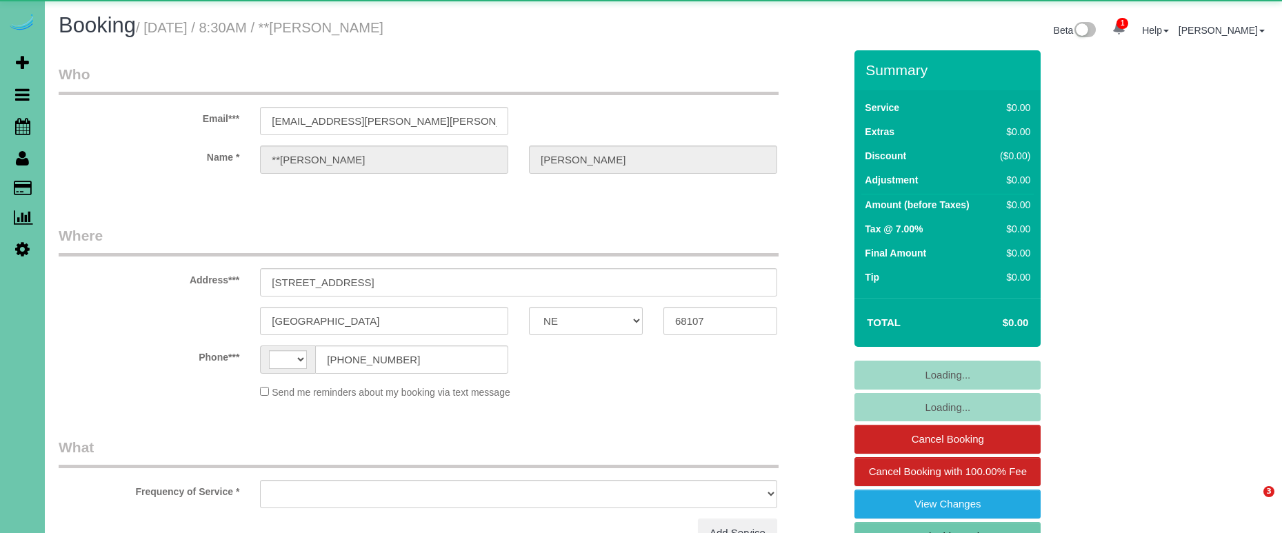
select select "NE"
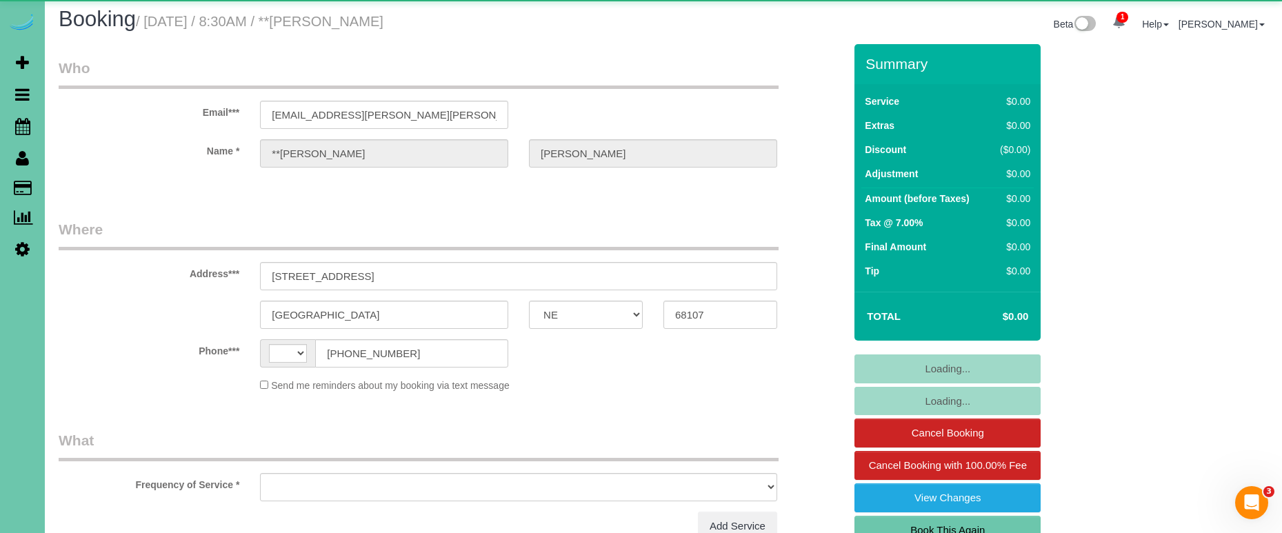
select select "string:US"
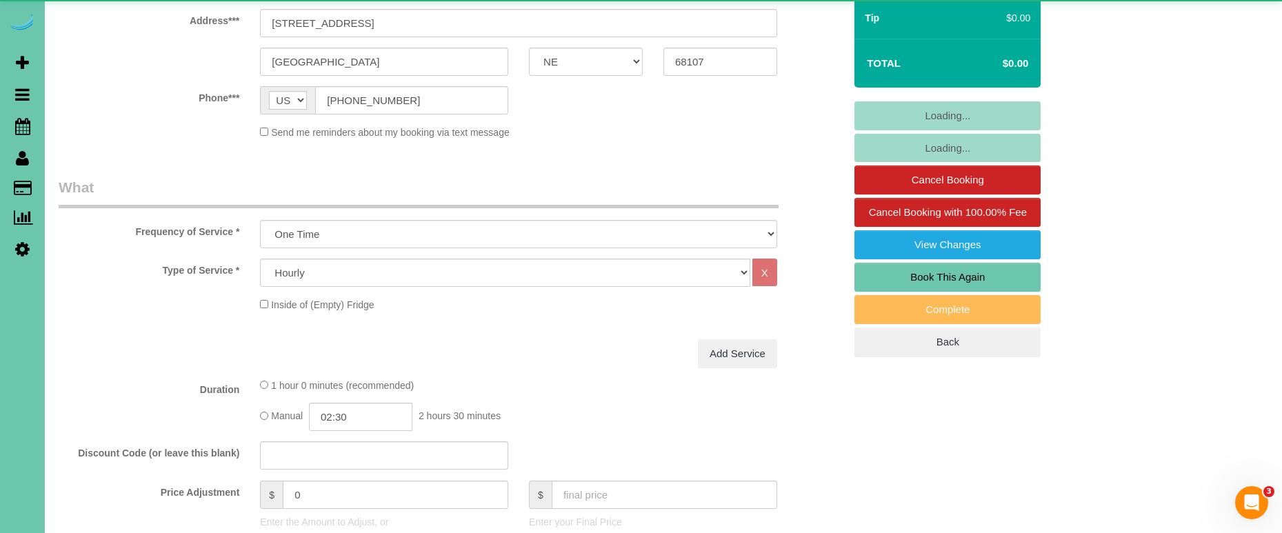
select select "object:883"
select select "number:40"
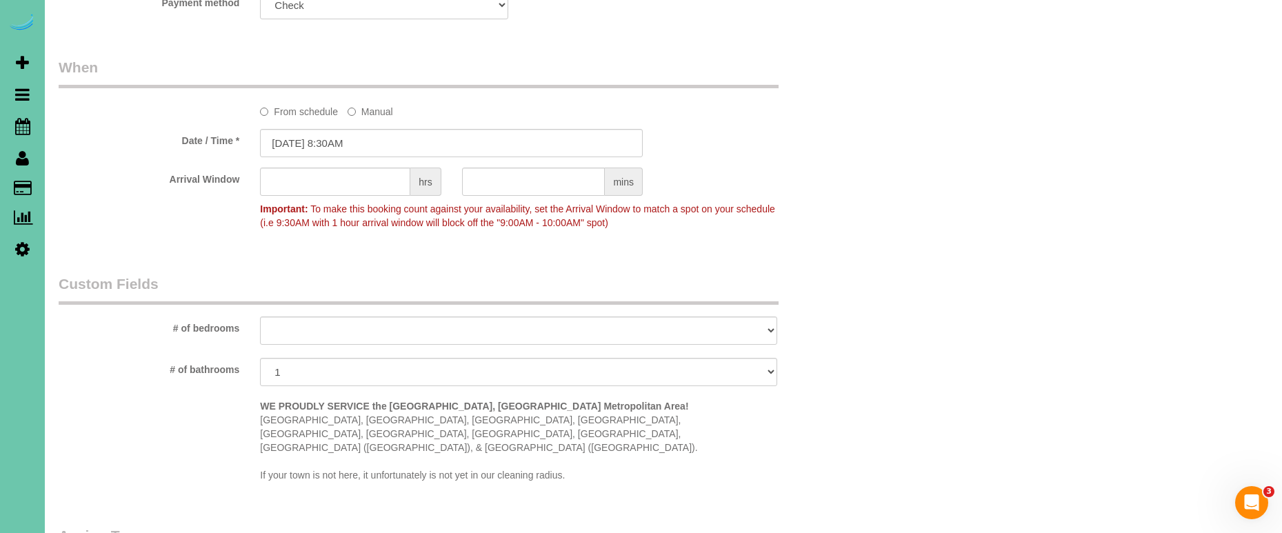
scroll to position [993, 0]
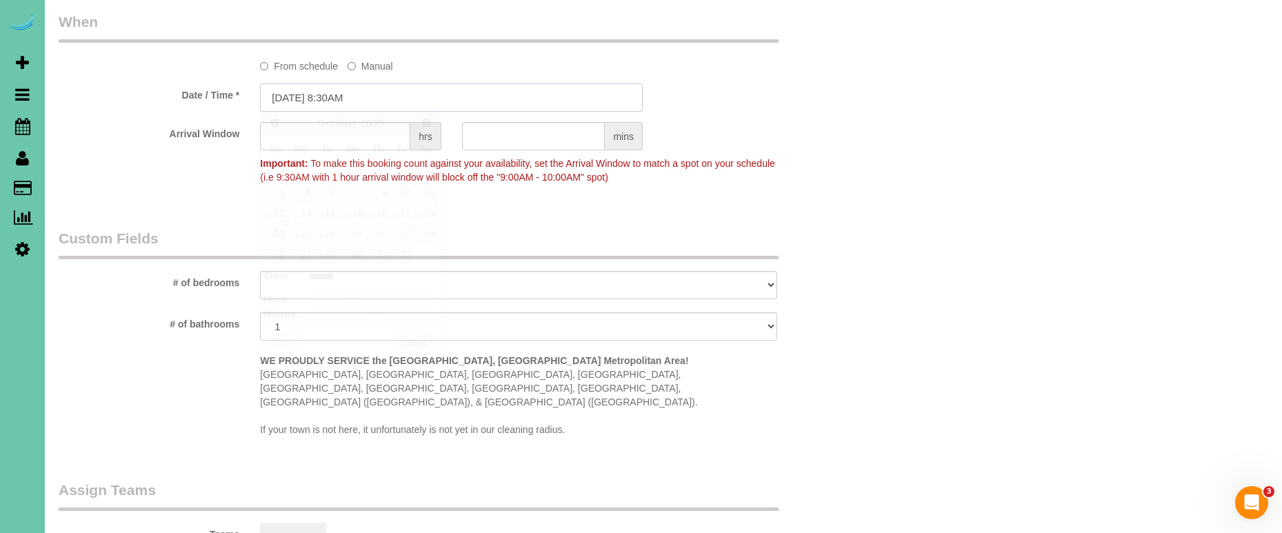
click at [322, 90] on input "[DATE] 8:30AM" at bounding box center [451, 97] width 383 height 28
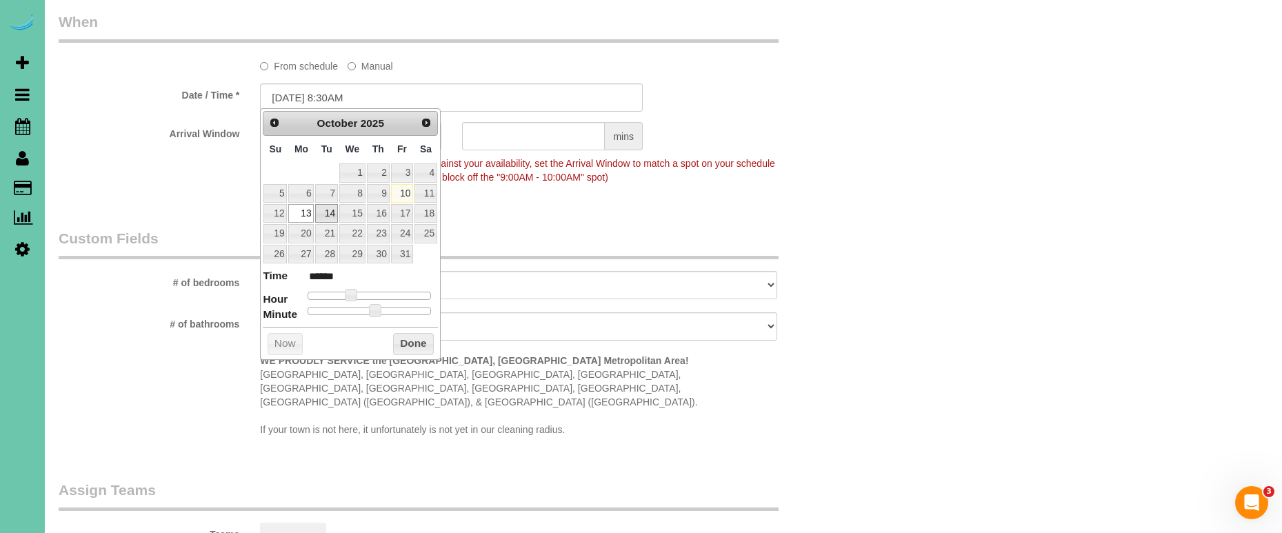
click at [326, 209] on link "14" at bounding box center [326, 213] width 22 height 19
type input "10/14/2025 9:30AM"
type input "******"
type input "10/14/2025 10:30AM"
type input "*******"
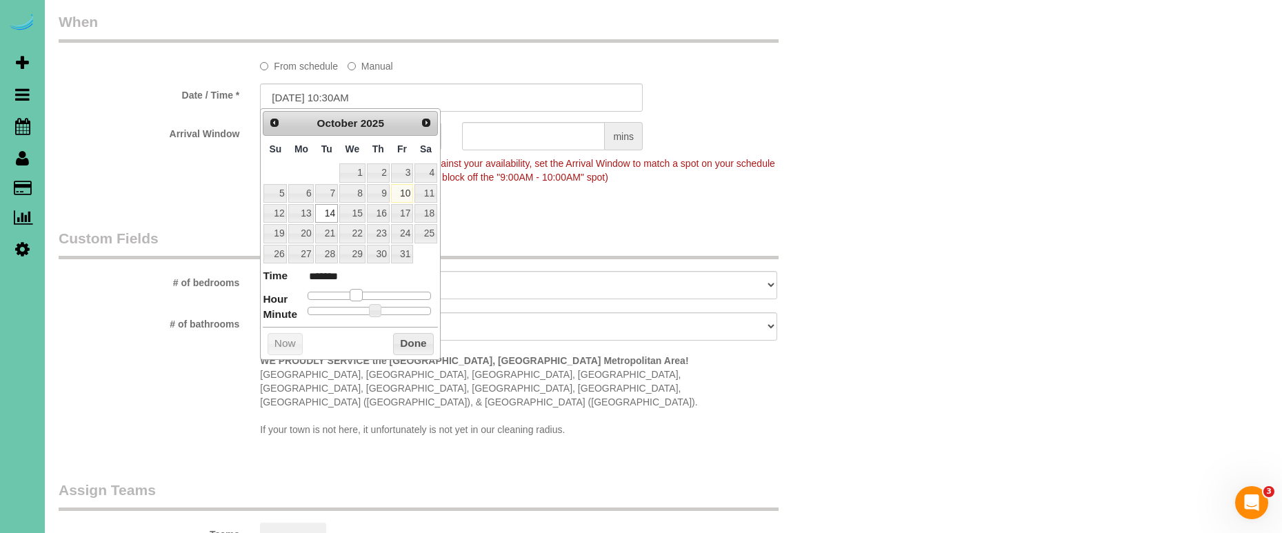
type input "10/14/2025 11:30AM"
type input "*******"
type input "10/14/2025 12:30PM"
type input "*******"
type input "10/14/2025 1:30PM"
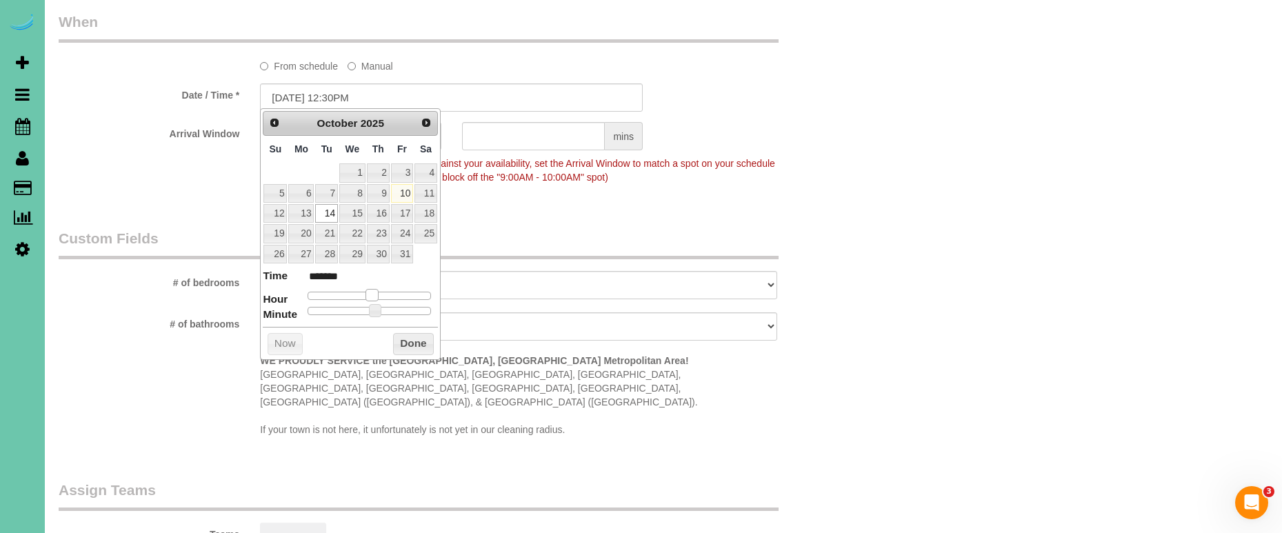
type input "******"
type input "10/14/2025 2:30PM"
type input "******"
drag, startPoint x: 351, startPoint y: 288, endPoint x: 383, endPoint y: 290, distance: 31.8
click at [383, 290] on span at bounding box center [383, 295] width 12 height 12
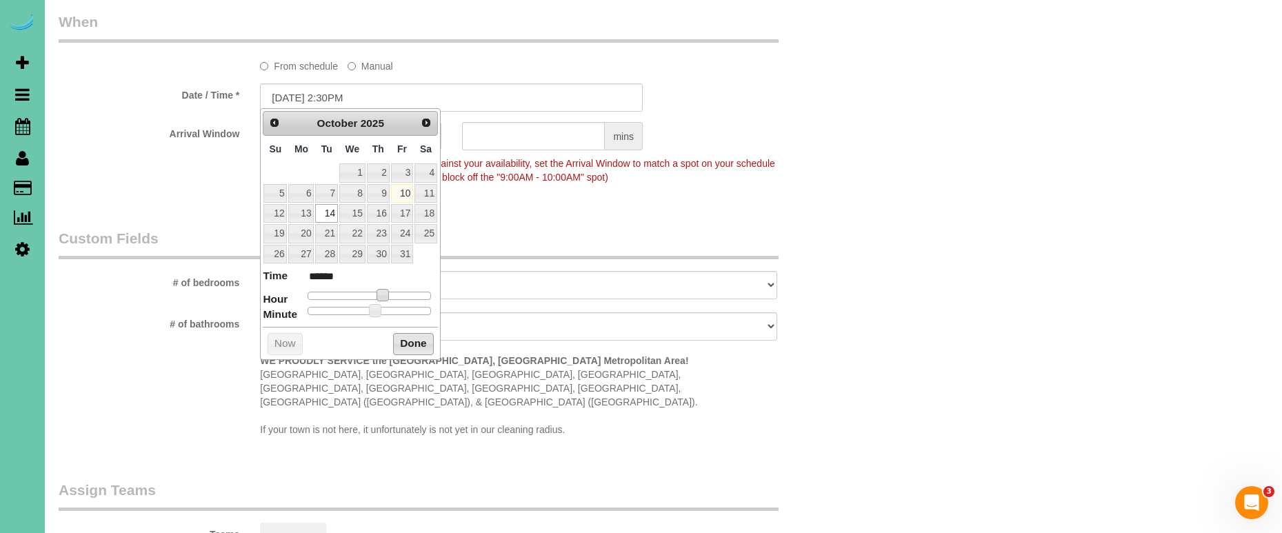
drag, startPoint x: 399, startPoint y: 344, endPoint x: 392, endPoint y: 343, distance: 7.0
click at [399, 344] on button "Done" at bounding box center [413, 344] width 41 height 22
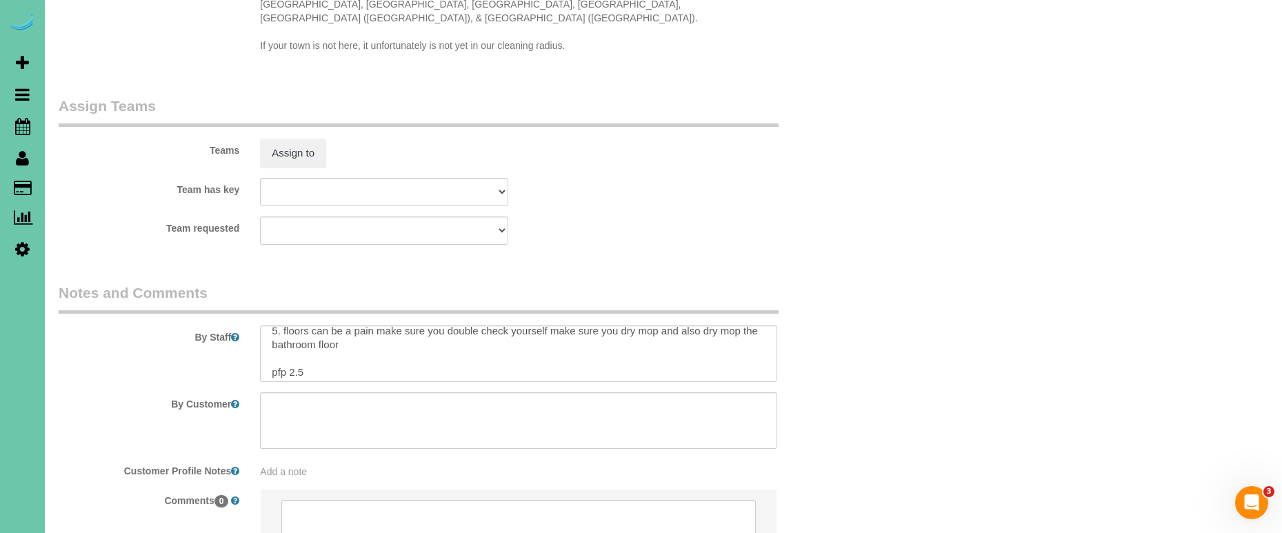
scroll to position [63, 0]
click at [313, 337] on textarea at bounding box center [518, 354] width 517 height 57
type textarea "1. credit 2. door unlocked 3. recurring - main floor and stairs to basement - y…"
click at [294, 139] on button "Assign to" at bounding box center [293, 153] width 66 height 29
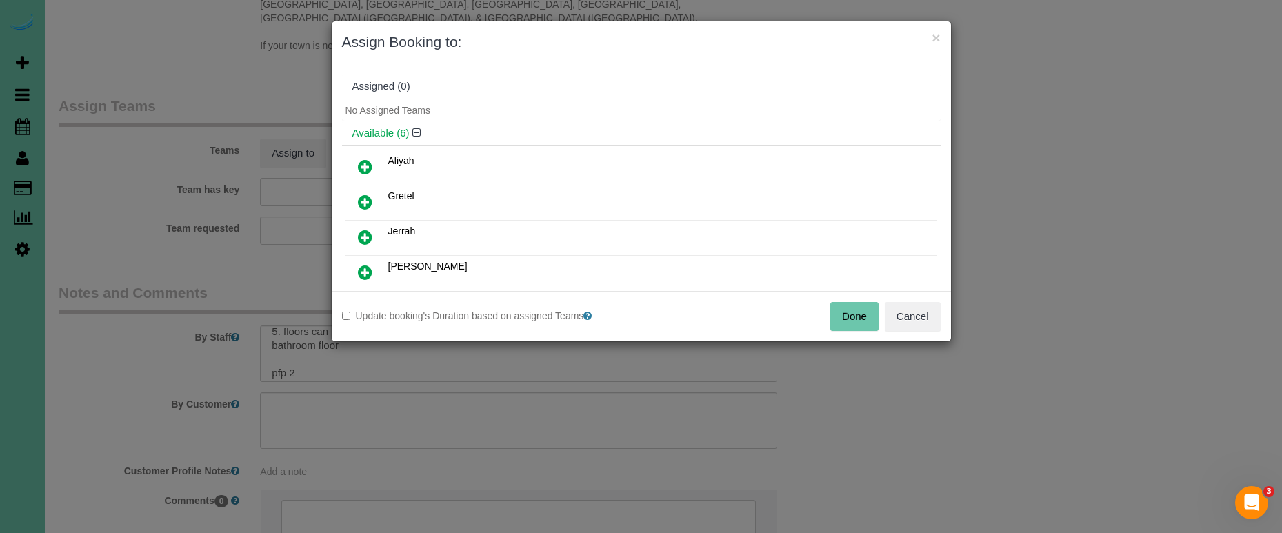
drag, startPoint x: 363, startPoint y: 196, endPoint x: 367, endPoint y: 206, distance: 10.5
click at [363, 196] on icon at bounding box center [365, 202] width 14 height 17
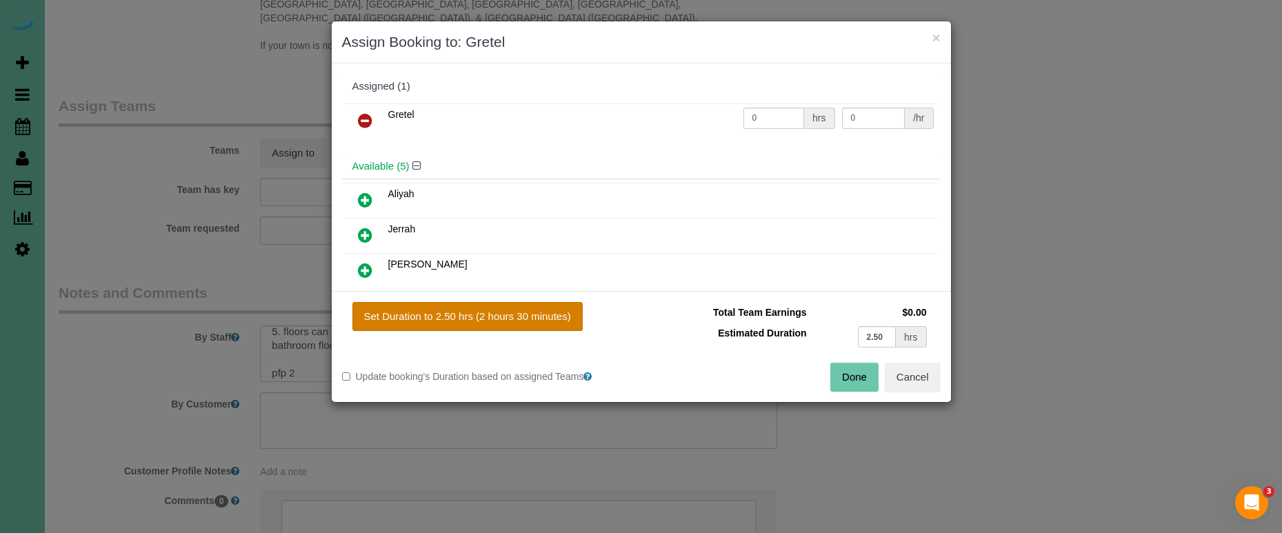
click at [493, 319] on button "Set Duration to 2.50 hrs (2 hours 30 minutes)" at bounding box center [467, 316] width 230 height 29
type input "2.50"
drag, startPoint x: 882, startPoint y: 335, endPoint x: 811, endPoint y: 330, distance: 71.2
click at [811, 330] on td "2.50 hrs" at bounding box center [870, 337] width 120 height 28
type input "2"
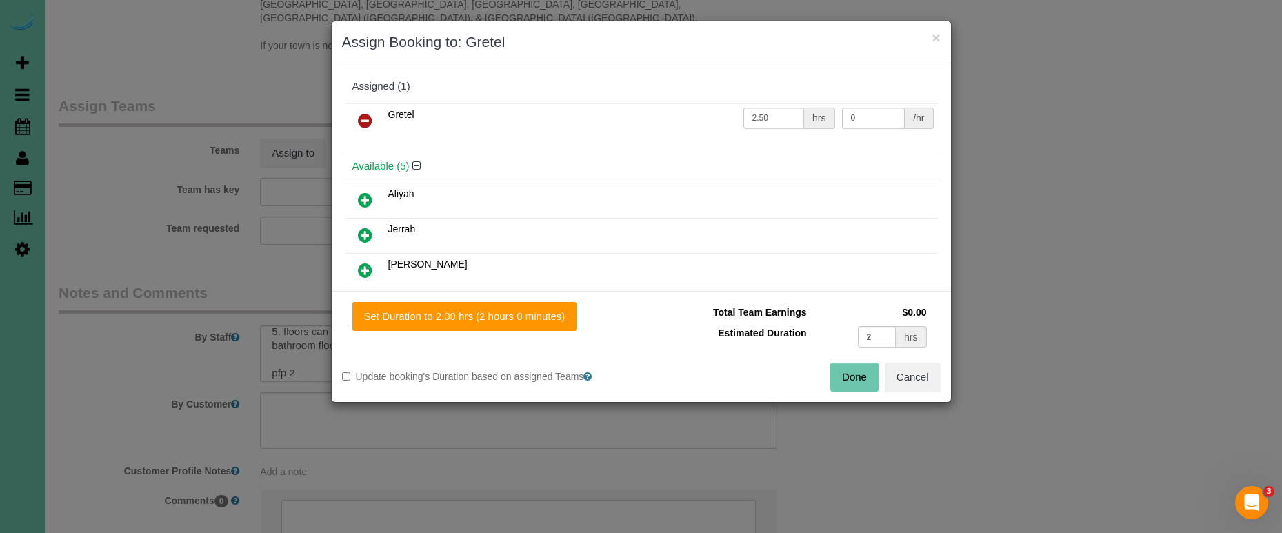
drag, startPoint x: 504, startPoint y: 315, endPoint x: 630, endPoint y: 342, distance: 128.4
click at [506, 316] on button "Set Duration to 2.00 hrs (2 hours 0 minutes)" at bounding box center [464, 316] width 225 height 29
type input "2.00"
drag, startPoint x: 861, startPoint y: 385, endPoint x: 860, endPoint y: 376, distance: 9.1
click at [862, 386] on button "Done" at bounding box center [854, 377] width 48 height 29
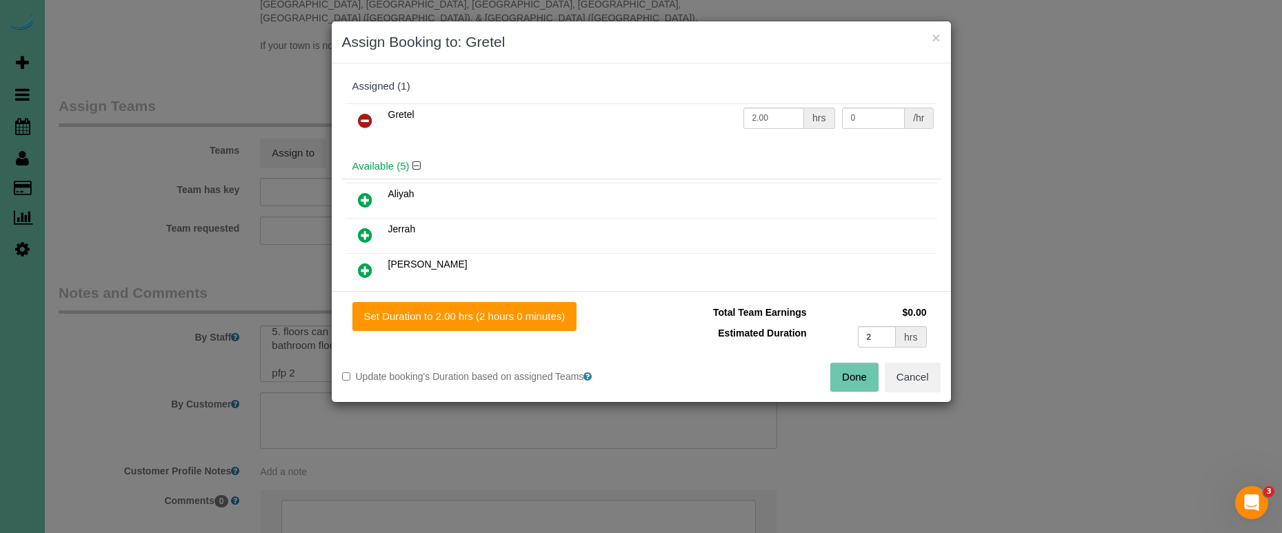
type input "02:00"
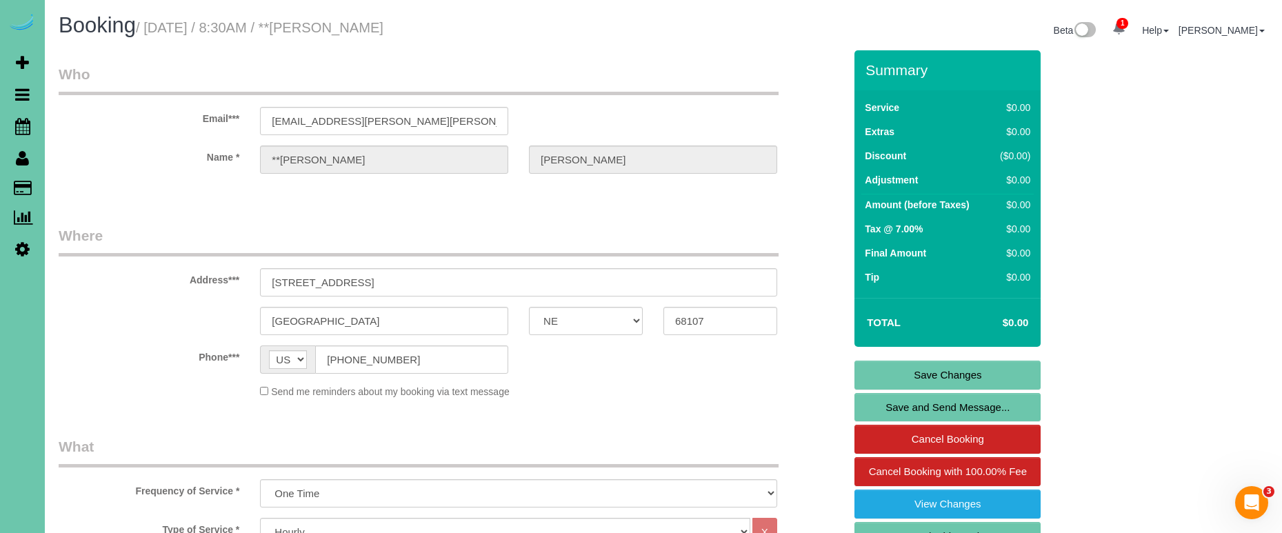
scroll to position [0, 0]
click at [901, 372] on link "Save Changes" at bounding box center [948, 375] width 186 height 29
